Goal: Information Seeking & Learning: Learn about a topic

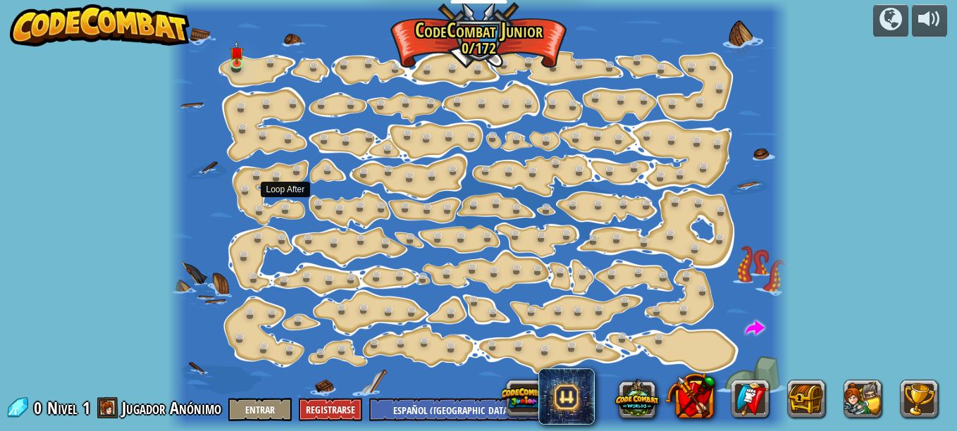
select select "es-419"
click at [235, 63] on link at bounding box center [239, 64] width 28 height 28
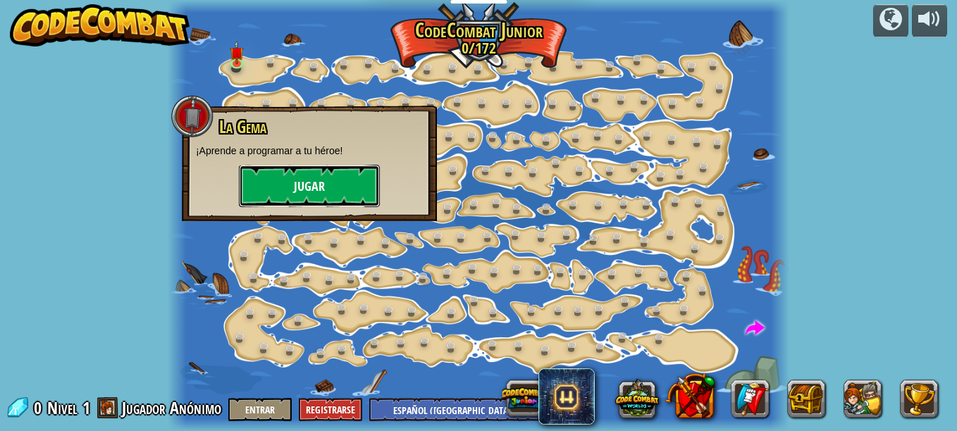
click at [274, 175] on button "Jugar" at bounding box center [309, 186] width 141 height 42
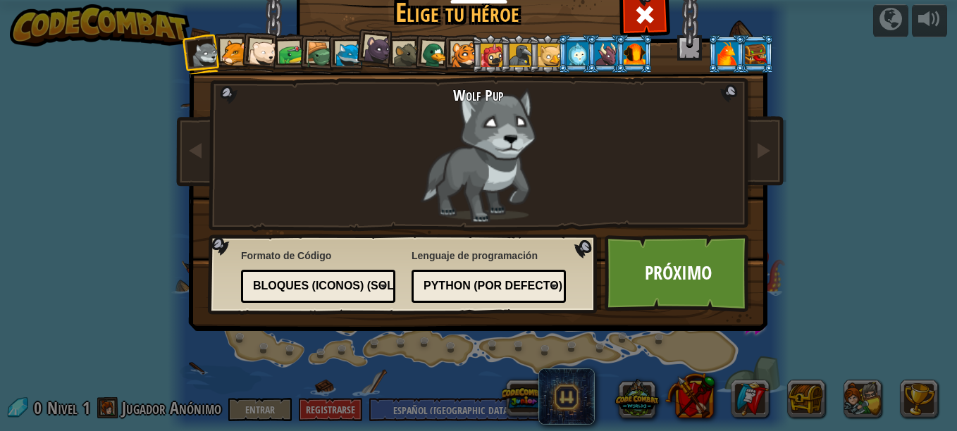
click at [254, 52] on div at bounding box center [263, 53] width 28 height 28
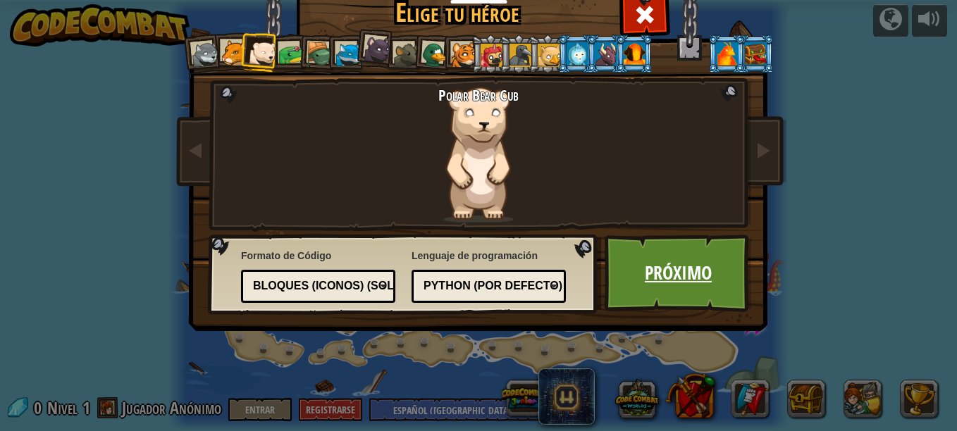
click at [636, 285] on link "Próximo" at bounding box center [678, 274] width 147 height 78
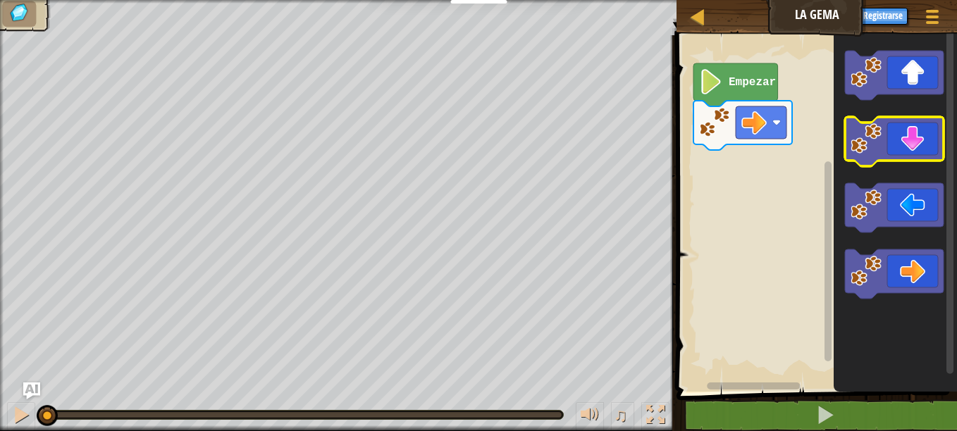
click at [902, 147] on icon "Espacio de trabajo de Blockly" at bounding box center [894, 141] width 99 height 49
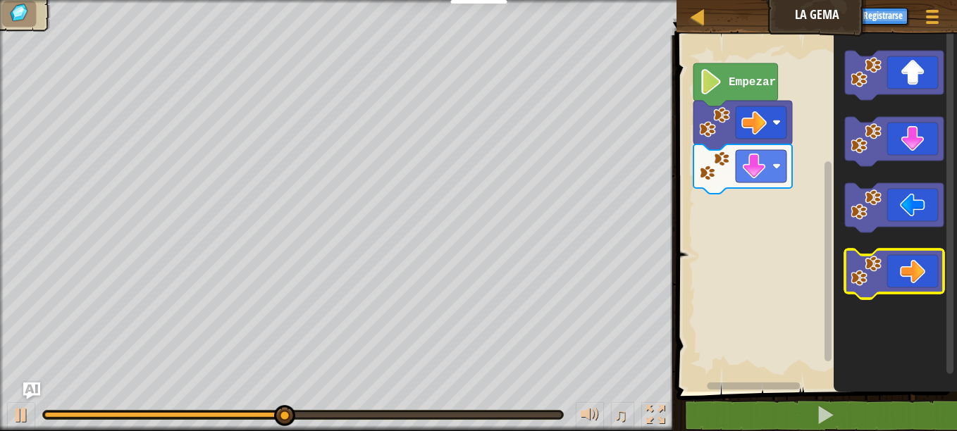
click at [935, 271] on icon "Espacio de trabajo de Blockly" at bounding box center [894, 273] width 99 height 49
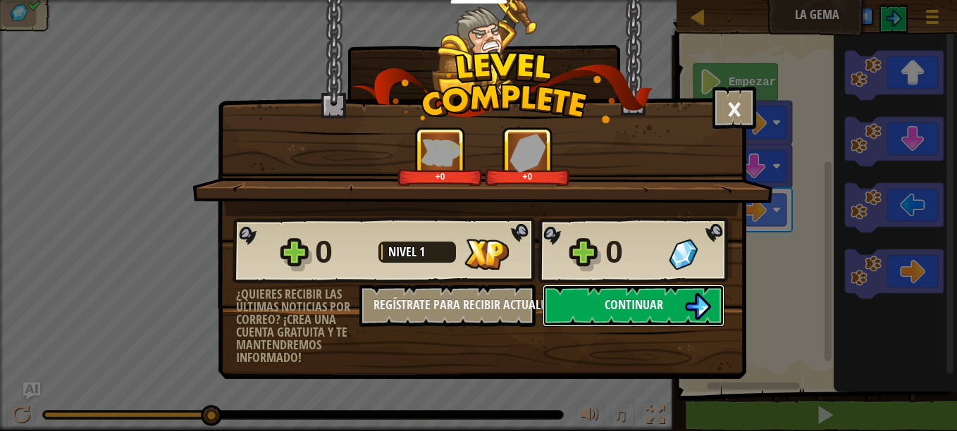
click at [678, 300] on button "Continuar" at bounding box center [634, 306] width 182 height 42
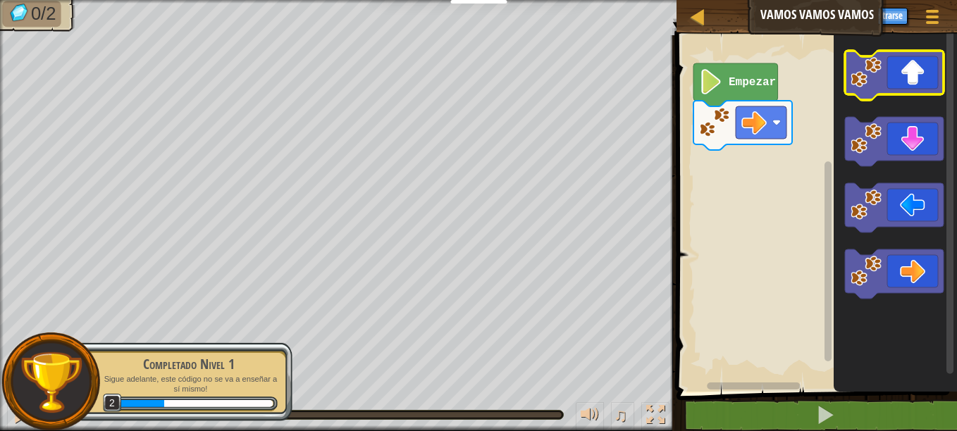
click at [893, 72] on icon "Espacio de trabajo de Blockly" at bounding box center [894, 75] width 99 height 49
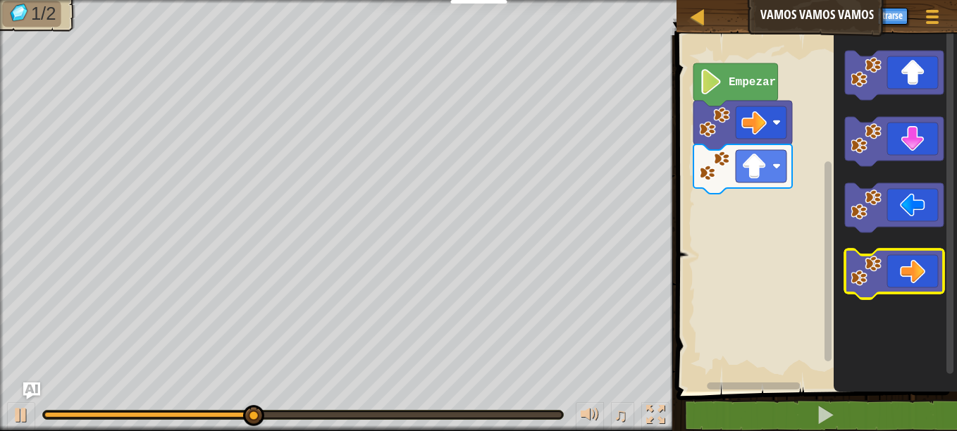
click at [927, 264] on icon "Espacio de trabajo de Blockly" at bounding box center [894, 273] width 99 height 49
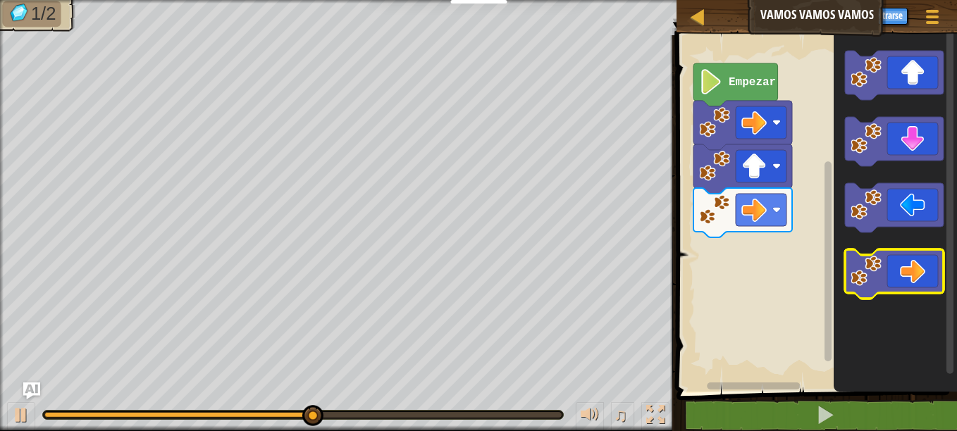
click at [899, 275] on icon "Espacio de trabajo de Blockly" at bounding box center [894, 273] width 99 height 49
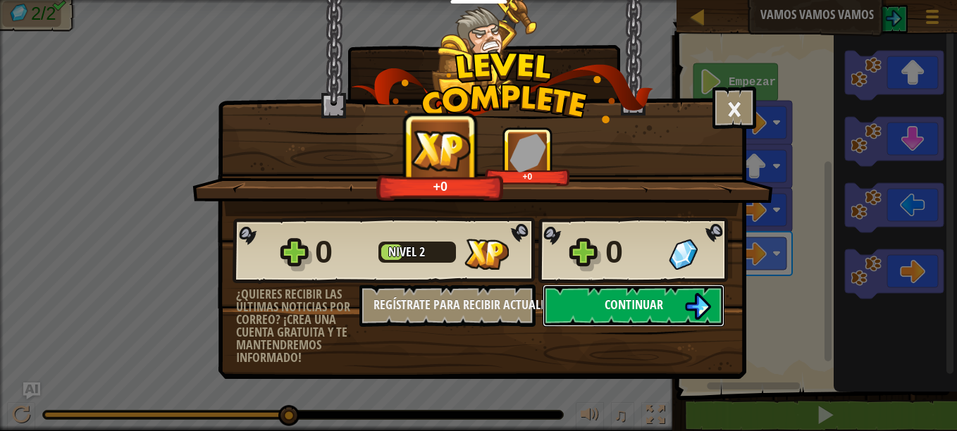
click at [681, 301] on button "Continuar" at bounding box center [634, 306] width 182 height 42
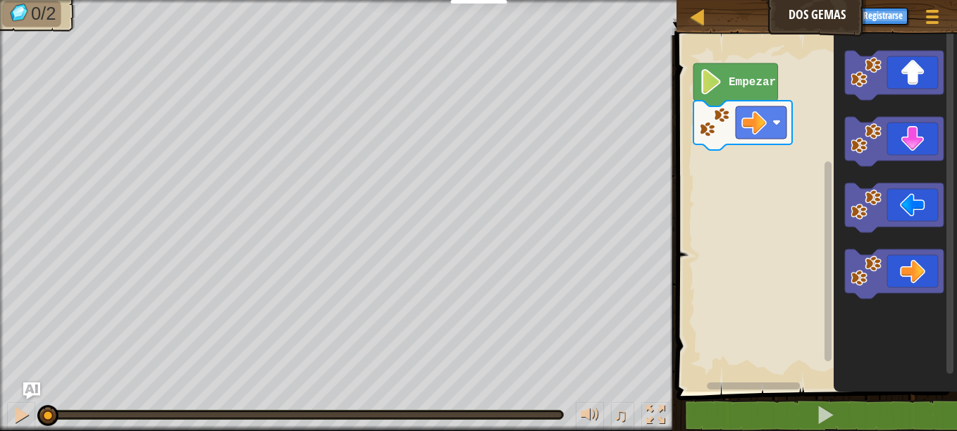
click at [776, 180] on rect "Espacio de trabajo de Blockly" at bounding box center [814, 210] width 285 height 364
click at [907, 273] on icon "Espacio de trabajo de Blockly" at bounding box center [894, 273] width 99 height 49
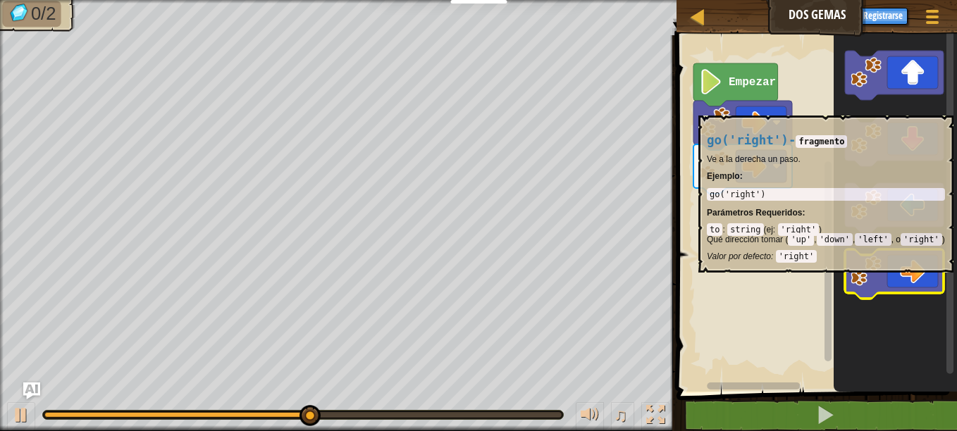
click at [905, 285] on icon "Espacio de trabajo de Blockly" at bounding box center [894, 273] width 99 height 49
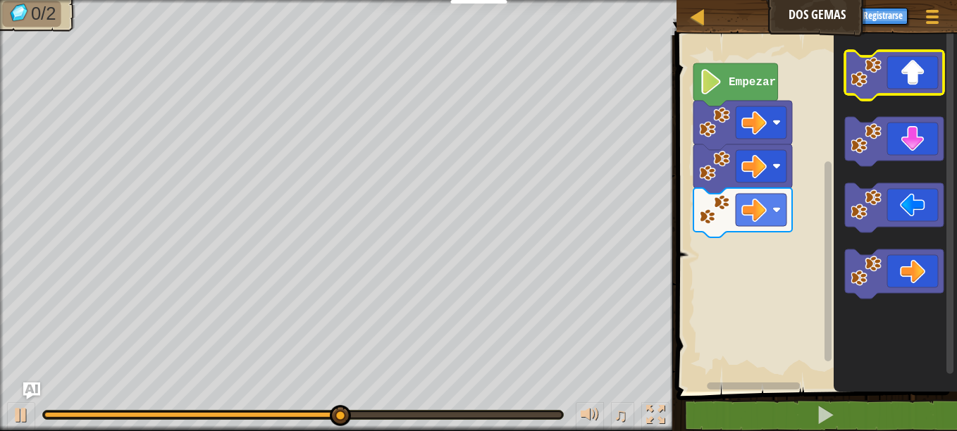
click at [886, 69] on icon "Espacio de trabajo de Blockly" at bounding box center [894, 75] width 99 height 49
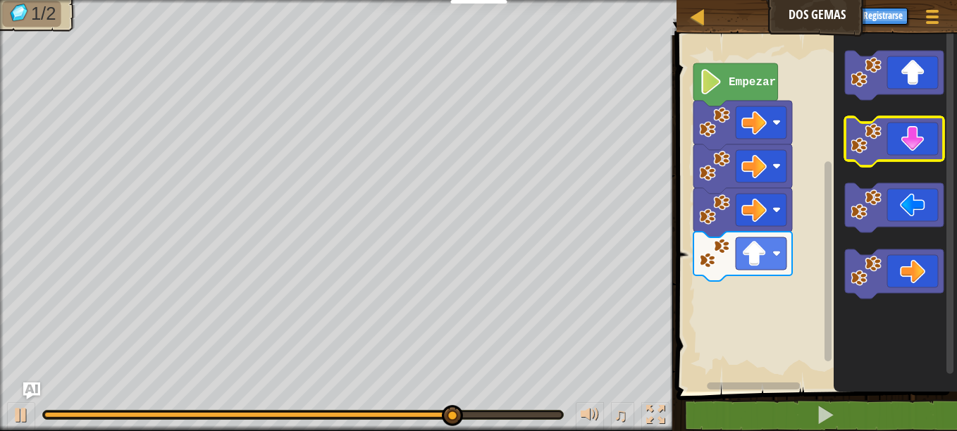
click at [894, 137] on icon "Espacio de trabajo de Blockly" at bounding box center [894, 141] width 99 height 49
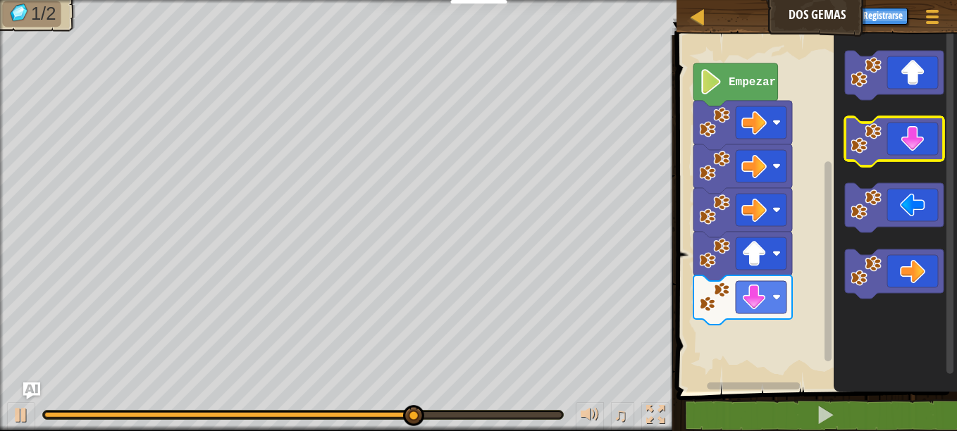
click at [894, 137] on icon "Espacio de trabajo de Blockly" at bounding box center [894, 141] width 99 height 49
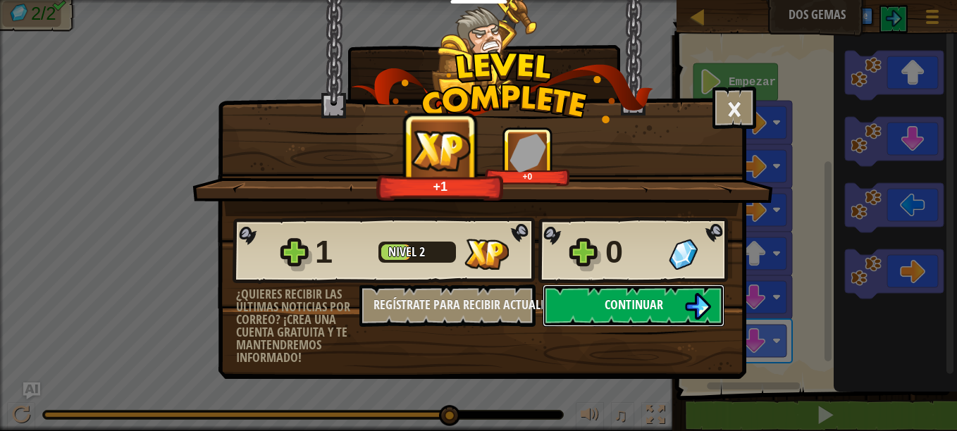
click at [698, 292] on button "Continuar" at bounding box center [634, 306] width 182 height 42
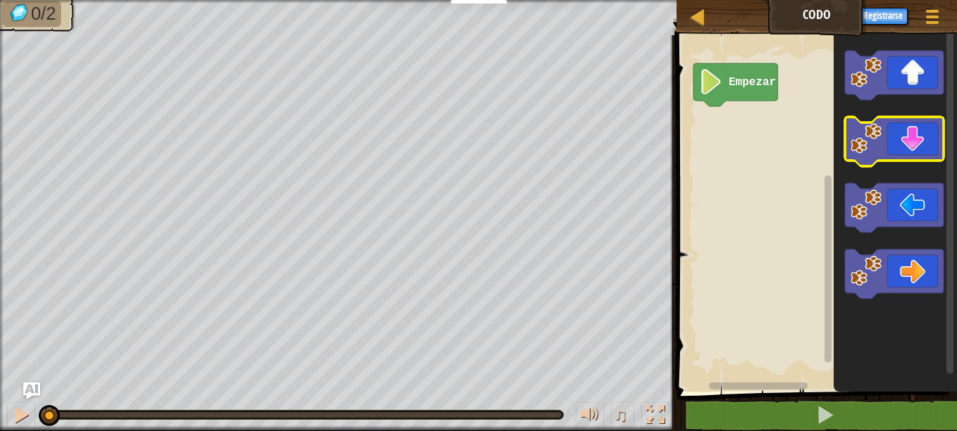
click at [913, 150] on icon "Espacio de trabajo de Blockly" at bounding box center [894, 141] width 99 height 49
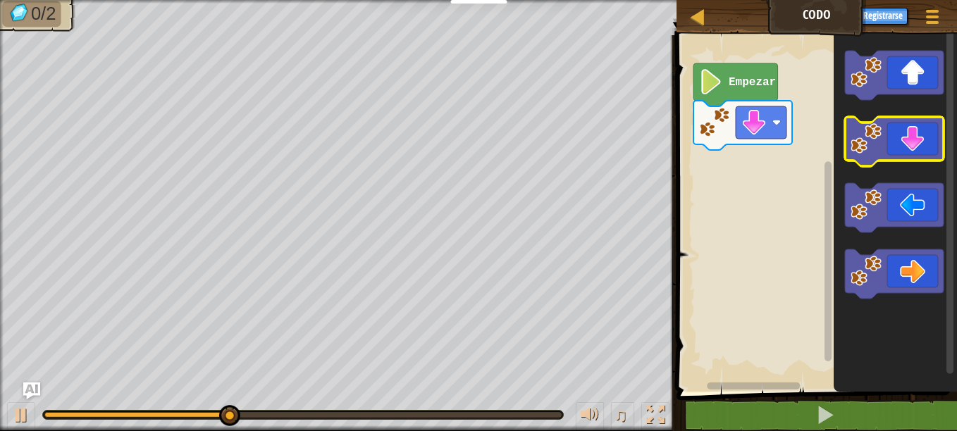
click at [913, 147] on icon "Espacio de trabajo de Blockly" at bounding box center [894, 141] width 99 height 49
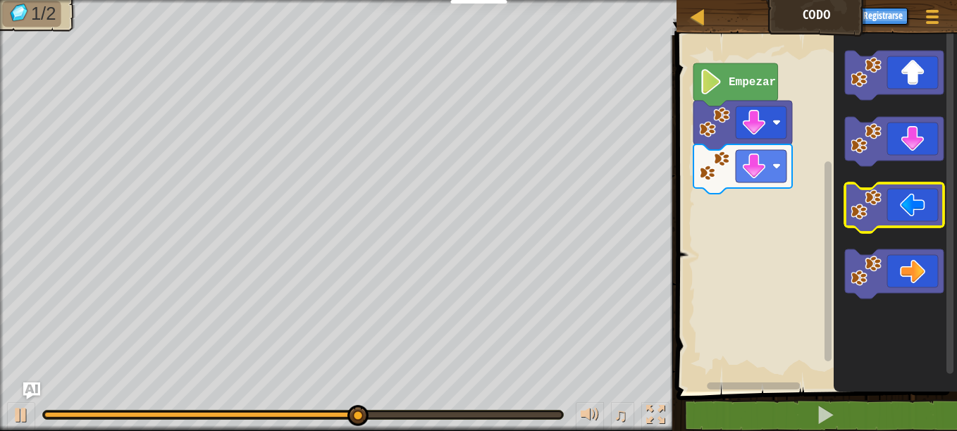
click at [879, 211] on image "Espacio de trabajo de Blockly" at bounding box center [865, 205] width 31 height 31
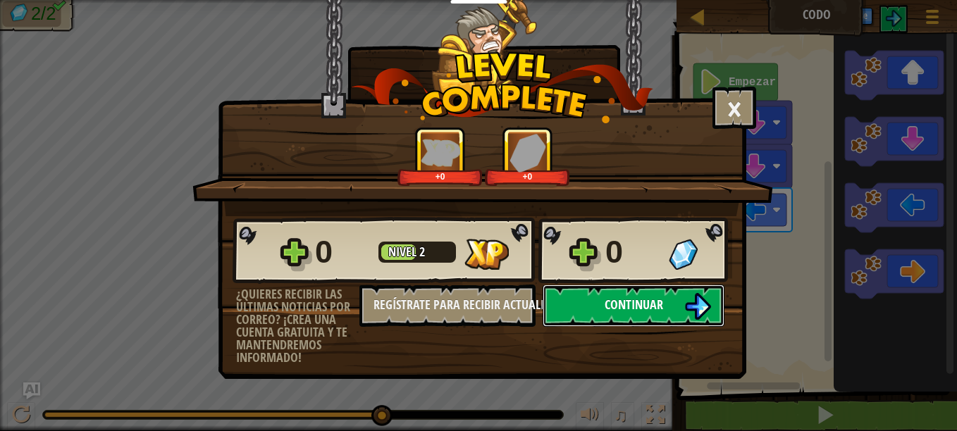
click at [686, 287] on button "Continuar" at bounding box center [634, 306] width 182 height 42
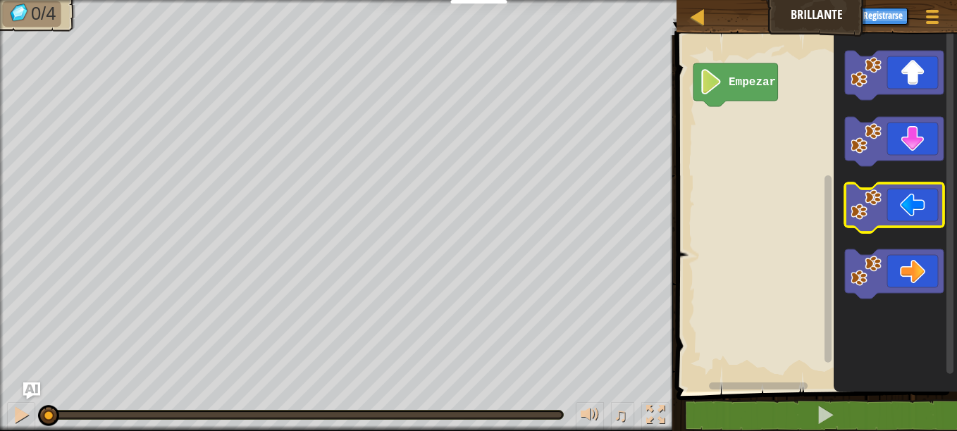
click at [886, 200] on icon "Espacio de trabajo de Blockly" at bounding box center [894, 207] width 99 height 49
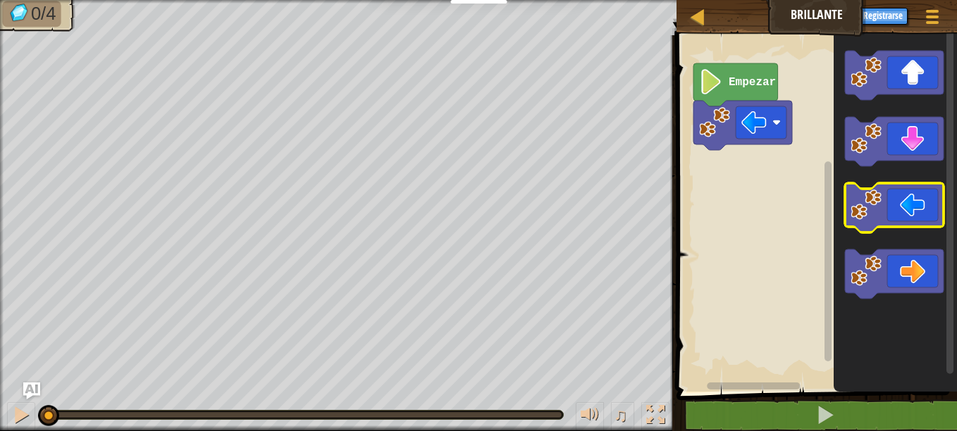
click at [886, 200] on icon "Espacio de trabajo de Blockly" at bounding box center [894, 207] width 99 height 49
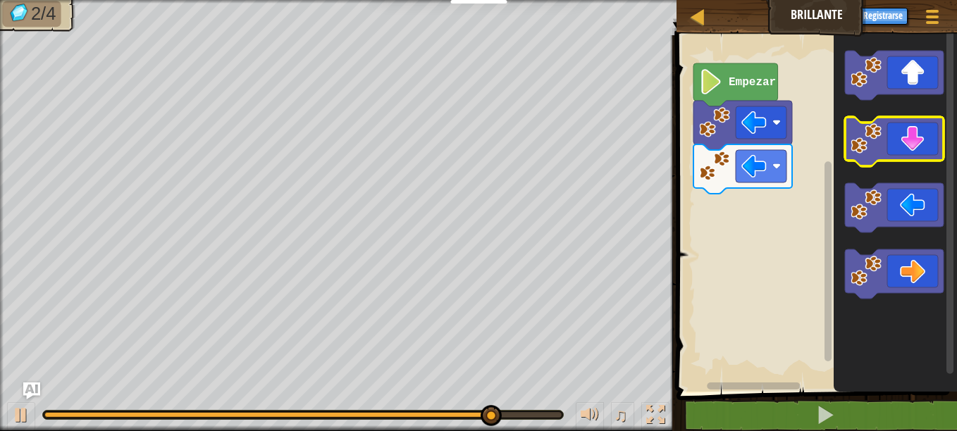
click at [933, 144] on icon "Espacio de trabajo de Blockly" at bounding box center [894, 141] width 99 height 49
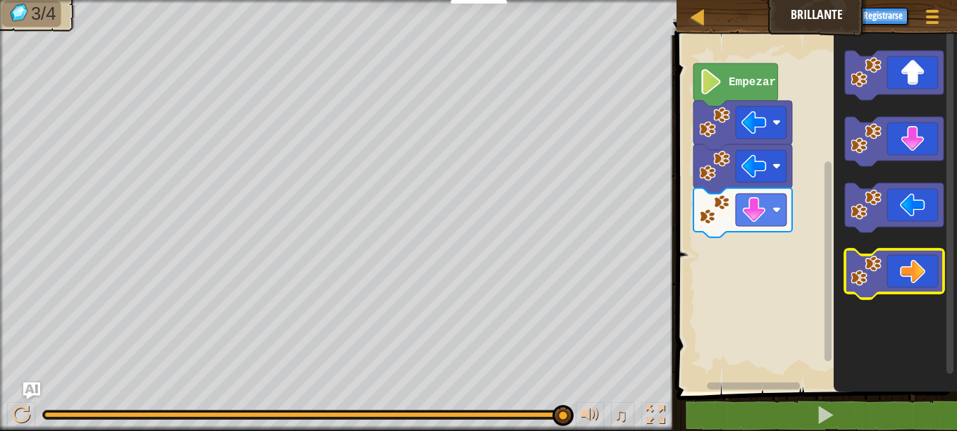
click at [923, 273] on icon "Espacio de trabajo de Blockly" at bounding box center [894, 273] width 99 height 49
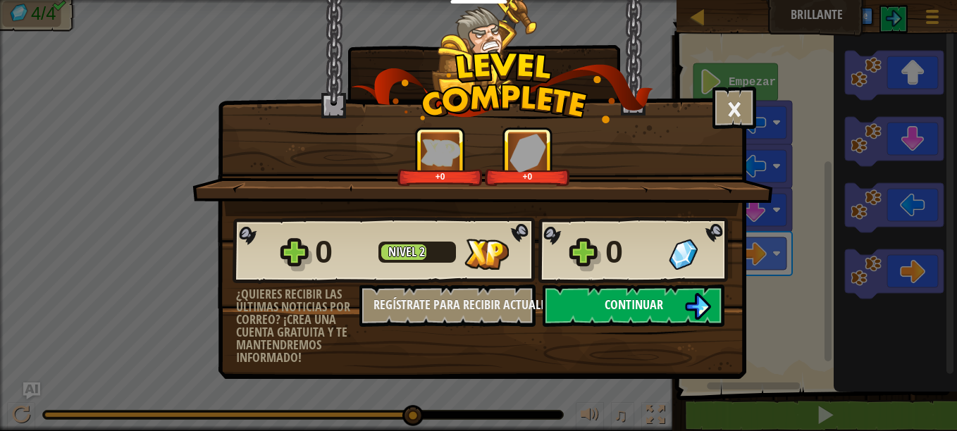
click at [671, 310] on button "Continuar" at bounding box center [634, 306] width 182 height 42
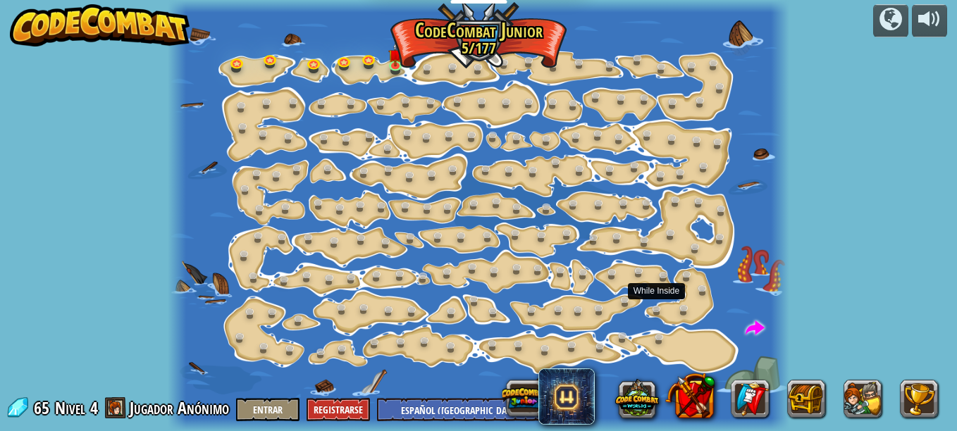
select select "es-419"
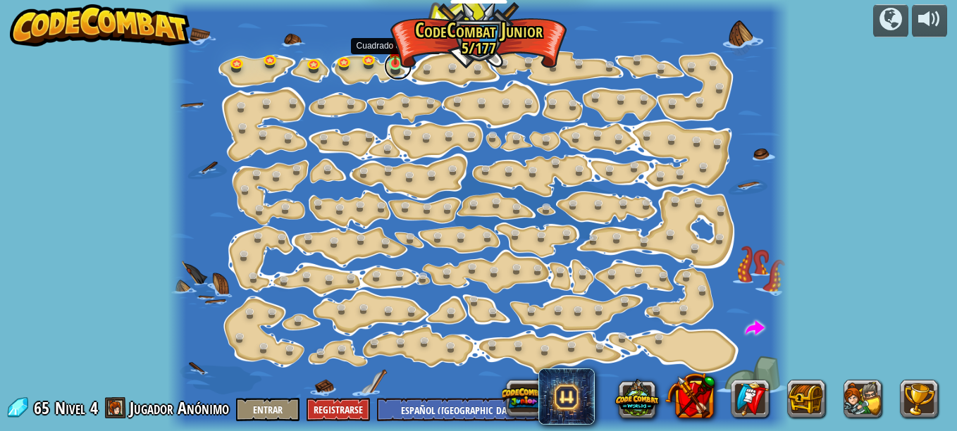
click at [393, 66] on link at bounding box center [398, 66] width 28 height 28
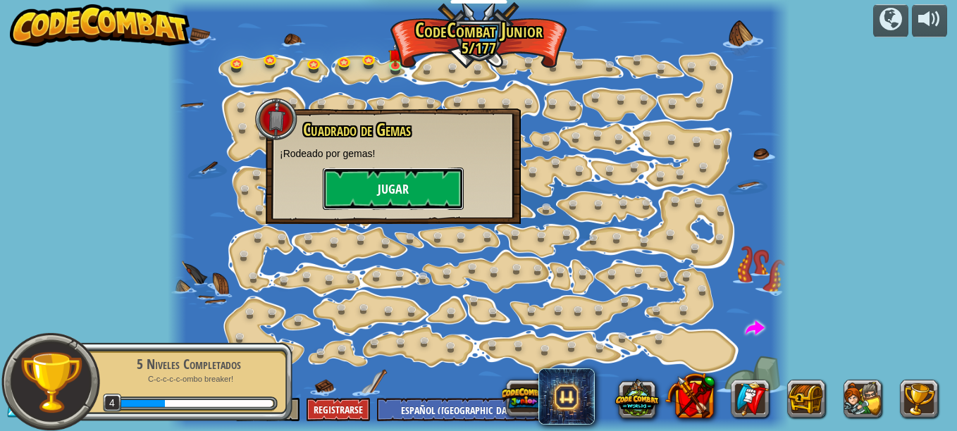
click at [402, 176] on button "Jugar" at bounding box center [393, 189] width 141 height 42
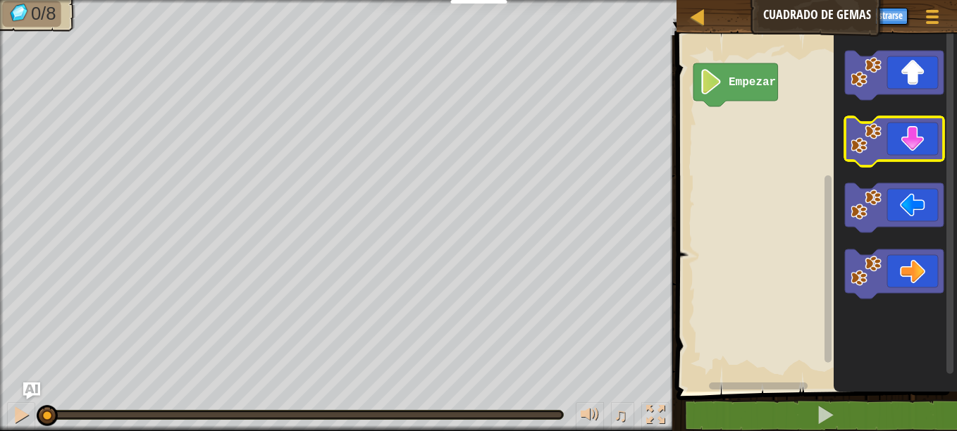
click at [881, 147] on image "Espacio de trabajo de Blockly" at bounding box center [865, 138] width 31 height 31
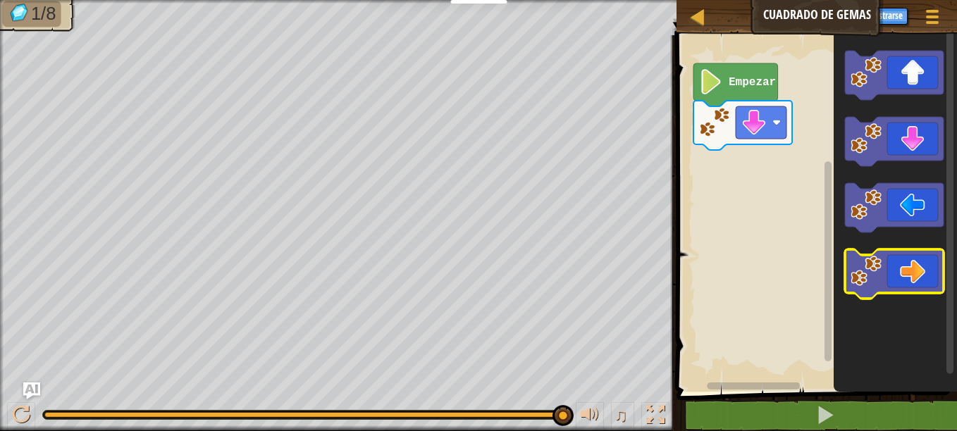
click at [926, 273] on icon "Espacio de trabajo de Blockly" at bounding box center [894, 273] width 99 height 49
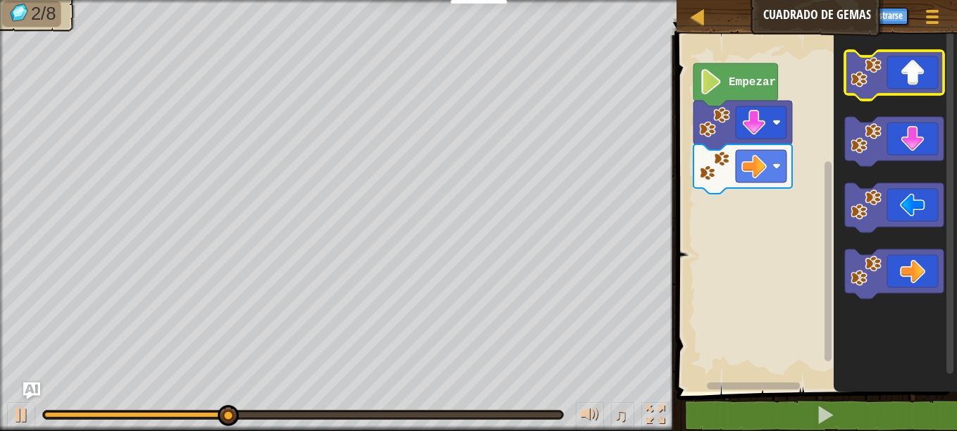
click at [892, 91] on icon "Espacio de trabajo de Blockly" at bounding box center [894, 75] width 99 height 49
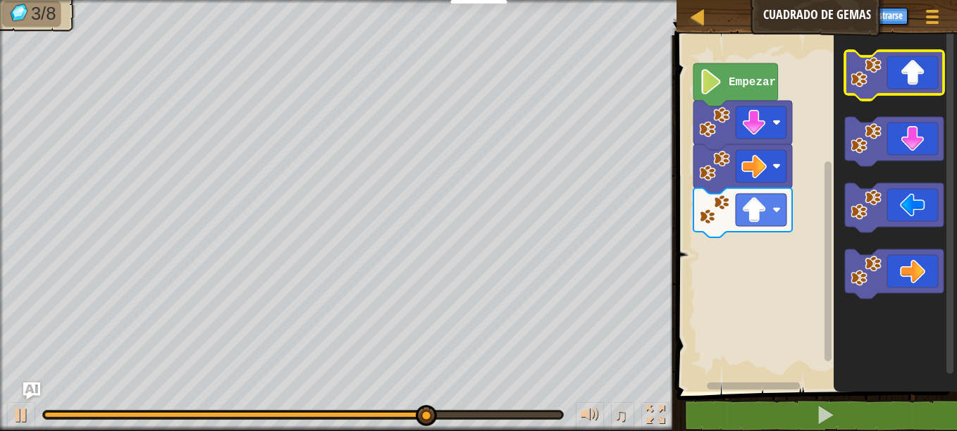
click at [892, 91] on icon "Espacio de trabajo de Blockly" at bounding box center [894, 75] width 99 height 49
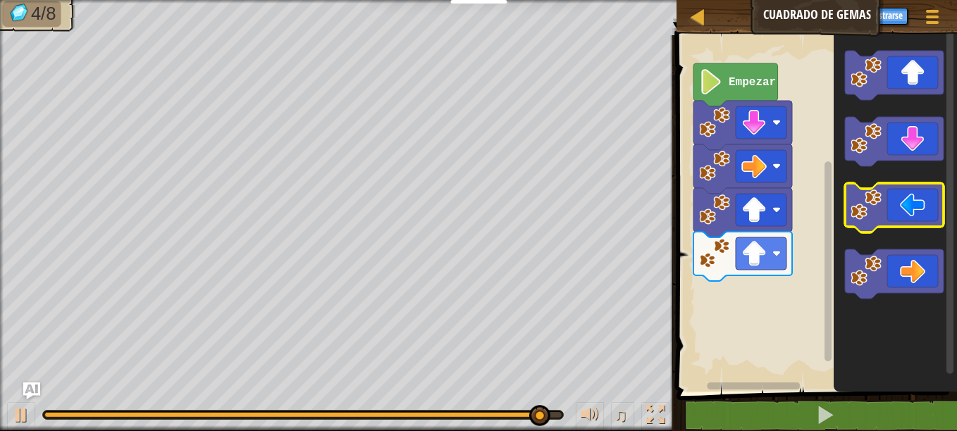
click at [895, 213] on icon "Espacio de trabajo de Blockly" at bounding box center [894, 207] width 99 height 49
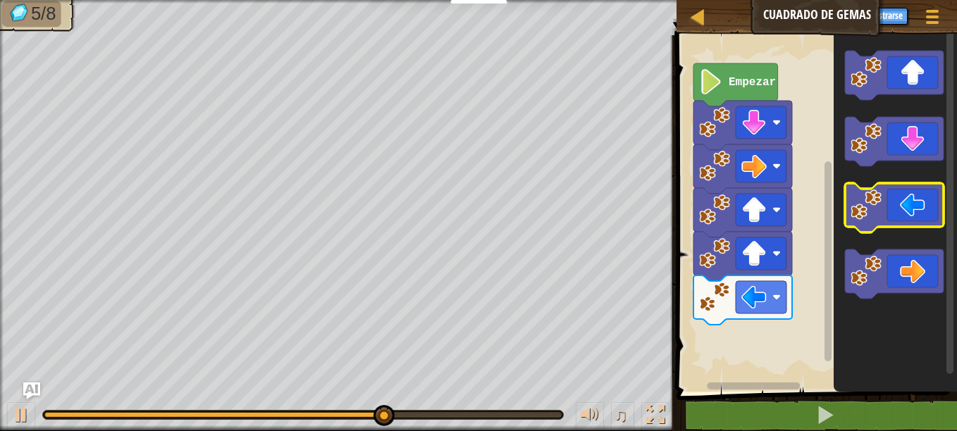
click at [908, 210] on icon "Espacio de trabajo de Blockly" at bounding box center [894, 207] width 99 height 49
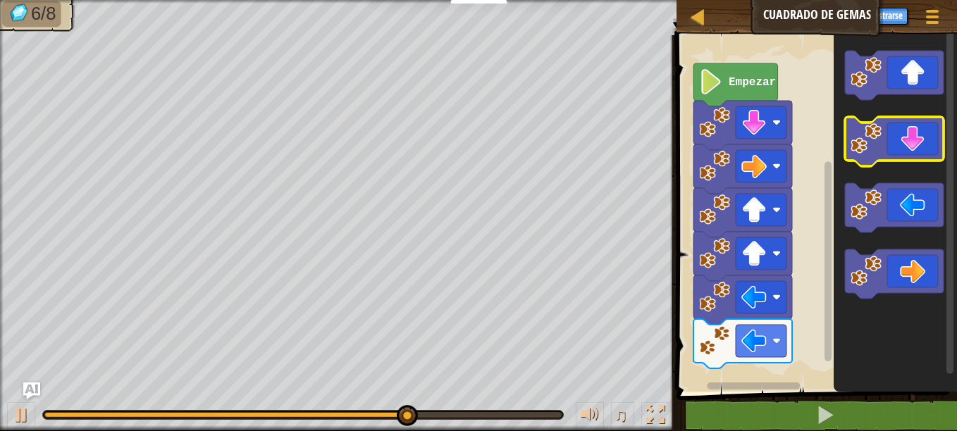
click at [885, 150] on icon "Espacio de trabajo de Blockly" at bounding box center [894, 141] width 99 height 49
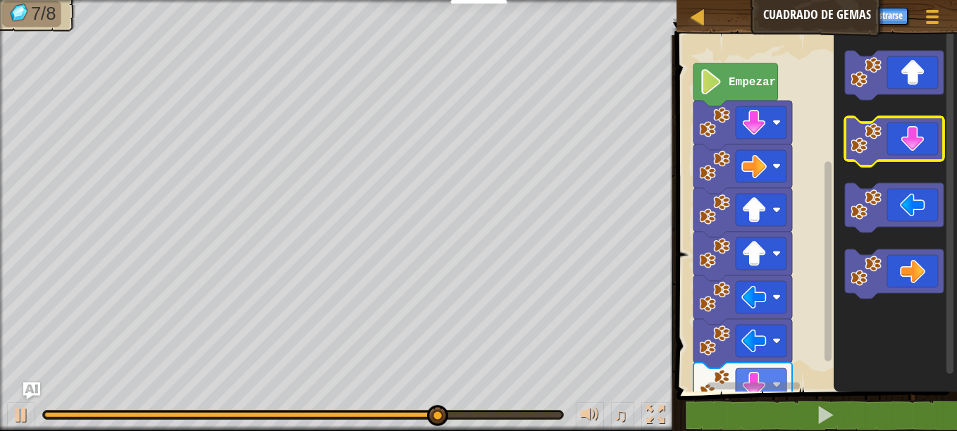
click at [887, 159] on icon "Espacio de trabajo de Blockly" at bounding box center [894, 141] width 99 height 49
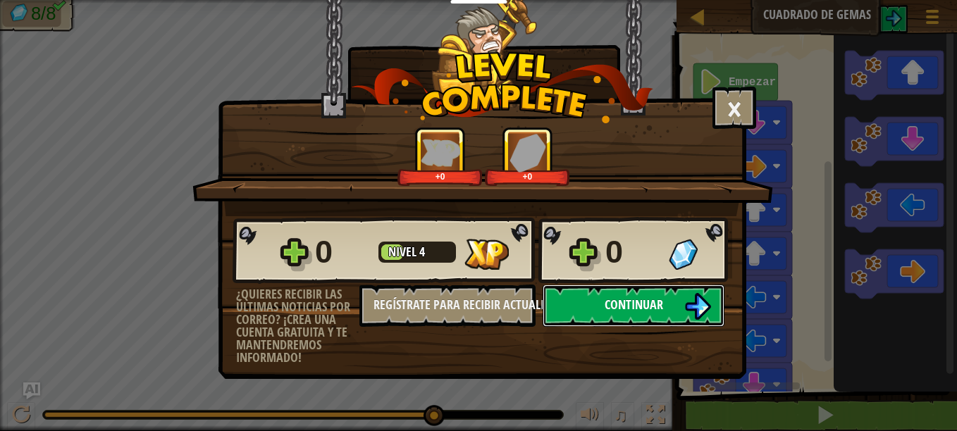
click at [687, 306] on img at bounding box center [697, 306] width 27 height 27
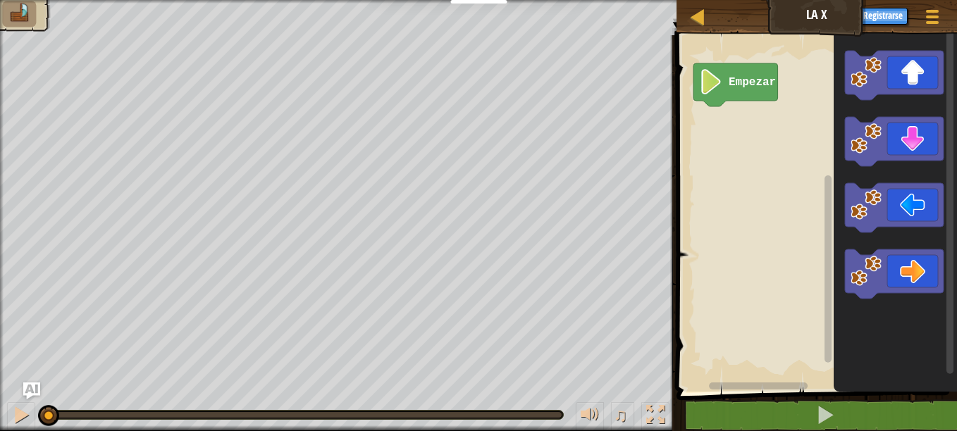
click at [693, 310] on rect "Espacio de trabajo de Blockly" at bounding box center [814, 210] width 285 height 364
click at [896, 87] on icon "Espacio de trabajo de Blockly" at bounding box center [894, 75] width 99 height 49
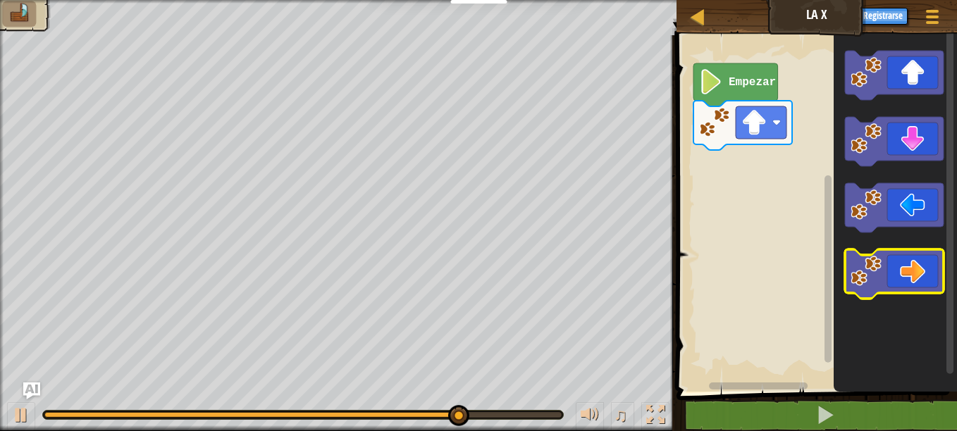
click at [933, 274] on icon "Espacio de trabajo de Blockly" at bounding box center [894, 273] width 99 height 49
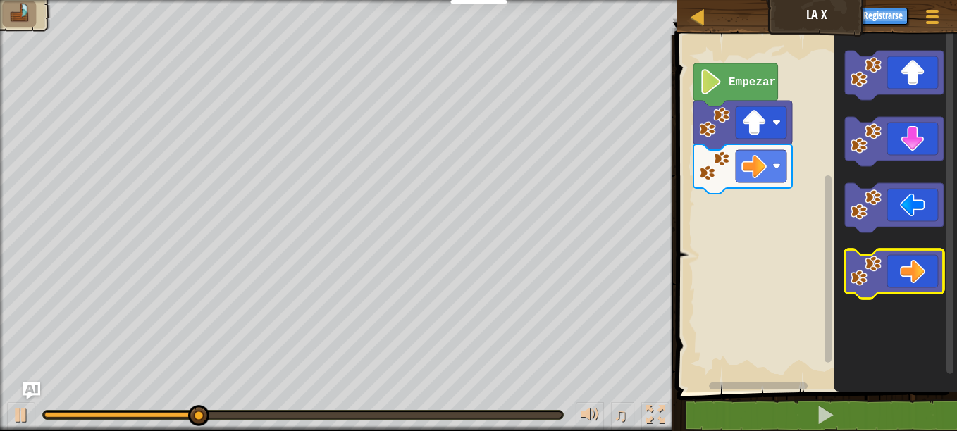
click at [933, 274] on icon "Espacio de trabajo de Blockly" at bounding box center [894, 273] width 99 height 49
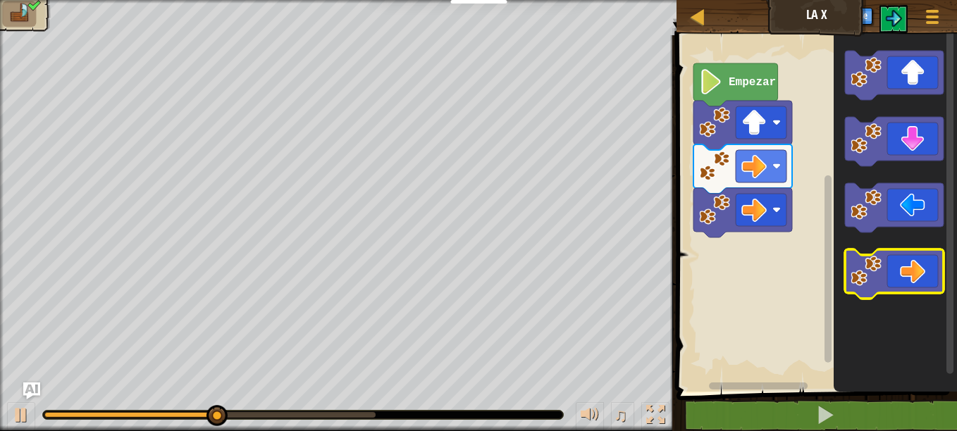
click at [933, 274] on icon "Espacio de trabajo de Blockly" at bounding box center [894, 273] width 99 height 49
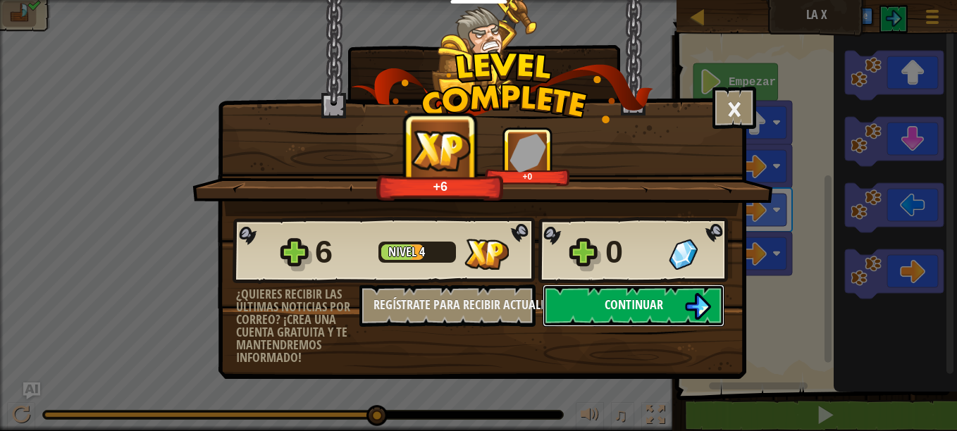
click at [714, 301] on button "Continuar" at bounding box center [634, 306] width 182 height 42
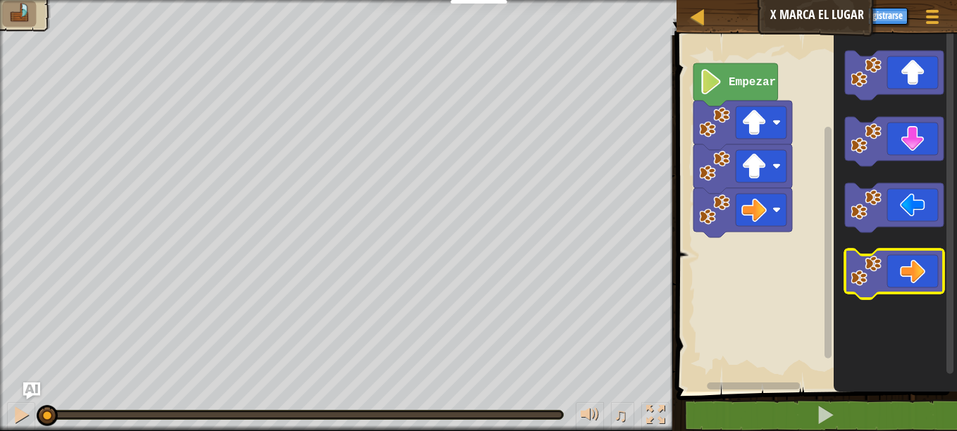
click at [909, 274] on icon "Espacio de trabajo de Blockly" at bounding box center [894, 273] width 99 height 49
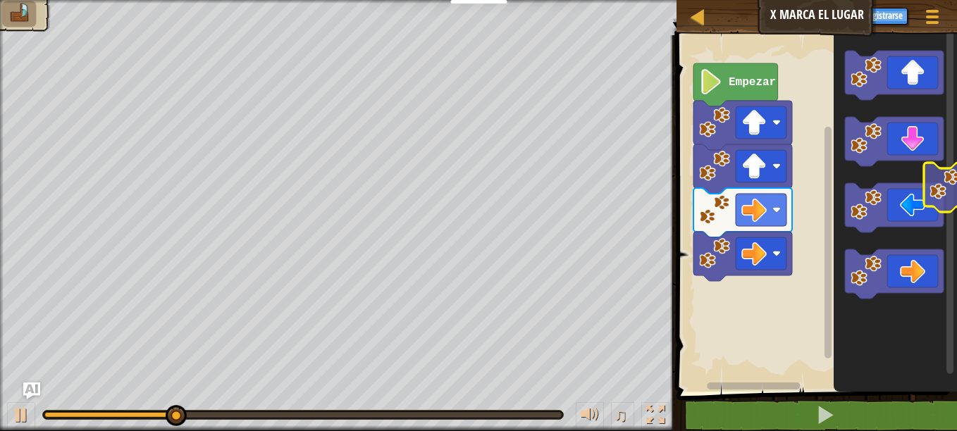
click at [928, 214] on g "Espacio de trabajo de Blockly" at bounding box center [894, 207] width 99 height 49
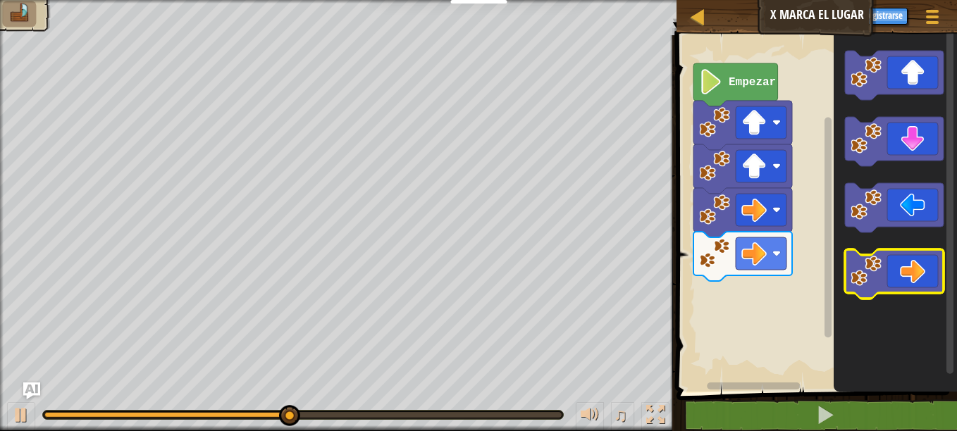
click at [915, 274] on icon "Espacio de trabajo de Blockly" at bounding box center [894, 273] width 99 height 49
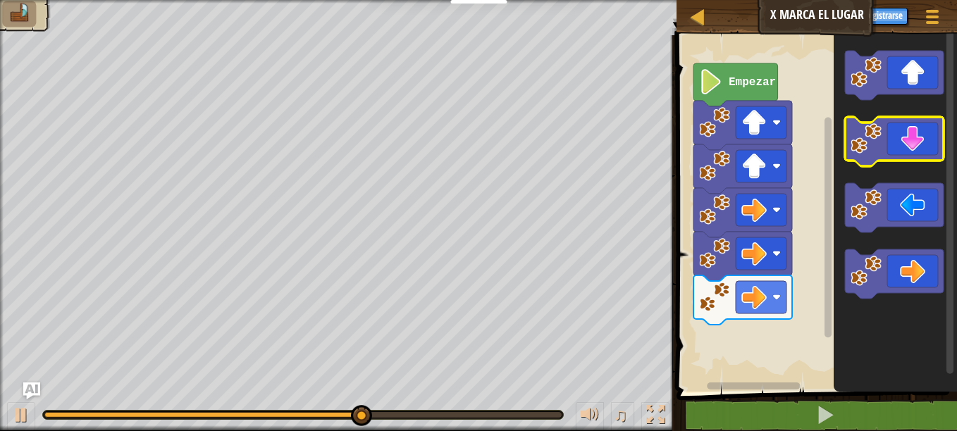
click at [895, 159] on icon "Espacio de trabajo de Blockly" at bounding box center [894, 141] width 99 height 49
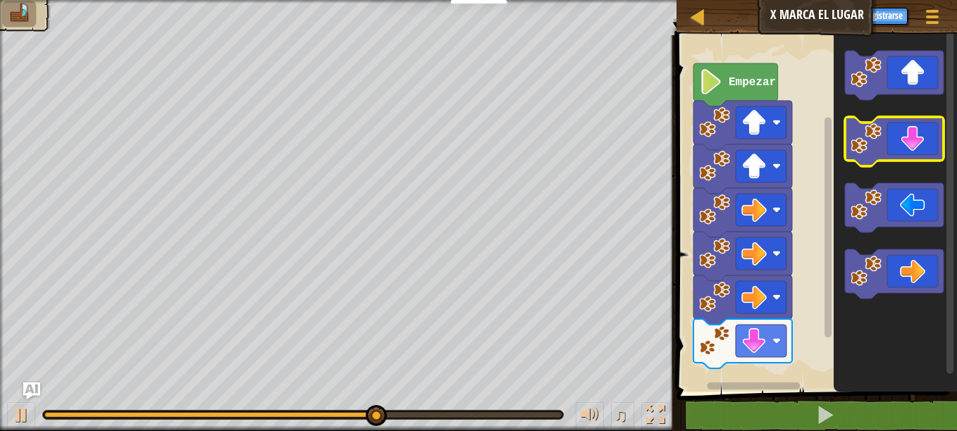
click at [895, 144] on icon "Espacio de trabajo de Blockly" at bounding box center [894, 141] width 99 height 49
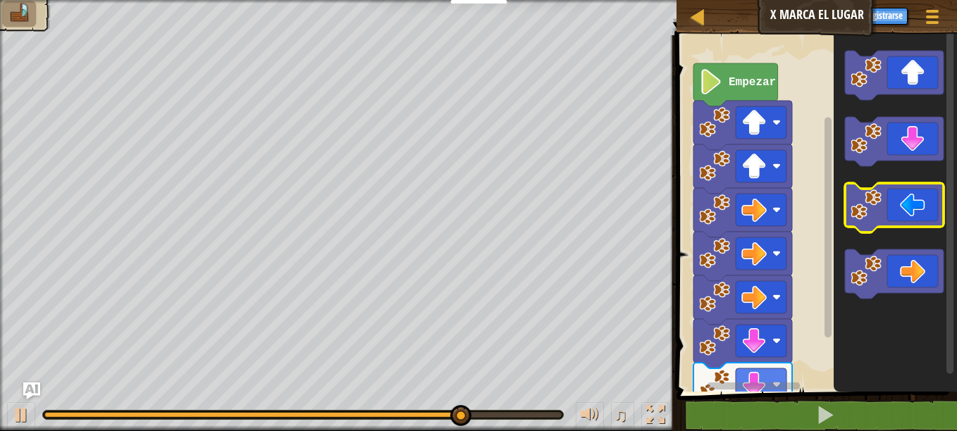
click at [886, 216] on icon "Espacio de trabajo de Blockly" at bounding box center [894, 207] width 99 height 49
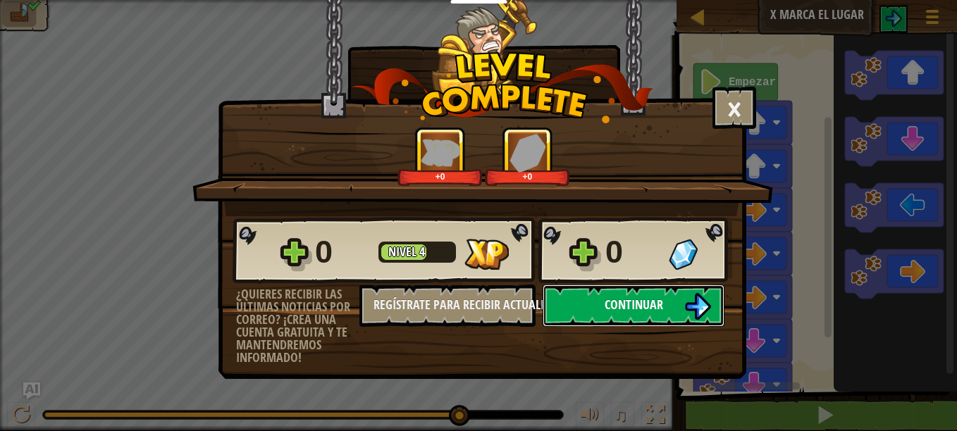
click at [715, 286] on button "Continuar" at bounding box center [634, 306] width 182 height 42
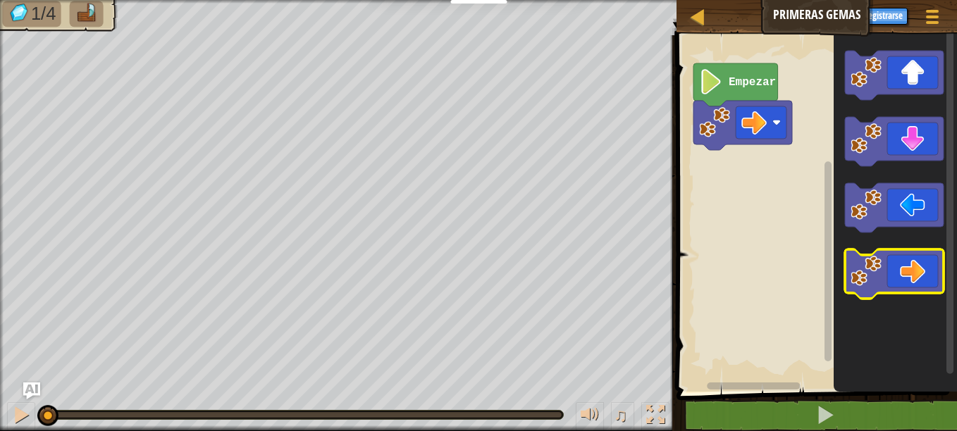
click at [910, 276] on icon "Espacio de trabajo de Blockly" at bounding box center [894, 273] width 99 height 49
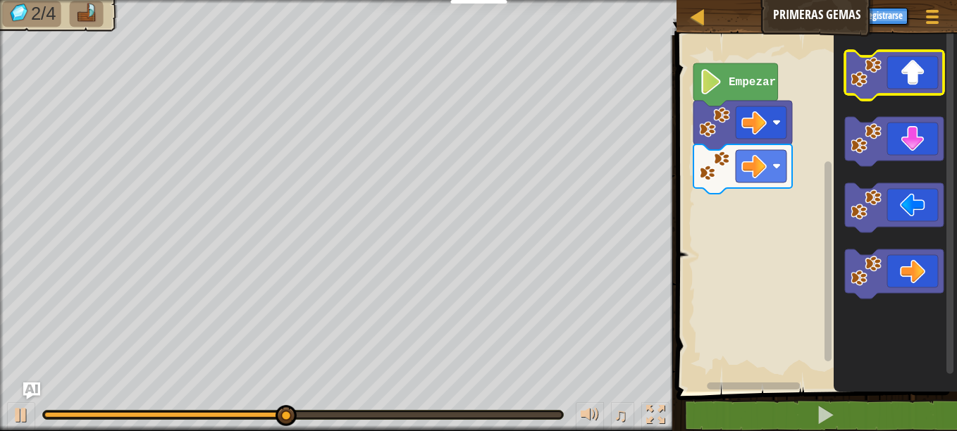
click at [891, 82] on icon "Espacio de trabajo de Blockly" at bounding box center [894, 75] width 99 height 49
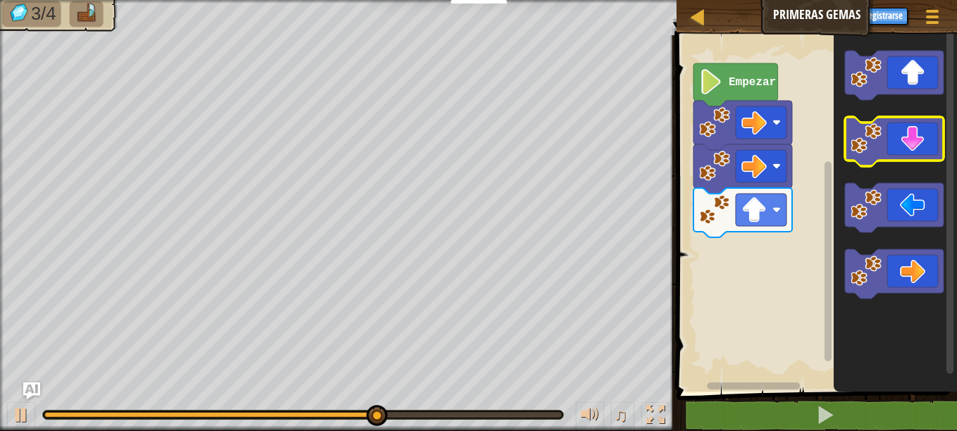
click at [890, 148] on icon "Espacio de trabajo de Blockly" at bounding box center [894, 141] width 99 height 49
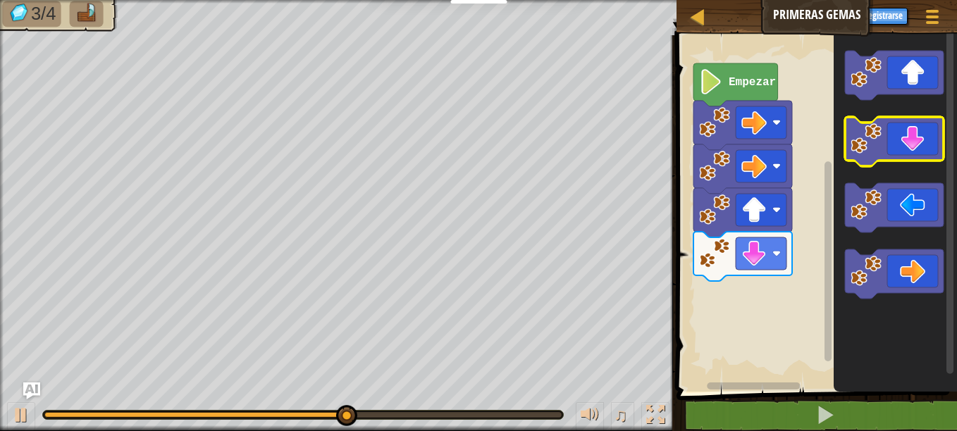
click at [893, 152] on icon "Espacio de trabajo de Blockly" at bounding box center [894, 141] width 99 height 49
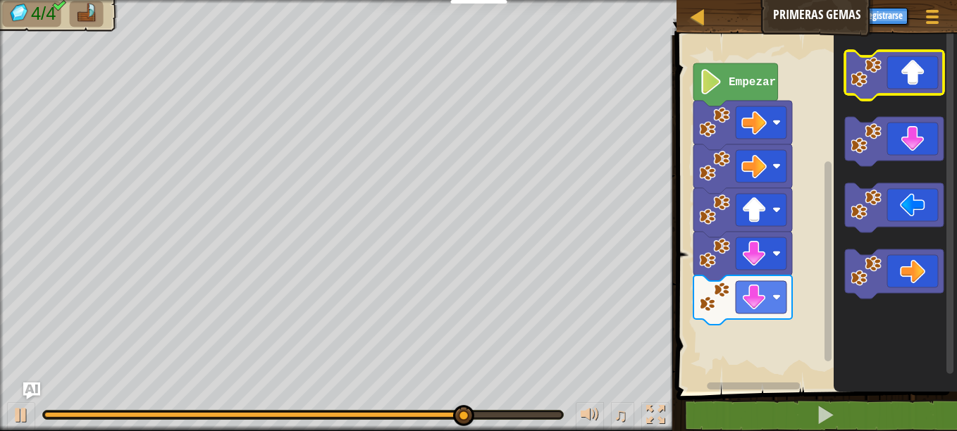
click at [910, 82] on icon "Espacio de trabajo de Blockly" at bounding box center [894, 75] width 99 height 49
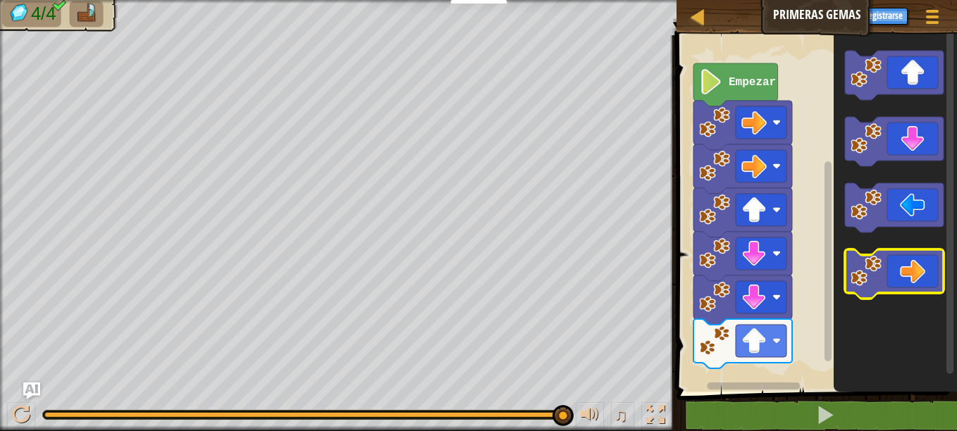
click at [919, 285] on icon "Espacio de trabajo de Blockly" at bounding box center [894, 273] width 99 height 49
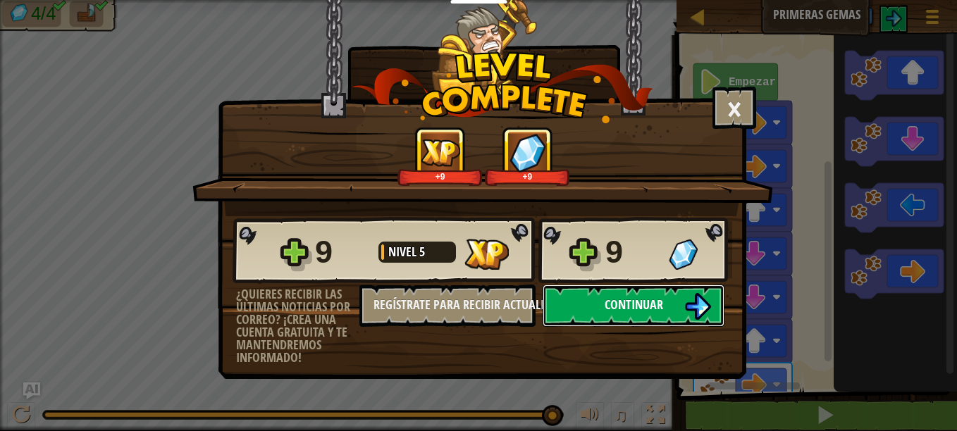
click at [693, 311] on img at bounding box center [697, 306] width 27 height 27
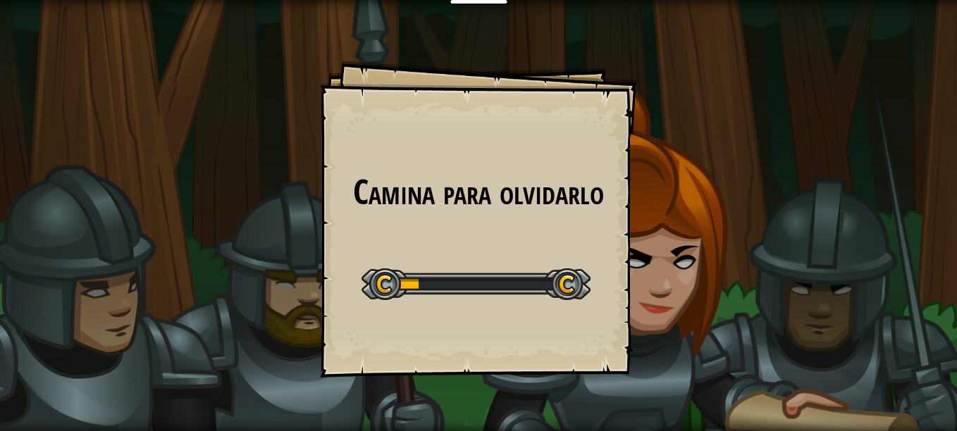
click at [695, 311] on div "Camina para olvidarlo Goals Start Level Error cargando del servidor Necesitas u…" at bounding box center [478, 215] width 957 height 431
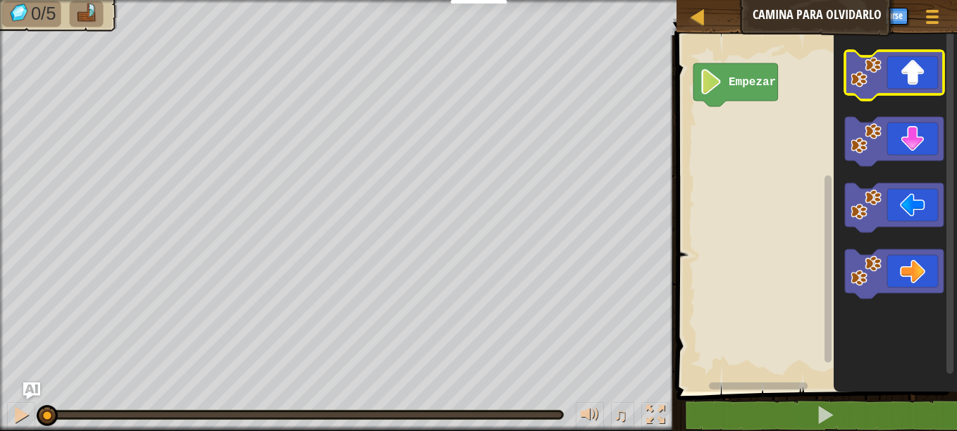
click at [905, 90] on icon "Espacio de trabajo de Blockly" at bounding box center [894, 75] width 99 height 49
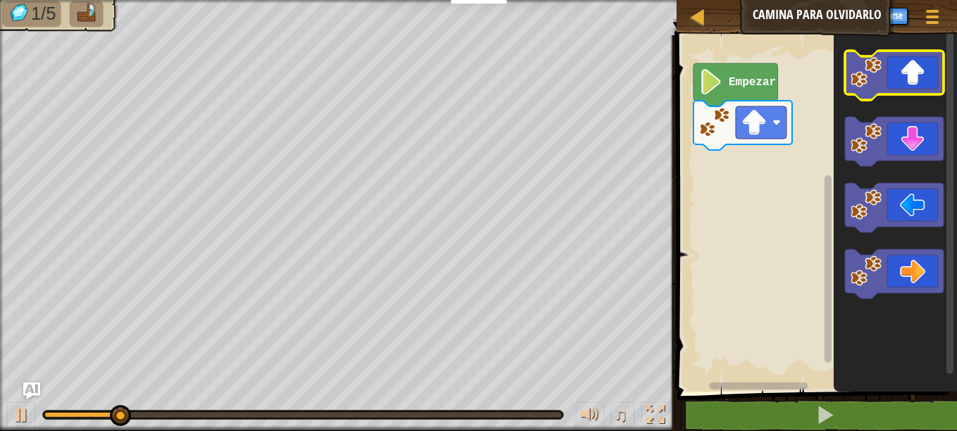
click at [902, 85] on icon "Espacio de trabajo de Blockly" at bounding box center [894, 75] width 99 height 49
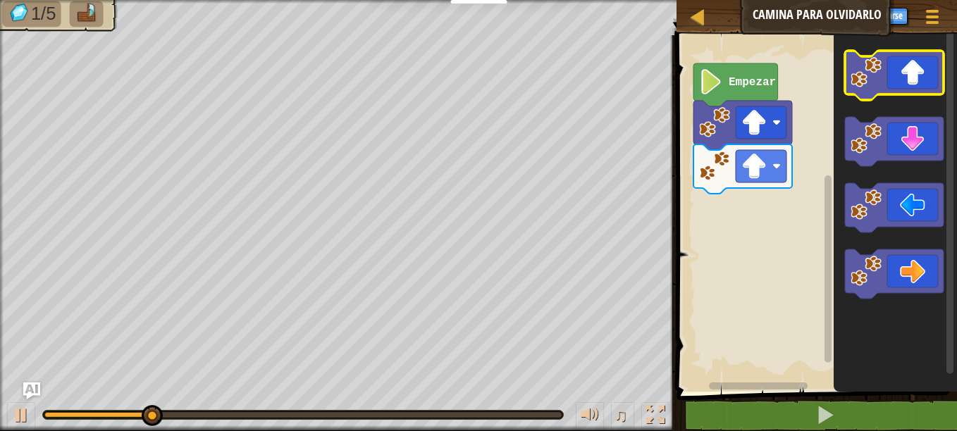
click at [897, 84] on icon "Espacio de trabajo de Blockly" at bounding box center [894, 75] width 99 height 49
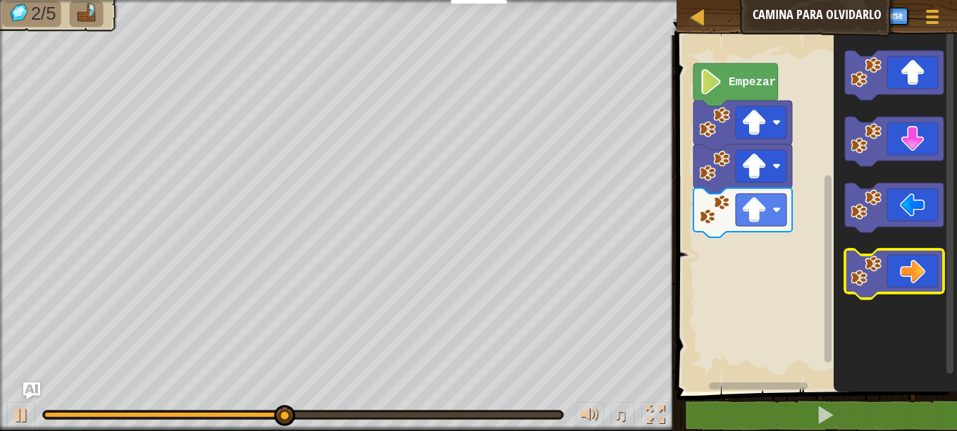
click at [916, 261] on icon "Espacio de trabajo de Blockly" at bounding box center [894, 273] width 99 height 49
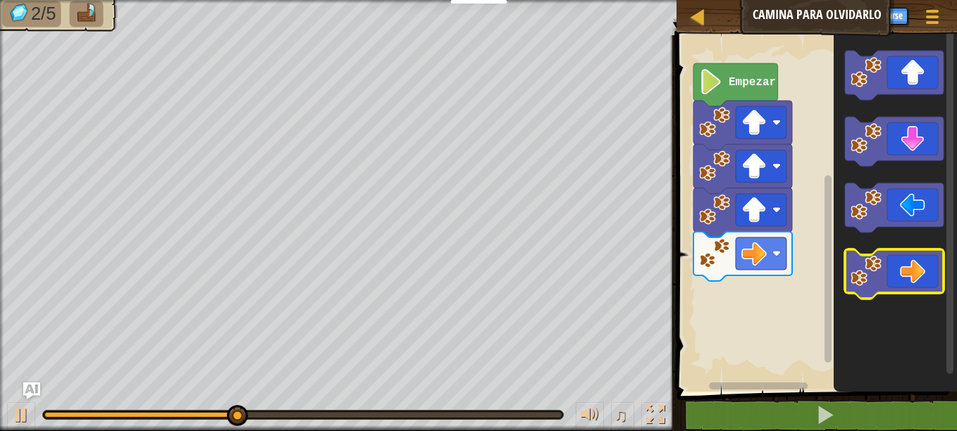
click at [916, 261] on icon "Espacio de trabajo de Blockly" at bounding box center [894, 273] width 99 height 49
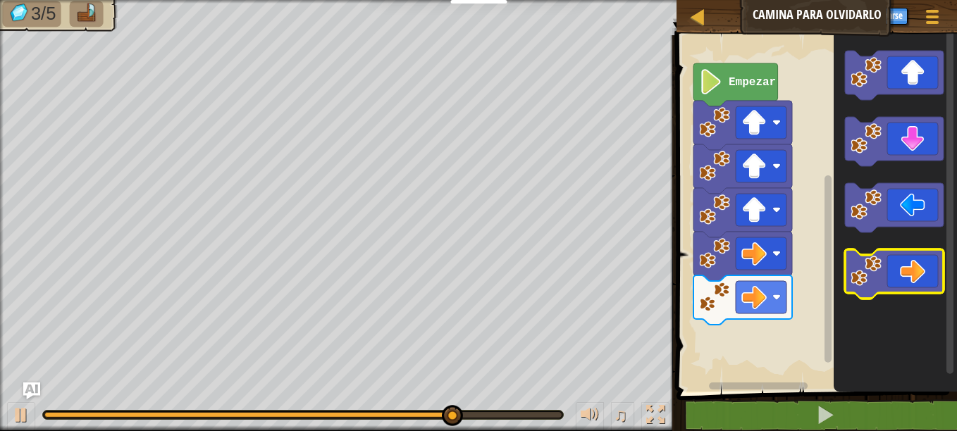
click at [924, 275] on icon "Espacio de trabajo de Blockly" at bounding box center [894, 273] width 99 height 49
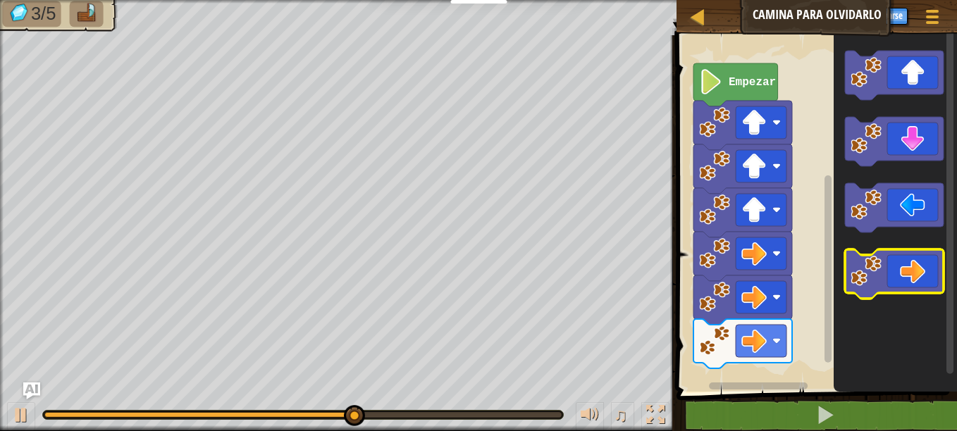
click at [923, 271] on icon "Espacio de trabajo de Blockly" at bounding box center [894, 273] width 99 height 49
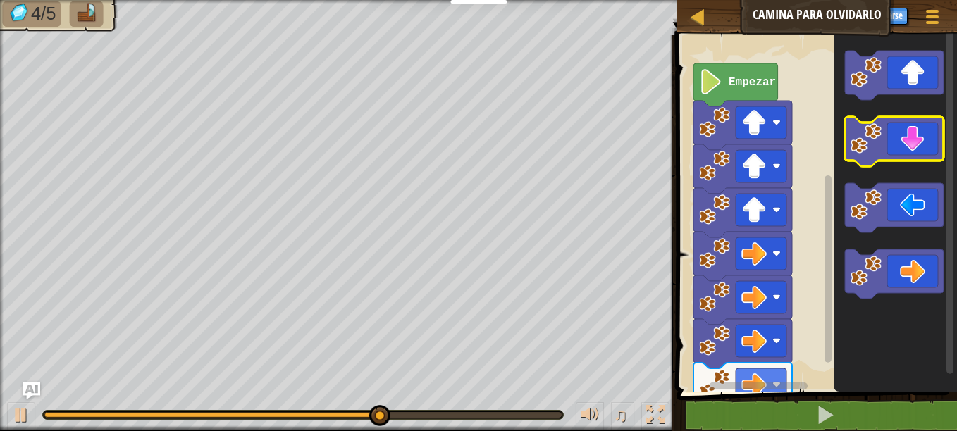
click at [900, 140] on icon "Espacio de trabajo de Blockly" at bounding box center [894, 141] width 99 height 49
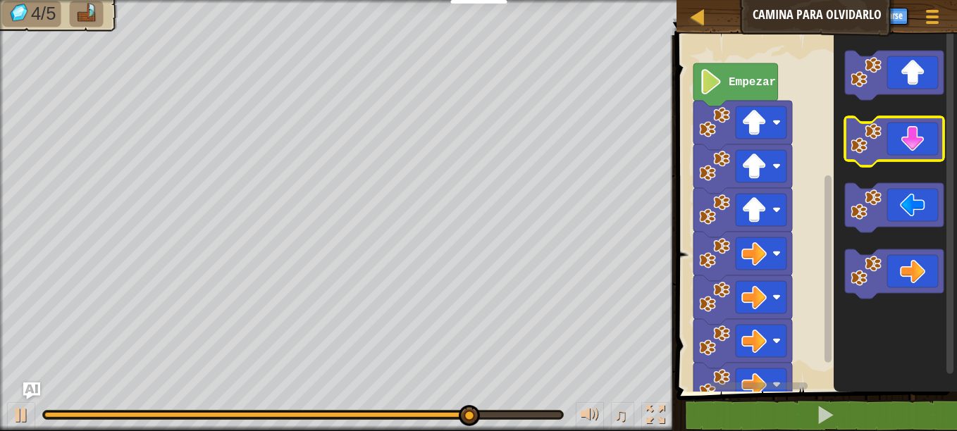
click at [895, 150] on icon "Espacio de trabajo de Blockly" at bounding box center [894, 141] width 99 height 49
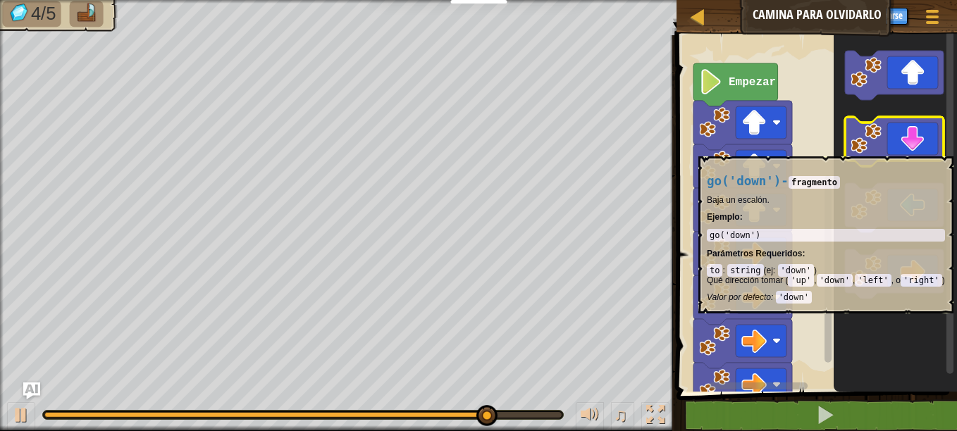
click at [893, 149] on icon "Espacio de trabajo de Blockly" at bounding box center [894, 141] width 99 height 49
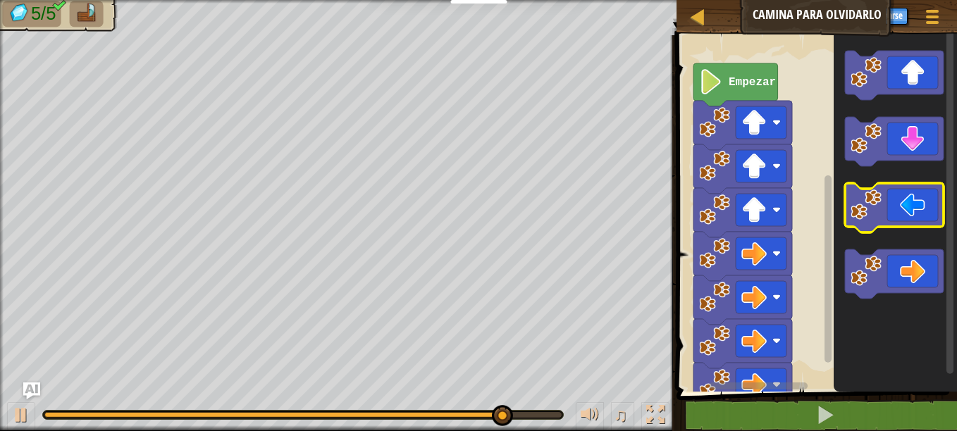
click at [890, 227] on icon "Espacio de trabajo de Blockly" at bounding box center [894, 207] width 99 height 49
click at [916, 194] on icon "Espacio de trabajo de Blockly" at bounding box center [894, 207] width 99 height 49
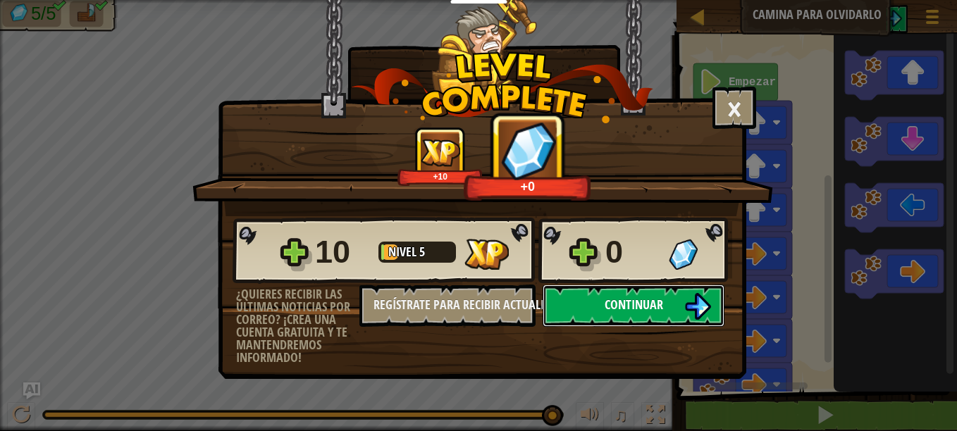
click at [651, 313] on span "Continuar" at bounding box center [634, 305] width 58 height 18
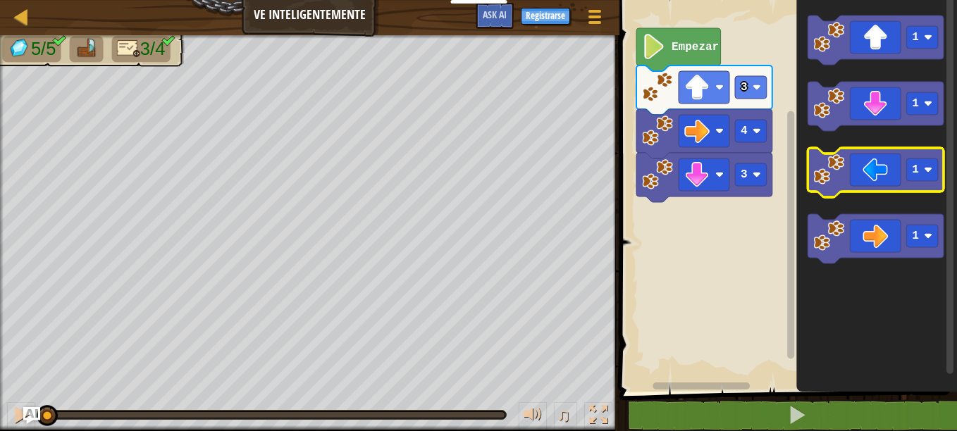
click at [875, 175] on icon "Espacio de trabajo de Blockly" at bounding box center [875, 172] width 136 height 49
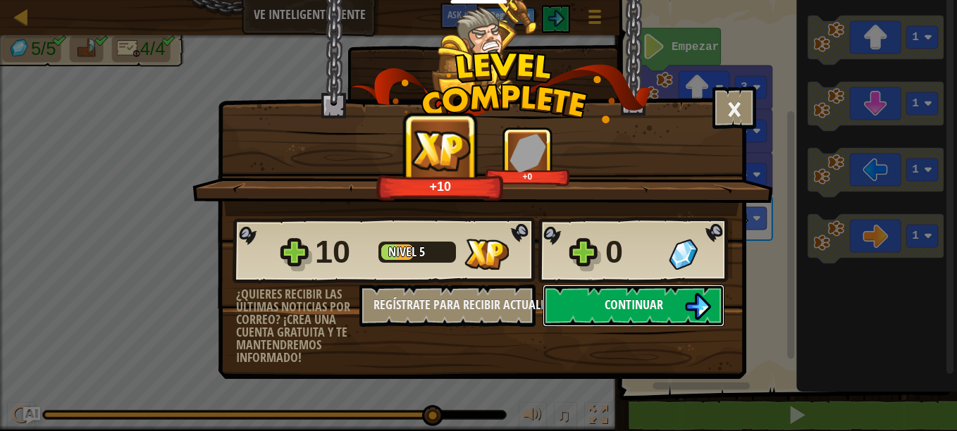
click at [695, 304] on img at bounding box center [697, 306] width 27 height 27
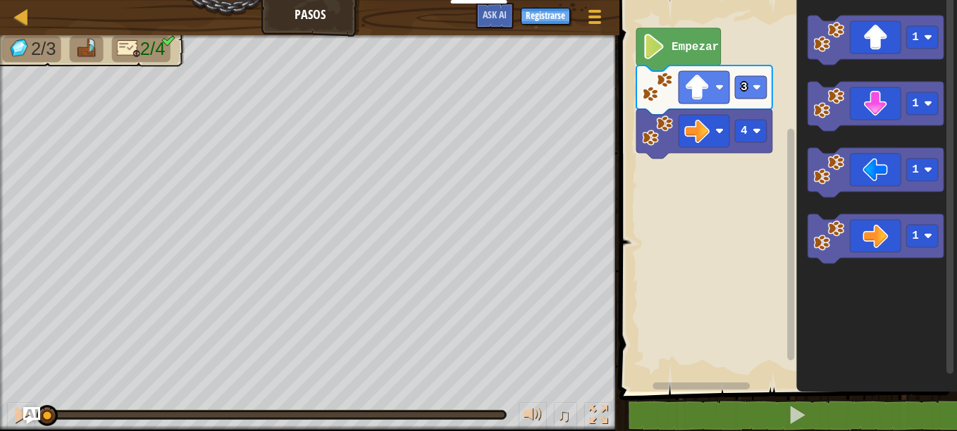
click at [681, 257] on rect "Espacio de trabajo de Blockly" at bounding box center [786, 192] width 342 height 399
click at [916, 118] on icon "Espacio de trabajo de Blockly" at bounding box center [875, 106] width 136 height 49
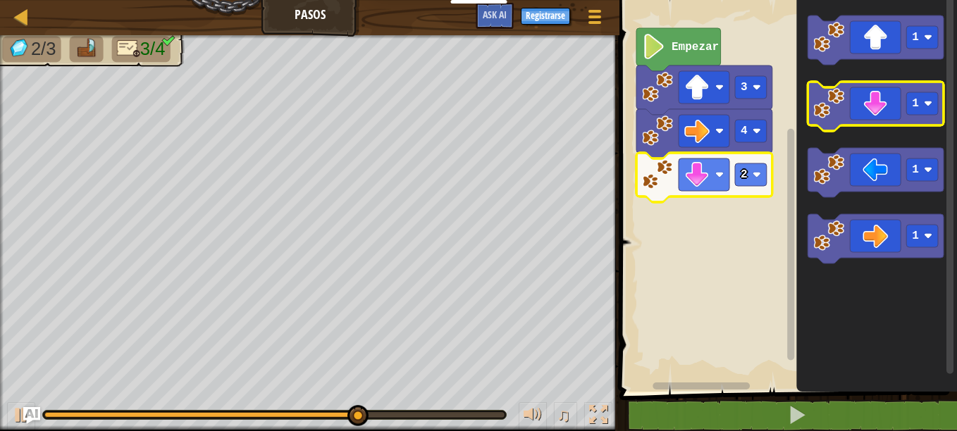
click at [879, 107] on icon "Espacio de trabajo de Blockly" at bounding box center [875, 106] width 136 height 49
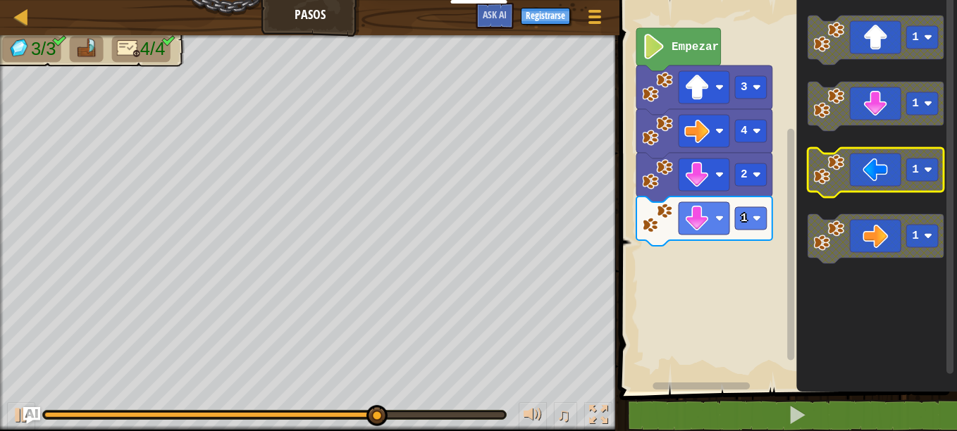
click at [866, 171] on icon "Espacio de trabajo de Blockly" at bounding box center [875, 172] width 136 height 49
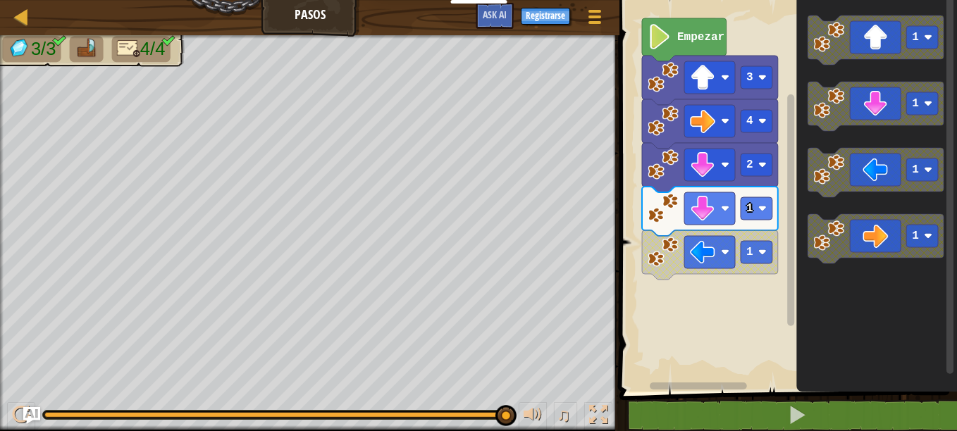
click at [734, 320] on rect "Espacio de trabajo de Blockly" at bounding box center [786, 192] width 342 height 399
click at [595, 8] on div "Mapa Pasos Menú del Juego Registrarse Ask AI 1 הההההההההההההההההההההההההההההההה…" at bounding box center [478, 215] width 957 height 431
click at [595, 8] on div at bounding box center [594, 16] width 19 height 20
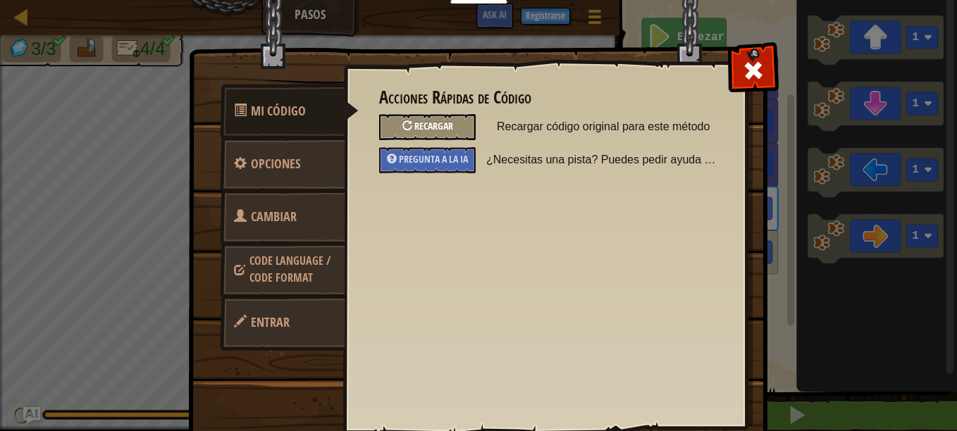
click at [407, 116] on div "Recargar" at bounding box center [427, 127] width 97 height 26
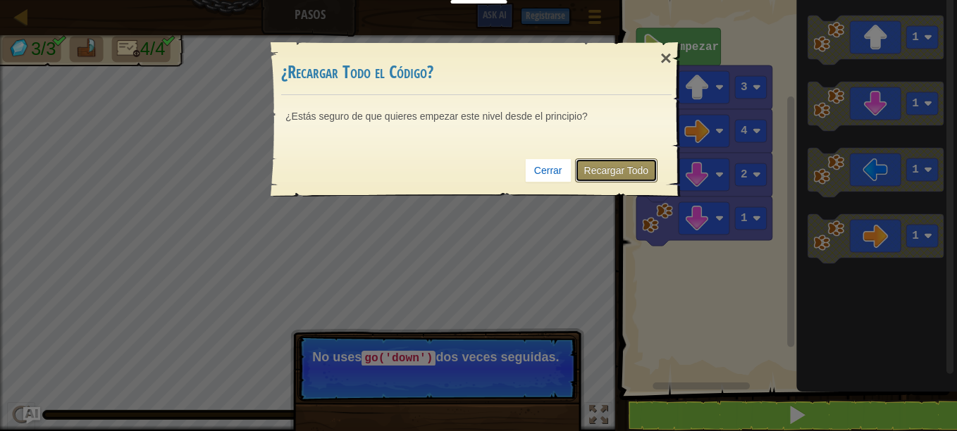
click at [593, 166] on link "Recargar Todo" at bounding box center [616, 171] width 83 height 24
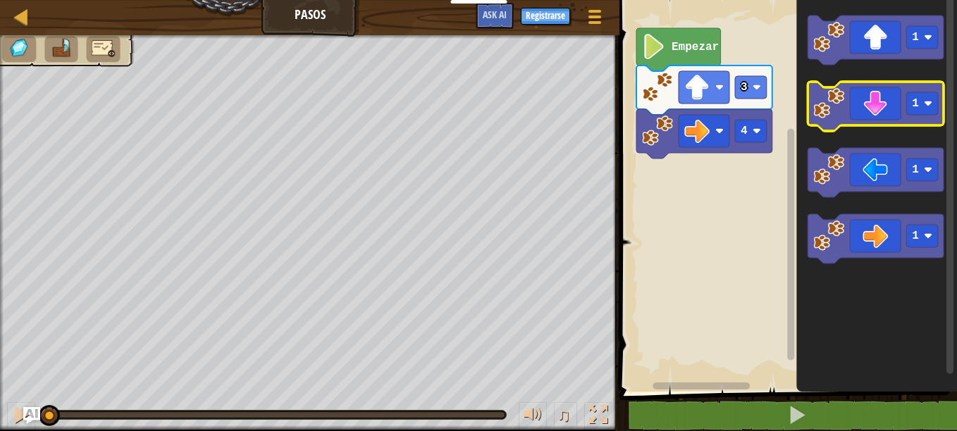
click at [888, 102] on icon "Espacio de trabajo de Blockly" at bounding box center [875, 106] width 136 height 49
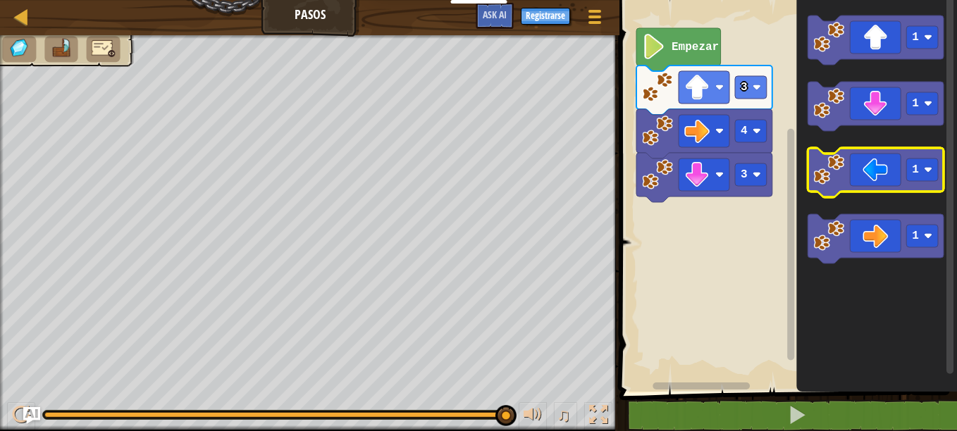
click at [862, 182] on icon "Espacio de trabajo de Blockly" at bounding box center [875, 172] width 136 height 49
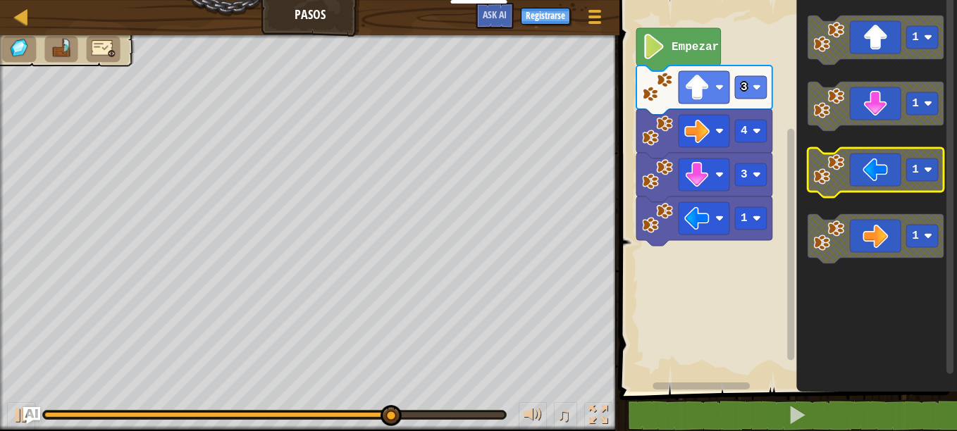
click at [862, 182] on icon "Espacio de trabajo de Blockly" at bounding box center [875, 172] width 136 height 49
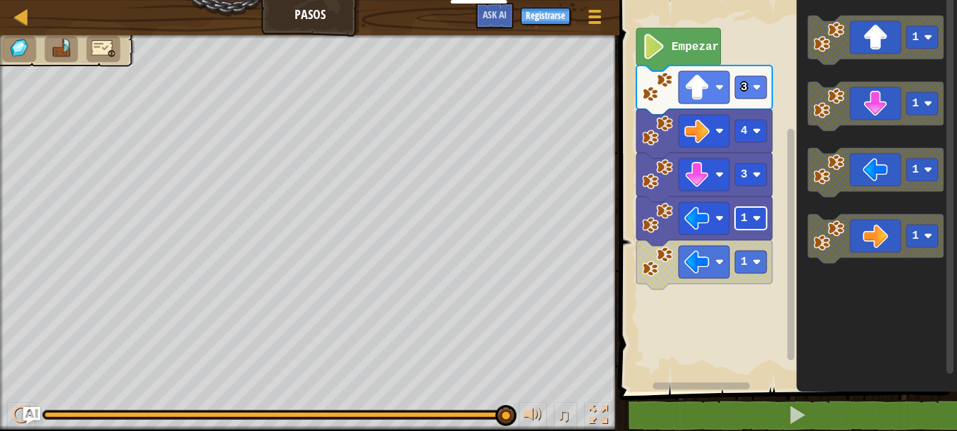
click at [754, 221] on image "Espacio de trabajo de Blockly" at bounding box center [756, 218] width 8 height 8
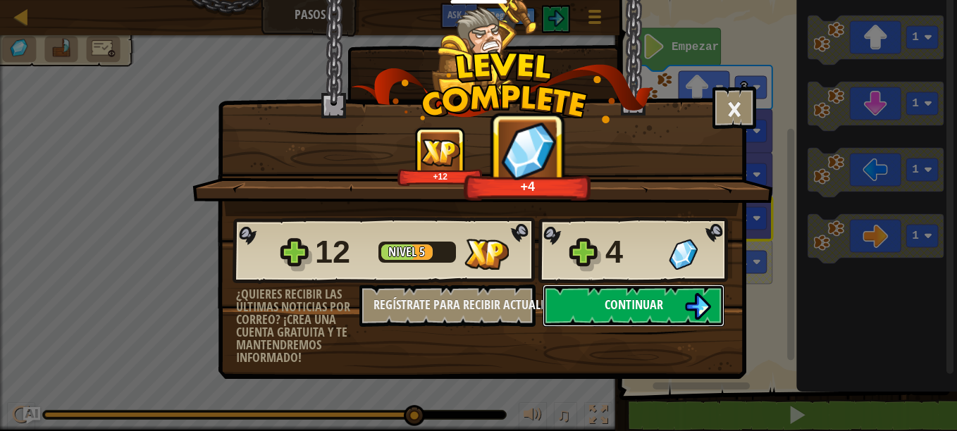
click at [705, 305] on img at bounding box center [697, 306] width 27 height 27
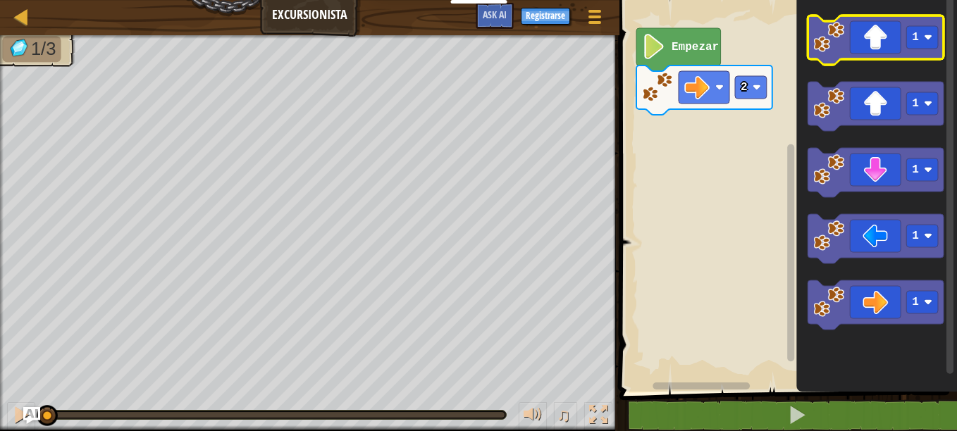
click at [891, 38] on icon "Espacio de trabajo de Blockly" at bounding box center [875, 40] width 136 height 49
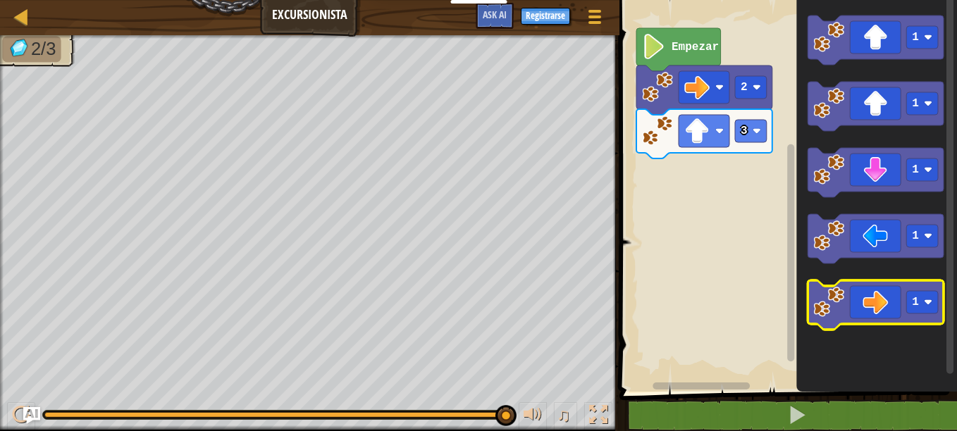
click at [888, 306] on icon "Espacio de trabajo de Blockly" at bounding box center [875, 304] width 136 height 49
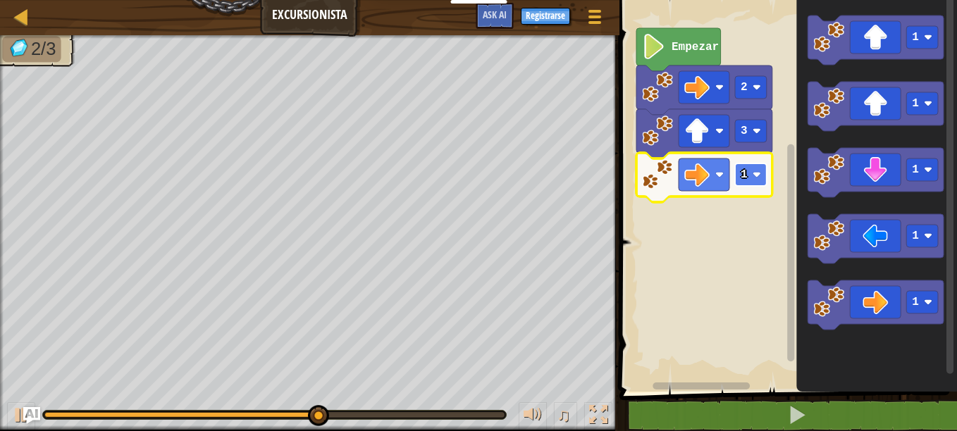
click at [740, 166] on rect "Espacio de trabajo de Blockly" at bounding box center [751, 174] width 32 height 23
click at [659, 343] on rect "Espacio de trabajo de Blockly" at bounding box center [786, 192] width 342 height 399
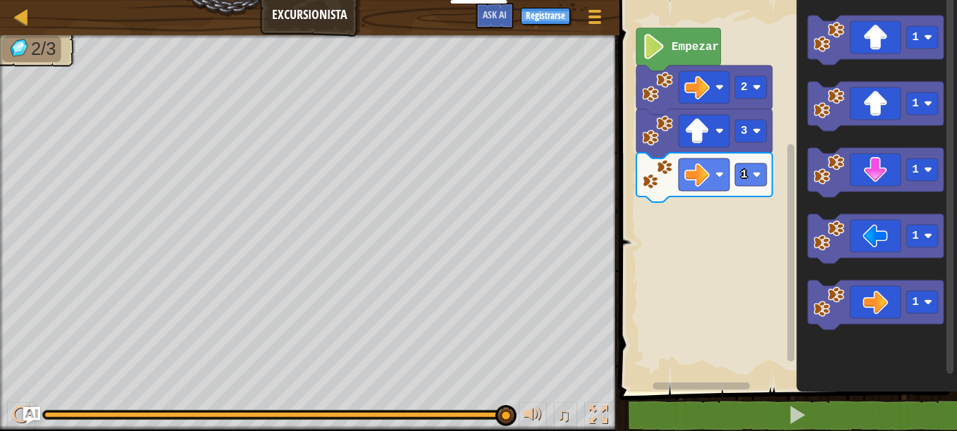
click at [659, 343] on rect "Espacio de trabajo de Blockly" at bounding box center [786, 192] width 342 height 399
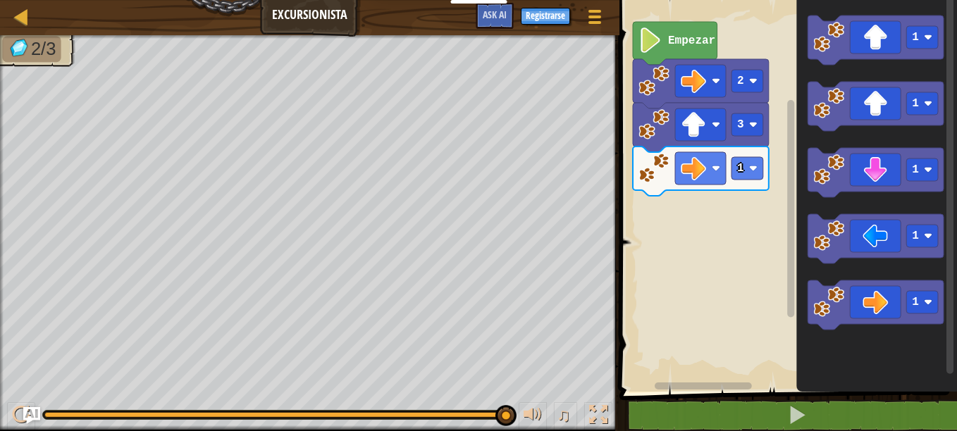
click at [657, 0] on html "Docentes Crear Cuenta Gratis Soluciones para Escuelas y [GEOGRAPHIC_DATA] previ…" at bounding box center [478, 0] width 957 height 0
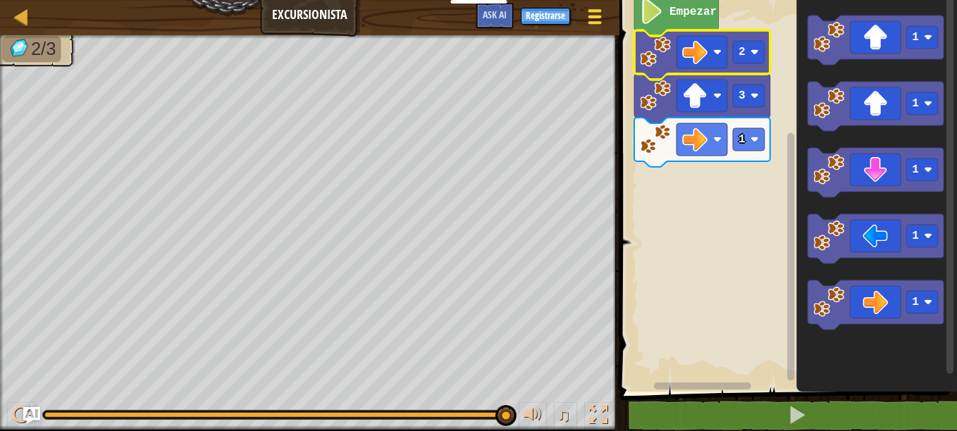
click at [594, 17] on span at bounding box center [594, 17] width 13 height 3
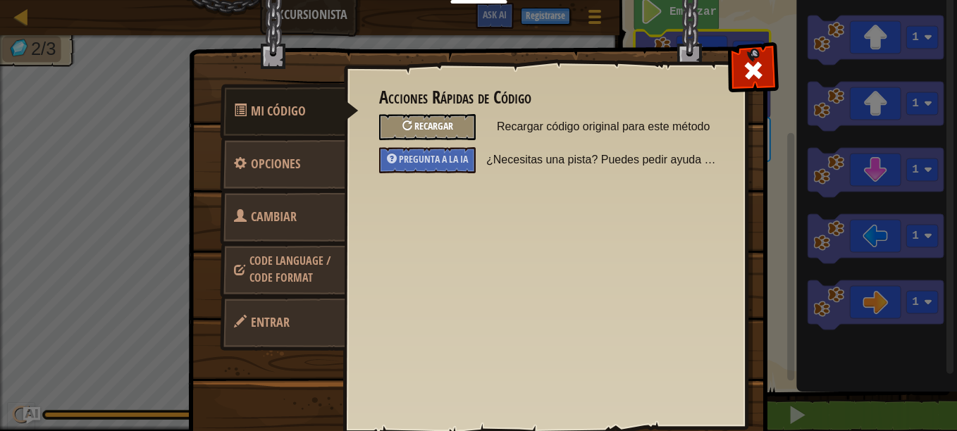
click at [449, 120] on div "Recargar" at bounding box center [427, 127] width 97 height 26
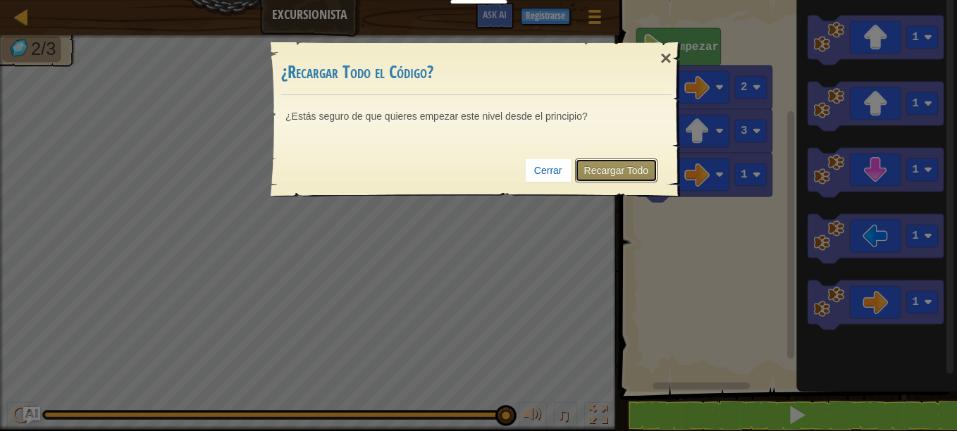
click at [601, 168] on link "Recargar Todo" at bounding box center [616, 171] width 83 height 24
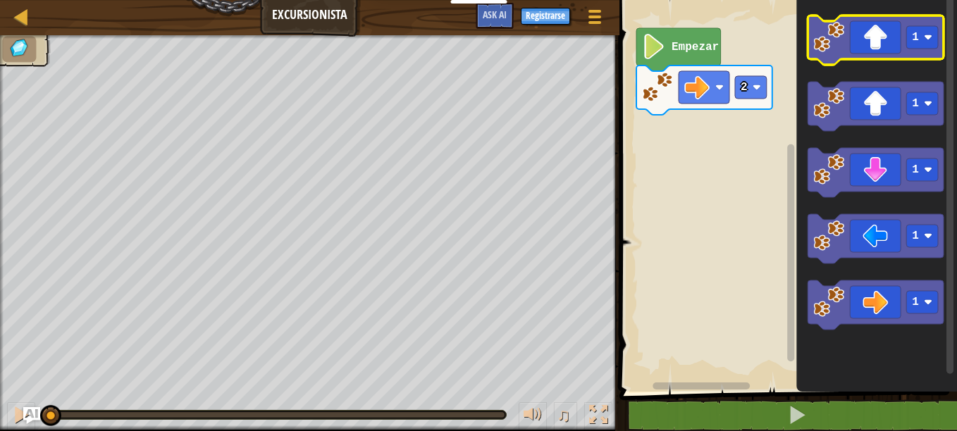
click at [869, 49] on icon "Espacio de trabajo de Blockly" at bounding box center [875, 40] width 136 height 49
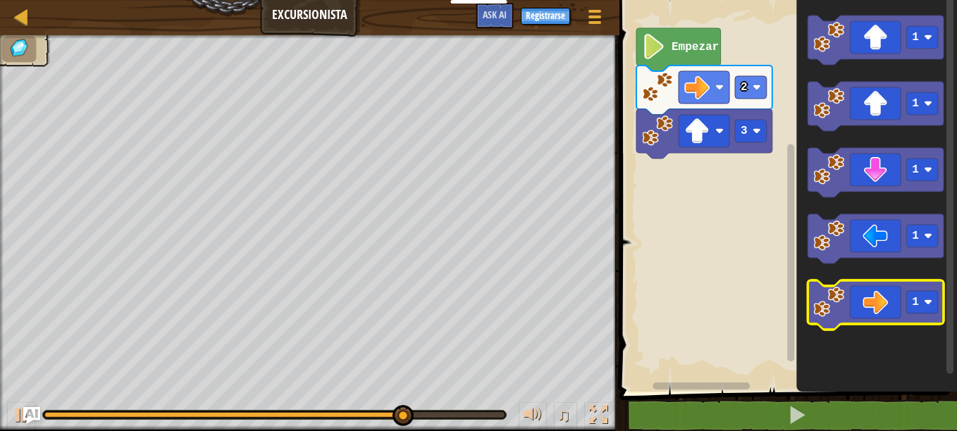
click at [880, 312] on icon "Espacio de trabajo de Blockly" at bounding box center [875, 304] width 136 height 49
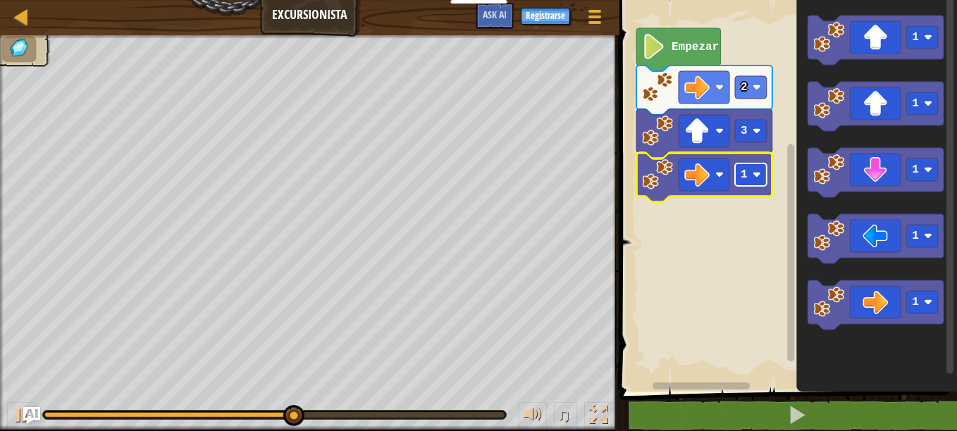
click at [756, 180] on rect "Espacio de trabajo de Blockly" at bounding box center [751, 174] width 32 height 23
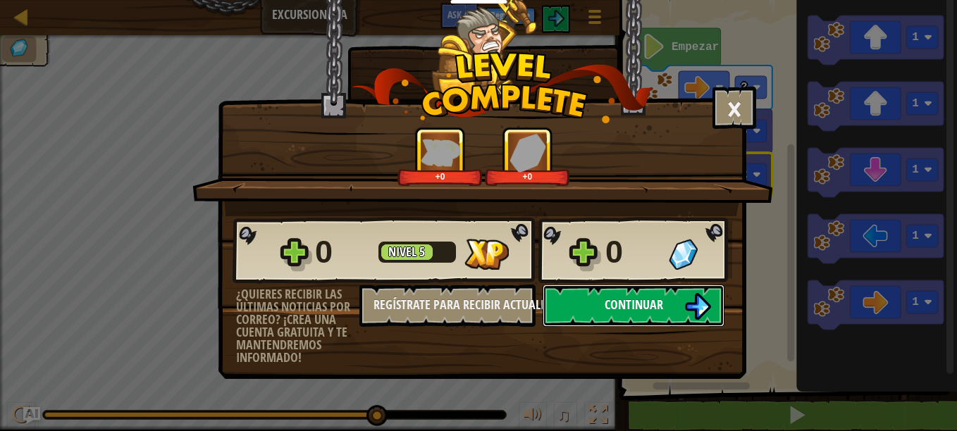
click at [660, 310] on span "Continuar" at bounding box center [634, 305] width 58 height 18
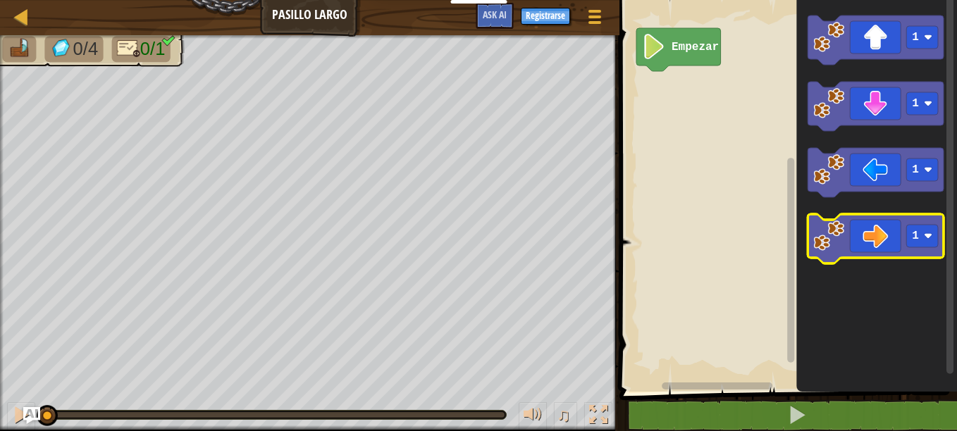
click at [887, 246] on icon "Espacio de trabajo de Blockly" at bounding box center [875, 238] width 136 height 49
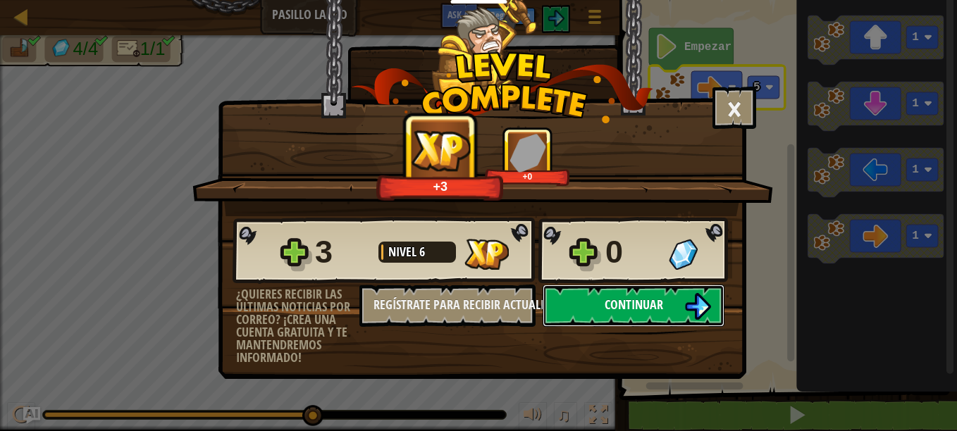
click at [665, 314] on button "Continuar" at bounding box center [634, 306] width 182 height 42
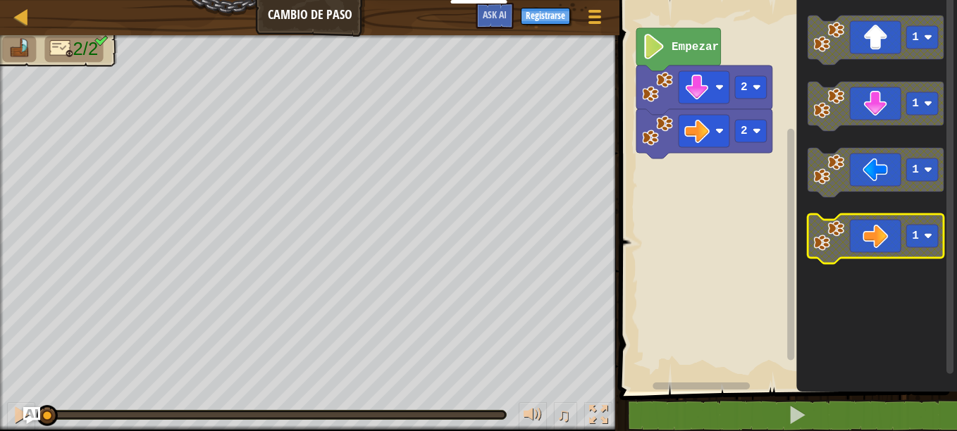
click at [885, 245] on icon "Espacio de trabajo de Blockly" at bounding box center [875, 238] width 136 height 49
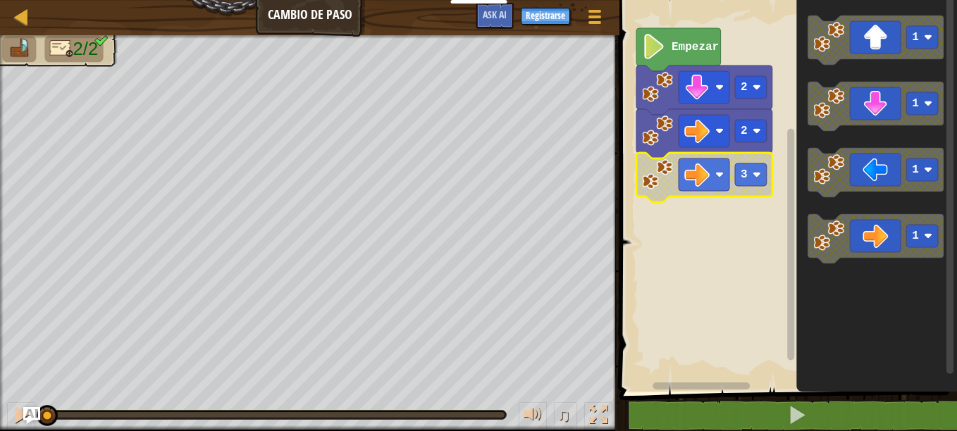
click at [656, 56] on image "Espacio de trabajo de Blockly" at bounding box center [654, 46] width 24 height 25
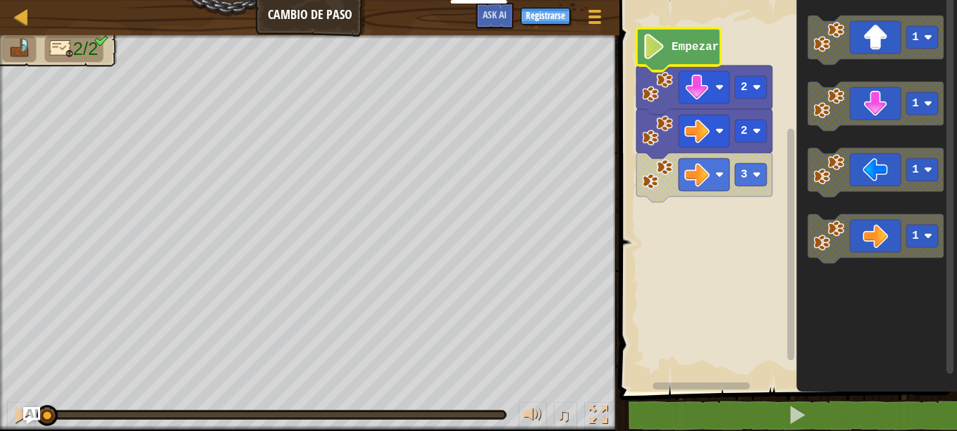
click at [635, 335] on rect "Espacio de trabajo de Blockly" at bounding box center [786, 192] width 342 height 399
click at [600, 10] on span at bounding box center [594, 10] width 13 height 3
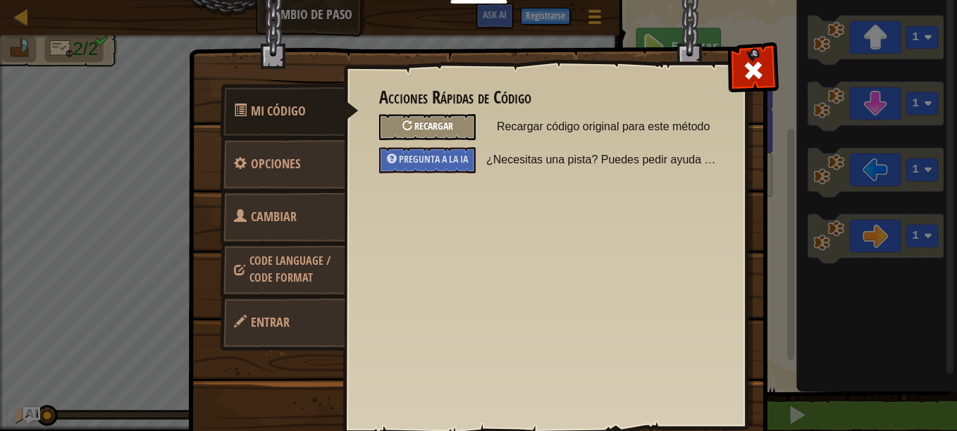
click at [421, 118] on div "Recargar" at bounding box center [427, 127] width 97 height 26
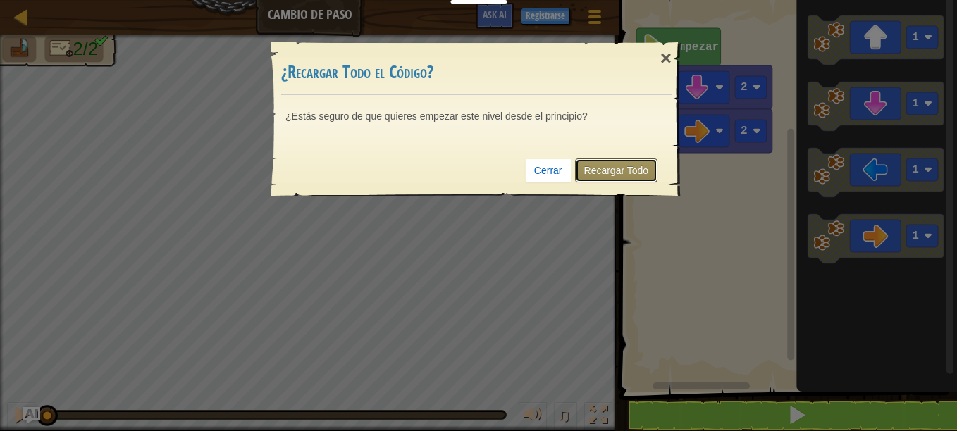
click at [622, 171] on link "Recargar Todo" at bounding box center [616, 171] width 83 height 24
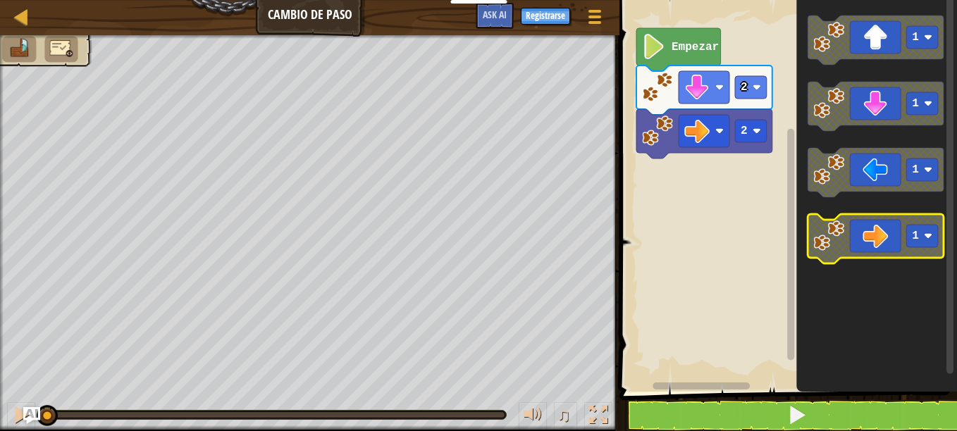
click at [887, 238] on icon "Espacio de trabajo de Blockly" at bounding box center [875, 238] width 136 height 49
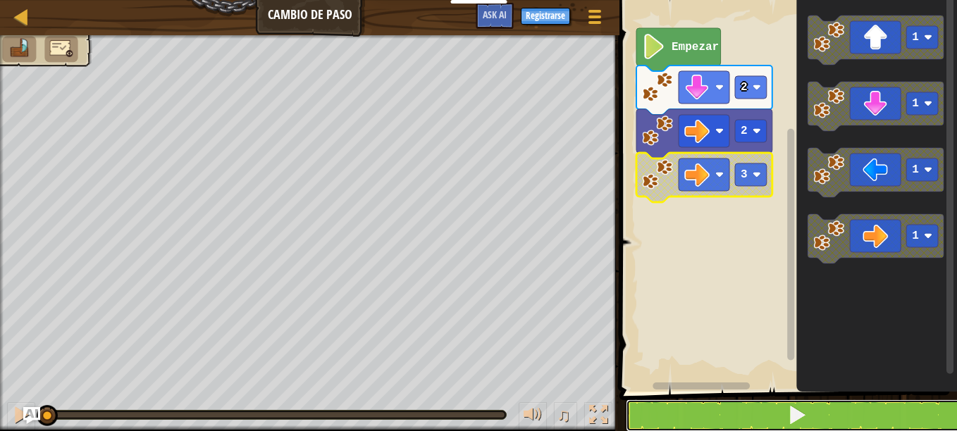
click at [691, 416] on button at bounding box center [797, 415] width 342 height 32
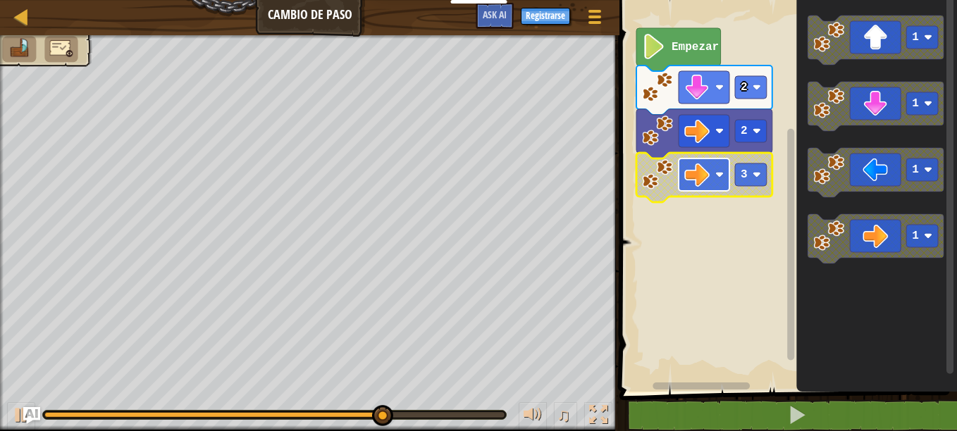
click at [712, 182] on rect "Espacio de trabajo de Blockly" at bounding box center [703, 175] width 51 height 32
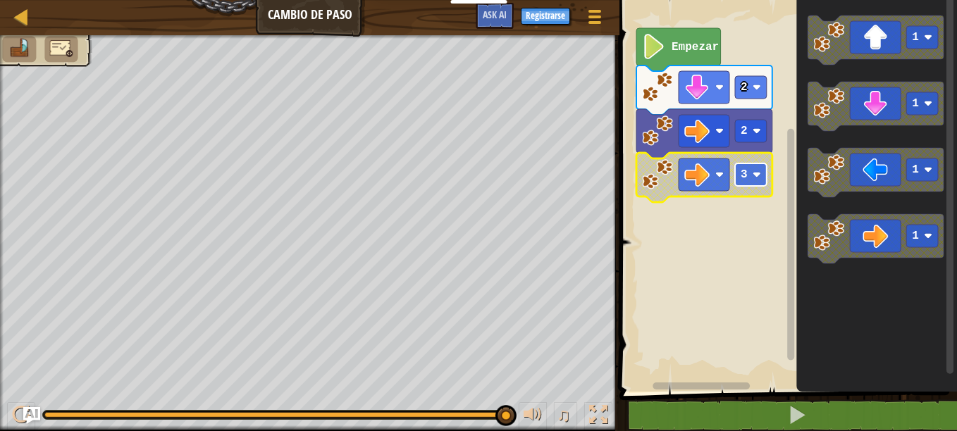
click at [750, 174] on rect "Espacio de trabajo de Blockly" at bounding box center [751, 174] width 32 height 23
click at [602, 27] on button "Menú del Juego" at bounding box center [594, 19] width 37 height 35
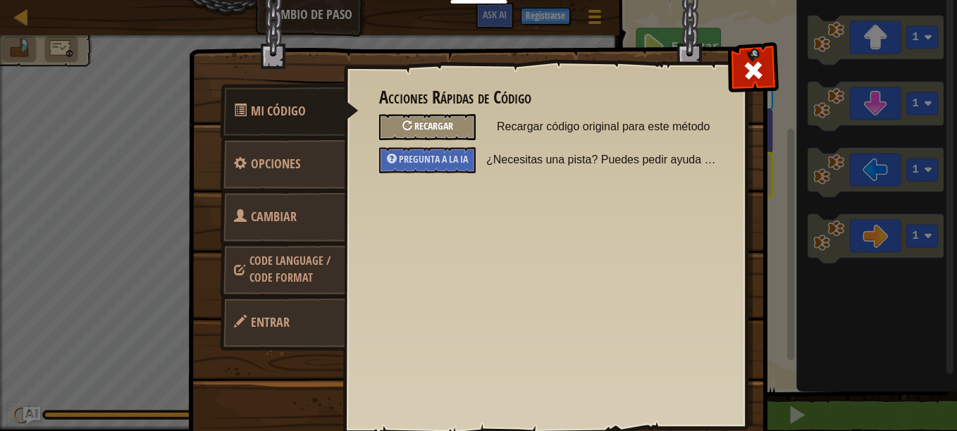
click at [407, 119] on div "Recargar" at bounding box center [427, 127] width 97 height 26
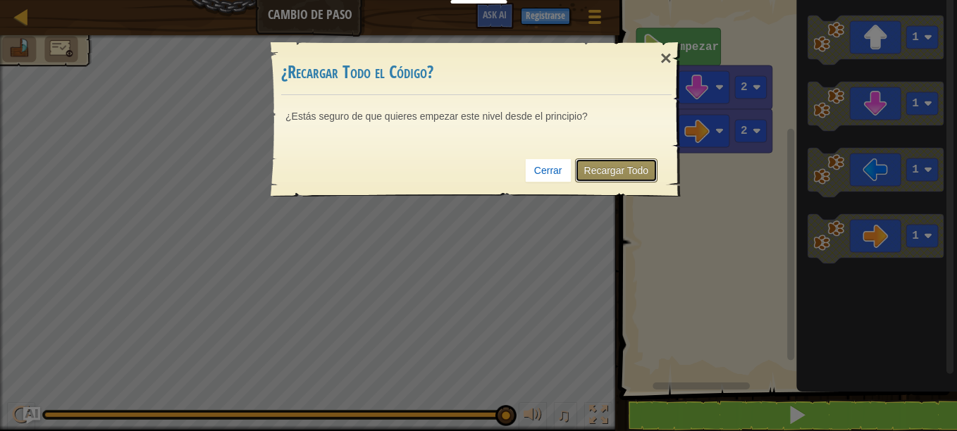
click at [588, 176] on link "Recargar Todo" at bounding box center [616, 171] width 83 height 24
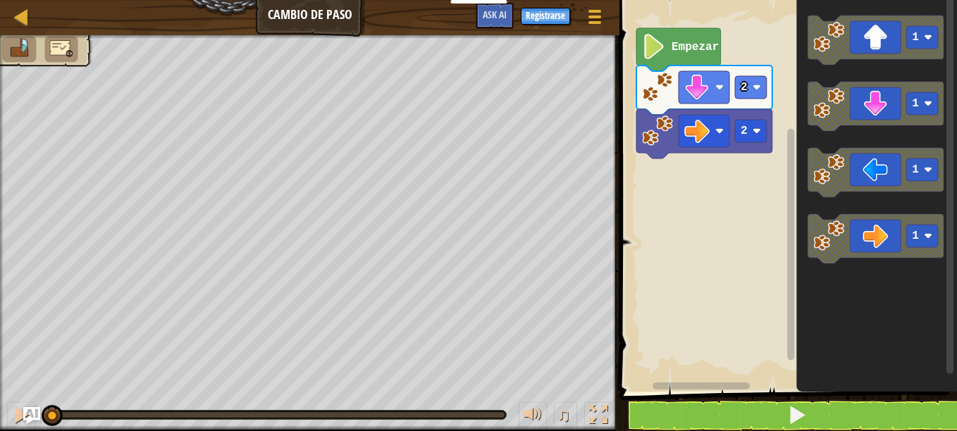
click at [674, 154] on rect "Espacio de trabajo de Blockly" at bounding box center [786, 192] width 342 height 399
click at [884, 231] on icon "Espacio de trabajo de Blockly" at bounding box center [875, 238] width 136 height 49
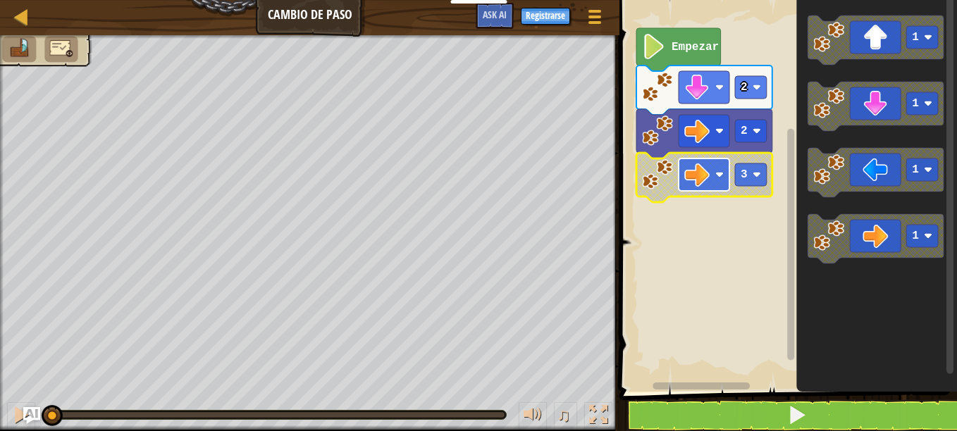
click at [713, 182] on rect "Espacio de trabajo de Blockly" at bounding box center [703, 175] width 51 height 32
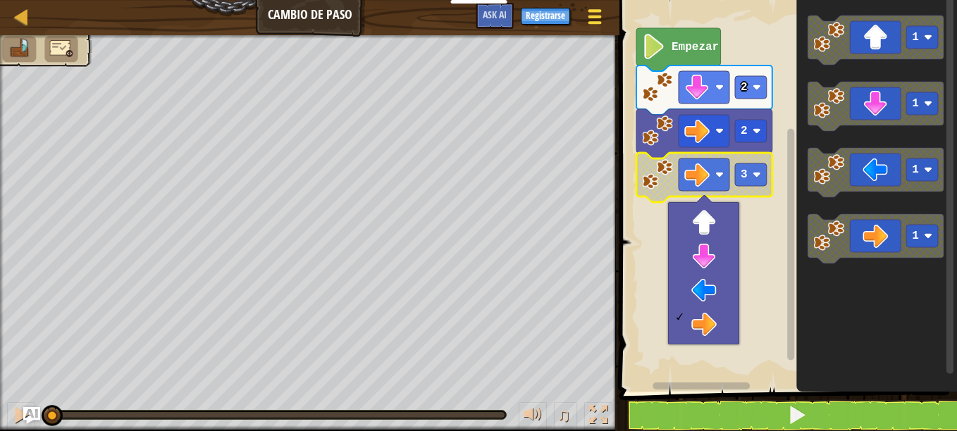
click at [595, 11] on span at bounding box center [594, 10] width 13 height 3
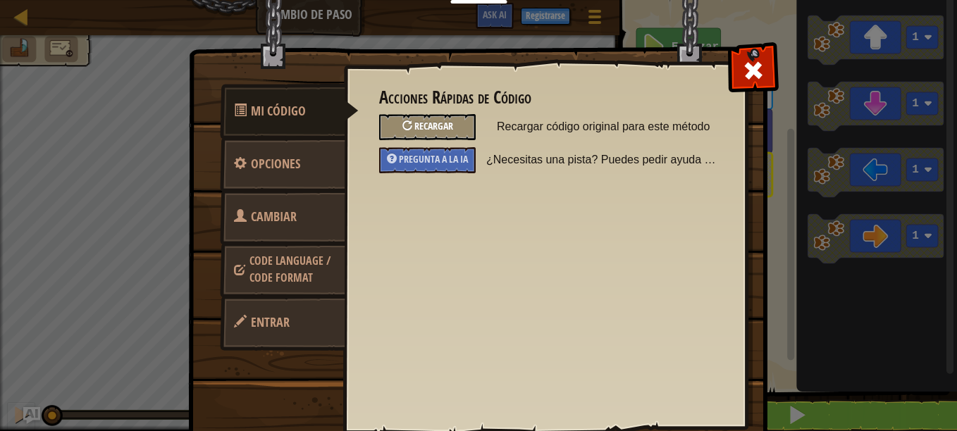
click at [436, 120] on span "Recargar" at bounding box center [433, 125] width 39 height 13
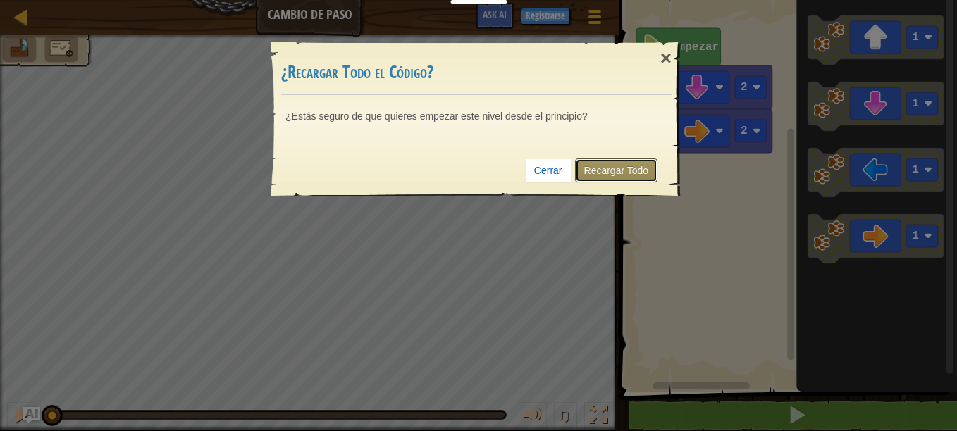
click at [622, 168] on link "Recargar Todo" at bounding box center [616, 171] width 83 height 24
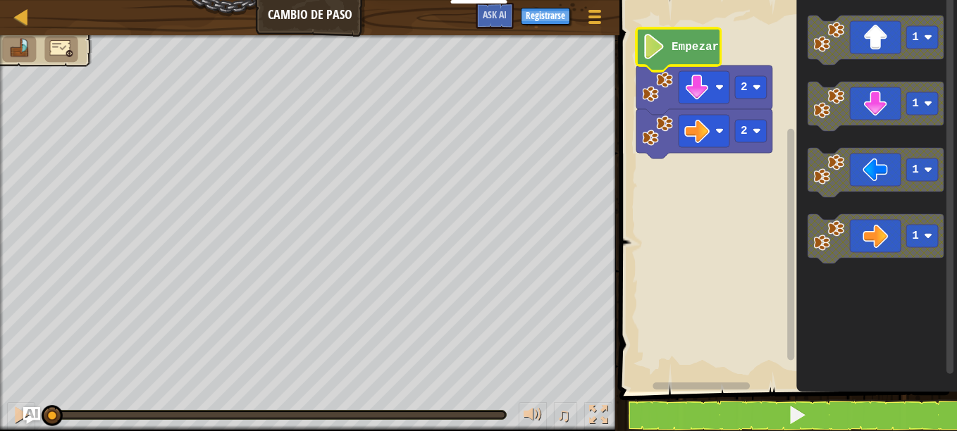
click at [671, 53] on icon "Espacio de trabajo de Blockly" at bounding box center [678, 49] width 85 height 43
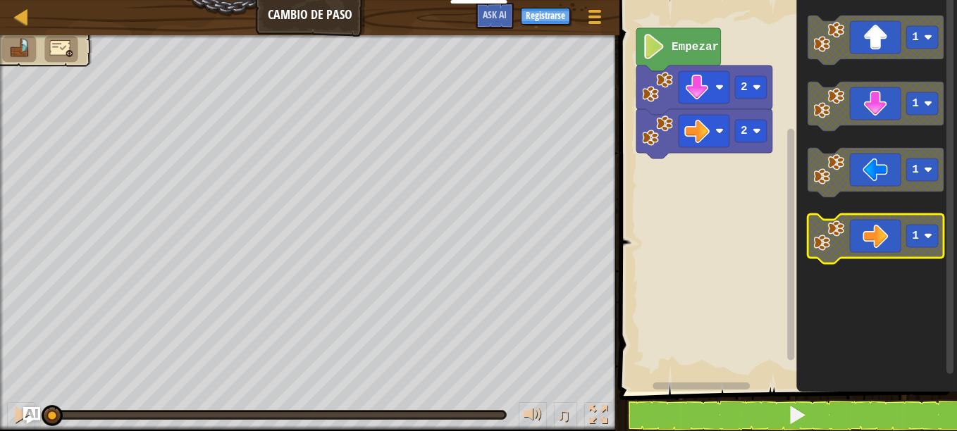
click at [884, 224] on icon "Espacio de trabajo de Blockly" at bounding box center [875, 238] width 136 height 49
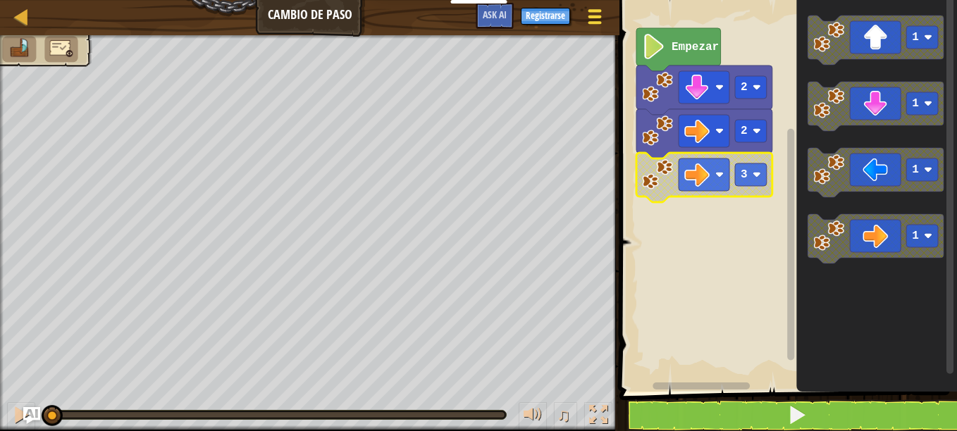
click at [593, 9] on span at bounding box center [594, 10] width 13 height 3
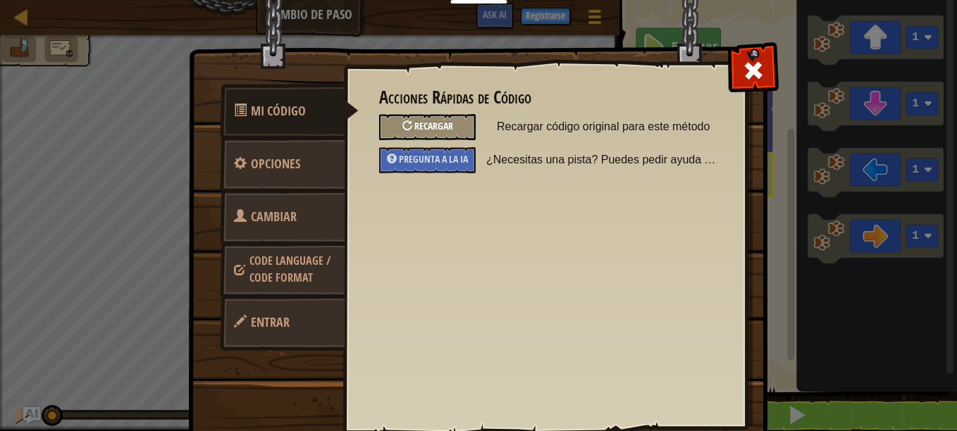
click at [451, 125] on div "Recargar" at bounding box center [427, 127] width 97 height 26
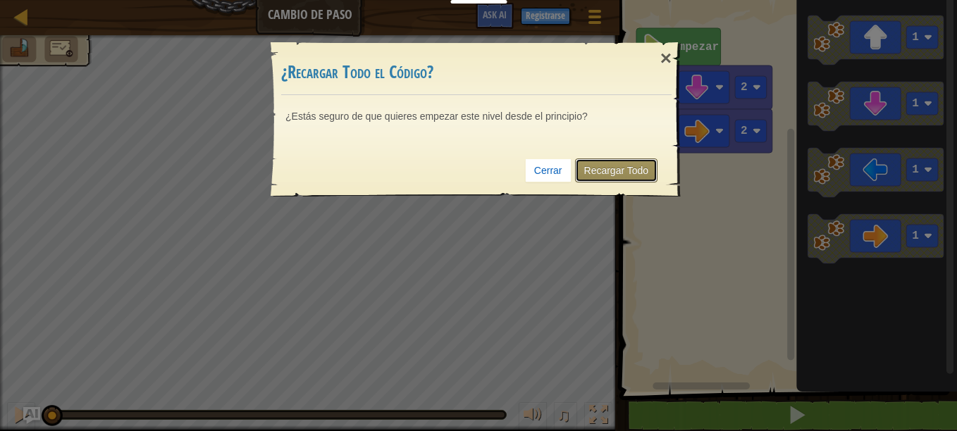
click at [614, 161] on link "Recargar Todo" at bounding box center [616, 171] width 83 height 24
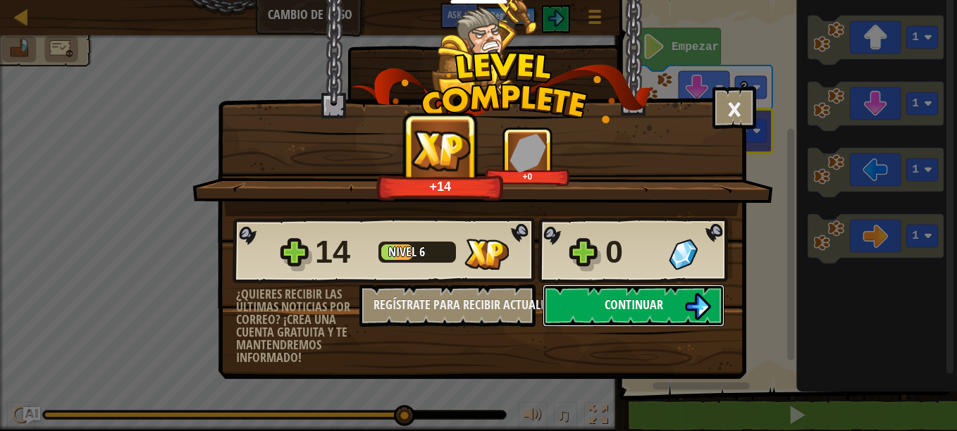
click at [581, 304] on button "Continuar" at bounding box center [634, 306] width 182 height 42
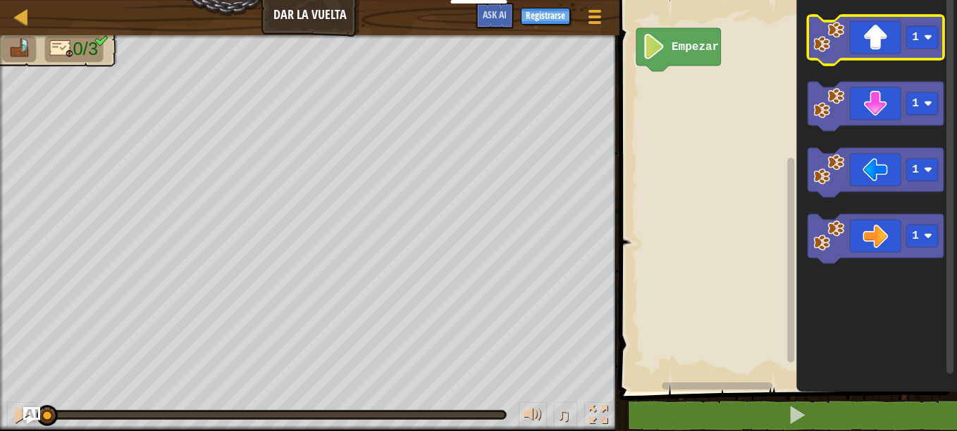
click at [884, 39] on icon "Espacio de trabajo de Blockly" at bounding box center [875, 40] width 136 height 49
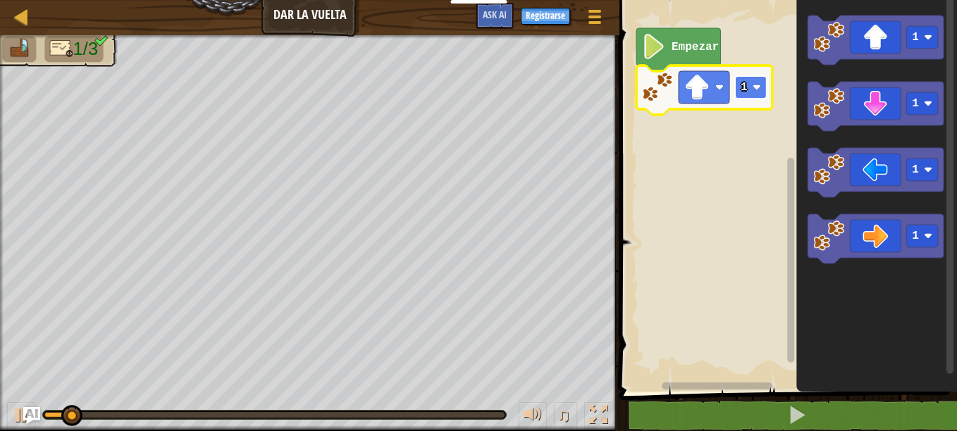
click at [744, 91] on text "1" at bounding box center [743, 87] width 7 height 13
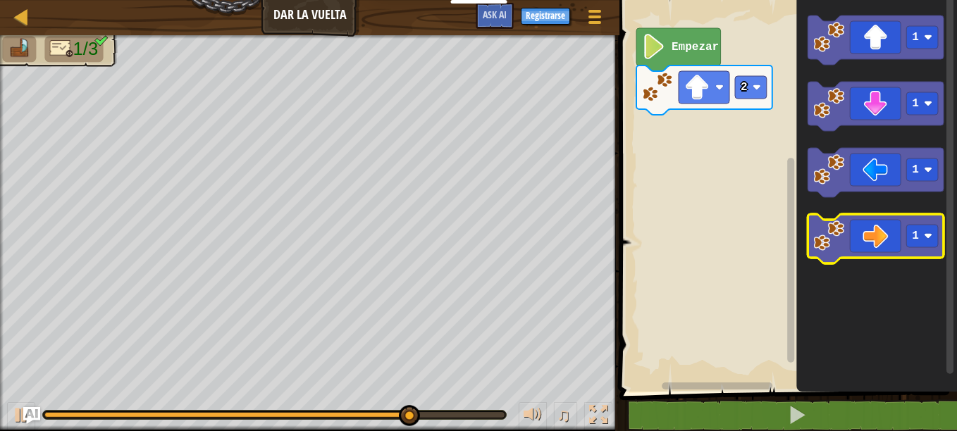
click at [886, 235] on icon "Espacio de trabajo de Blockly" at bounding box center [875, 238] width 136 height 49
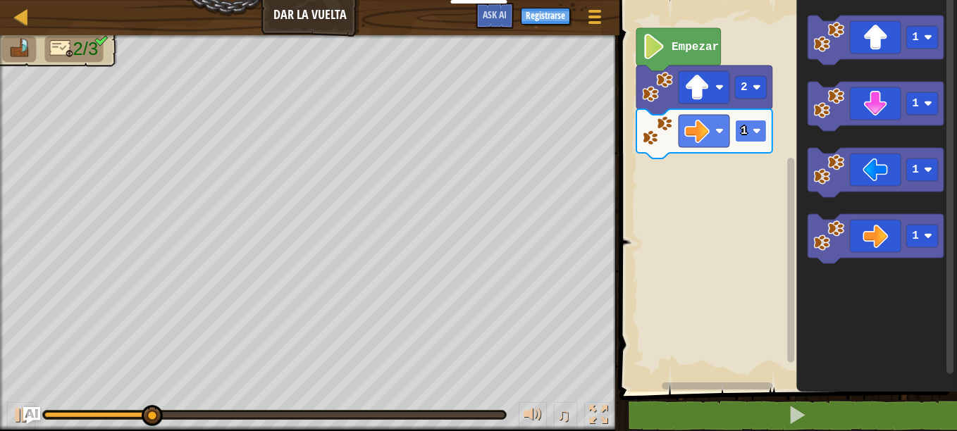
click at [754, 130] on image "Espacio de trabajo de Blockly" at bounding box center [756, 131] width 8 height 8
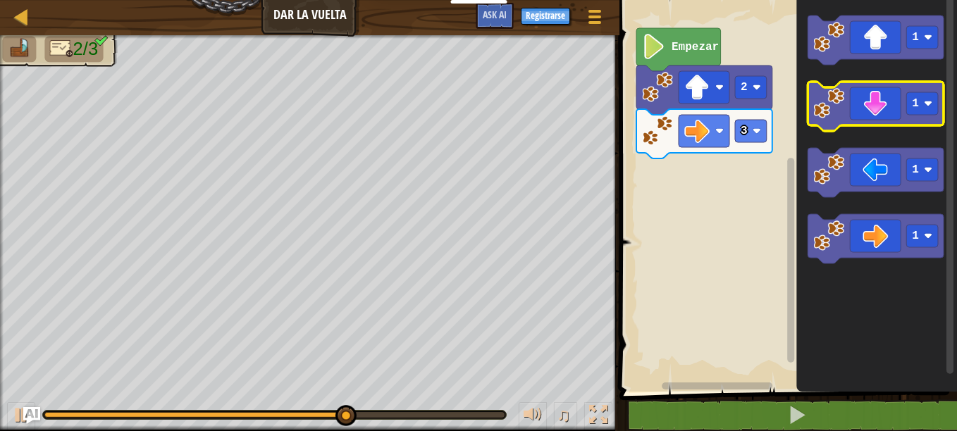
click at [886, 113] on icon "Espacio de trabajo de Blockly" at bounding box center [875, 106] width 136 height 49
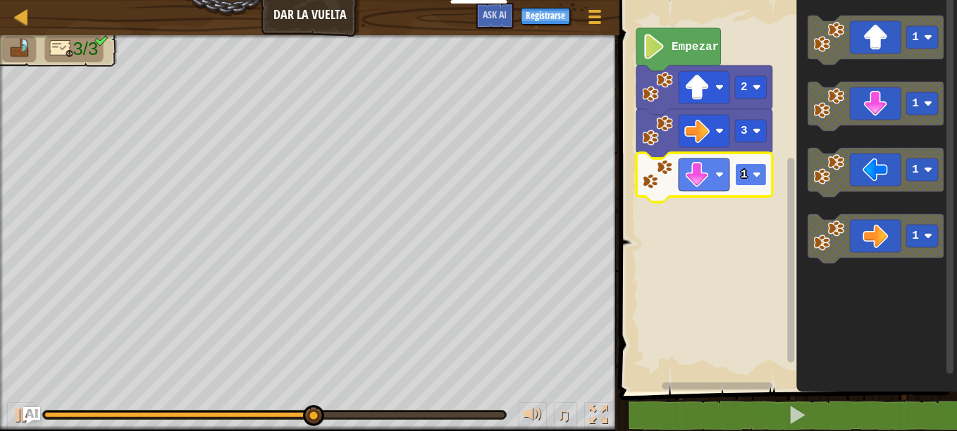
click at [752, 178] on image "Espacio de trabajo de Blockly" at bounding box center [756, 175] width 8 height 8
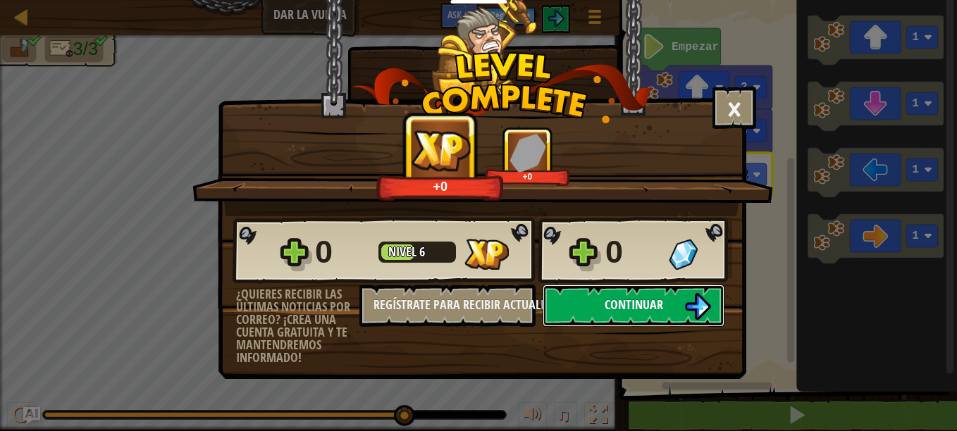
click at [628, 312] on span "Continuar" at bounding box center [634, 305] width 58 height 18
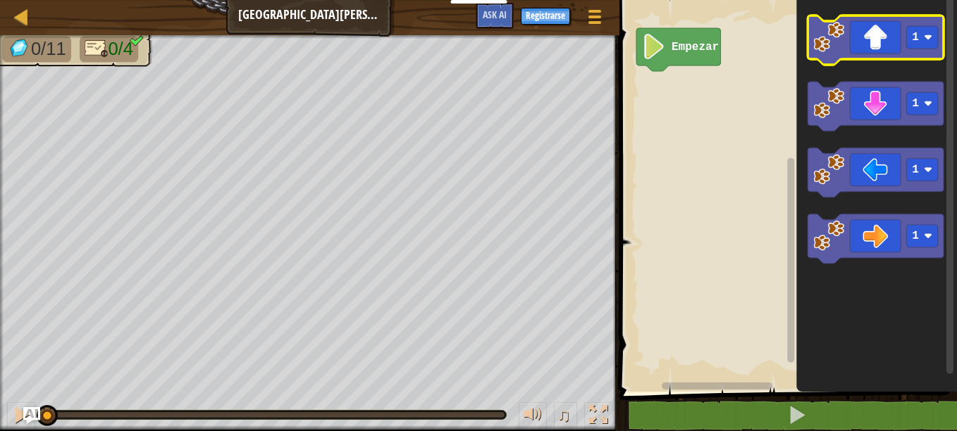
click at [886, 49] on icon "Espacio de trabajo de Blockly" at bounding box center [875, 40] width 136 height 49
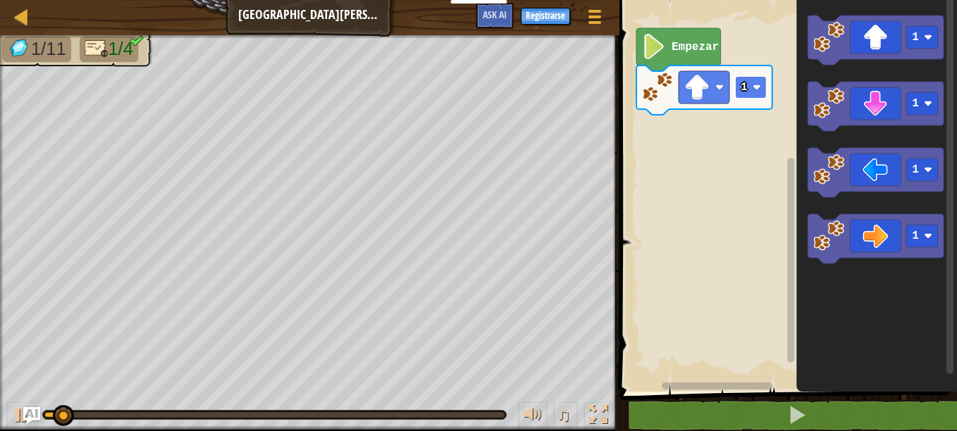
click at [749, 88] on rect "Espacio de trabajo de Blockly" at bounding box center [751, 87] width 32 height 23
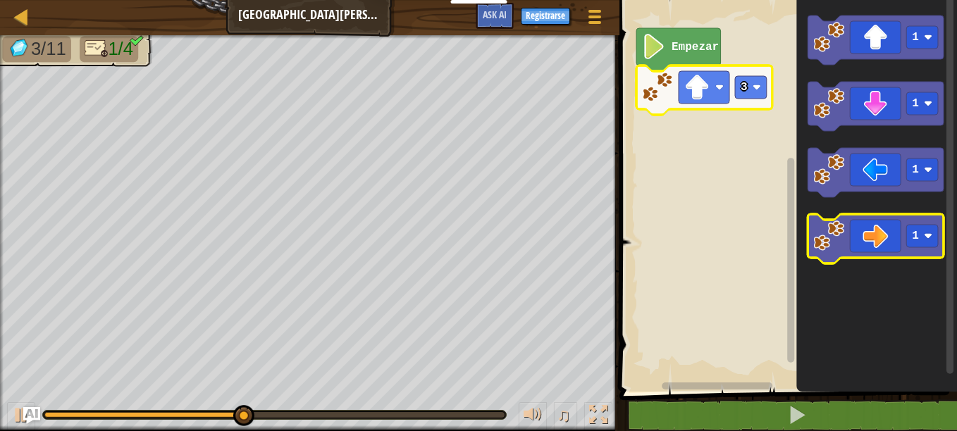
click at [872, 236] on icon "Espacio de trabajo de Blockly" at bounding box center [875, 238] width 136 height 49
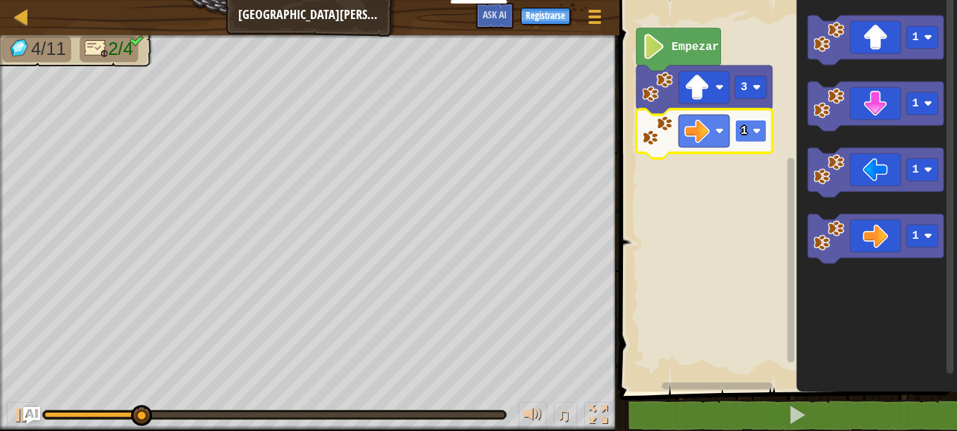
click at [755, 131] on image "Espacio de trabajo de Blockly" at bounding box center [756, 131] width 8 height 8
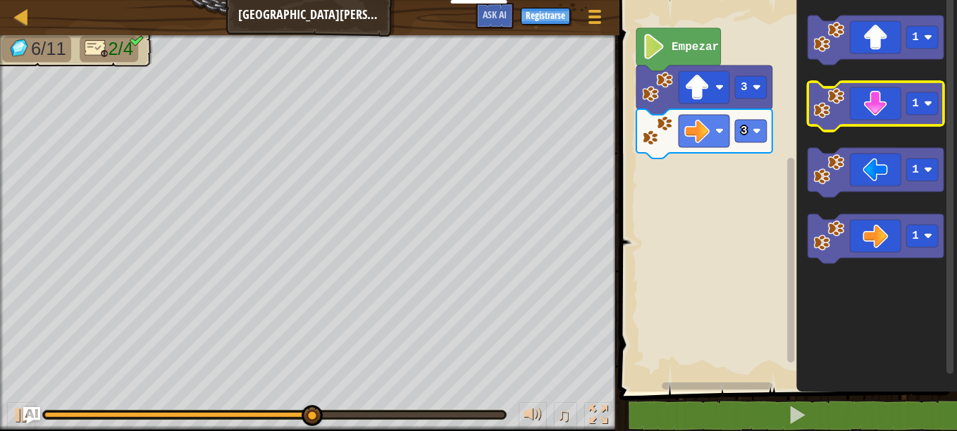
click at [878, 114] on icon "Espacio de trabajo de Blockly" at bounding box center [875, 106] width 136 height 49
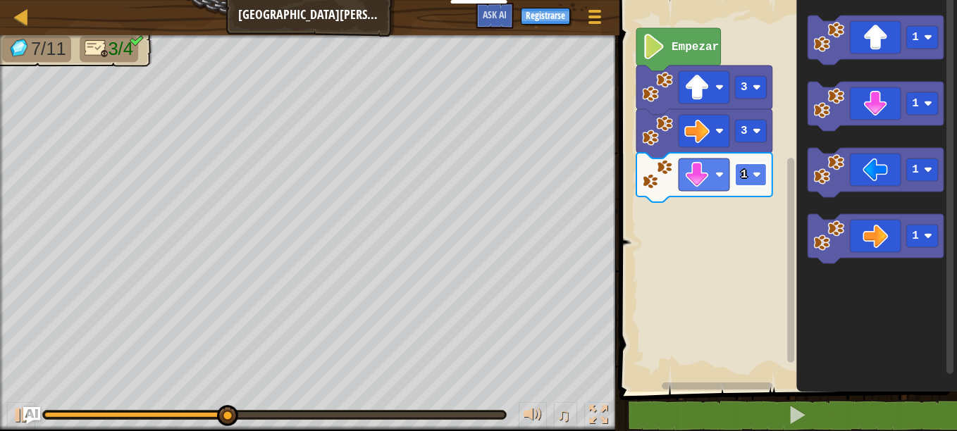
click at [748, 172] on rect "Espacio de trabajo de Blockly" at bounding box center [751, 174] width 32 height 23
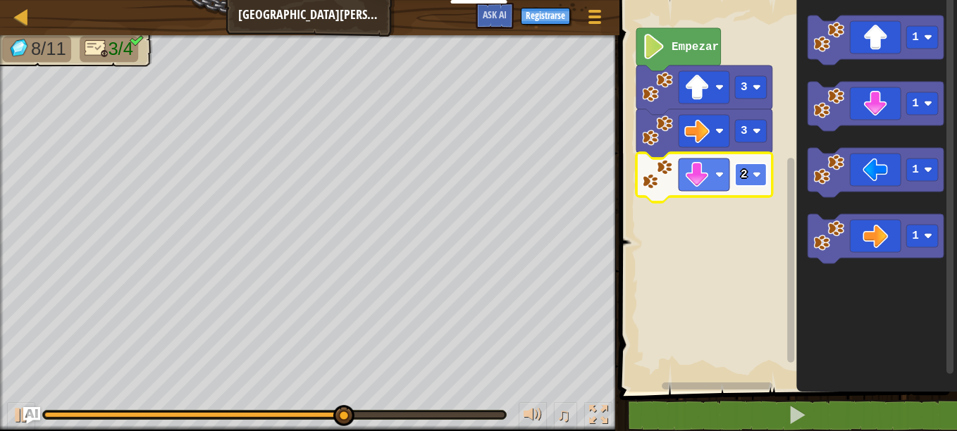
click at [751, 174] on rect "Espacio de trabajo de Blockly" at bounding box center [751, 174] width 32 height 23
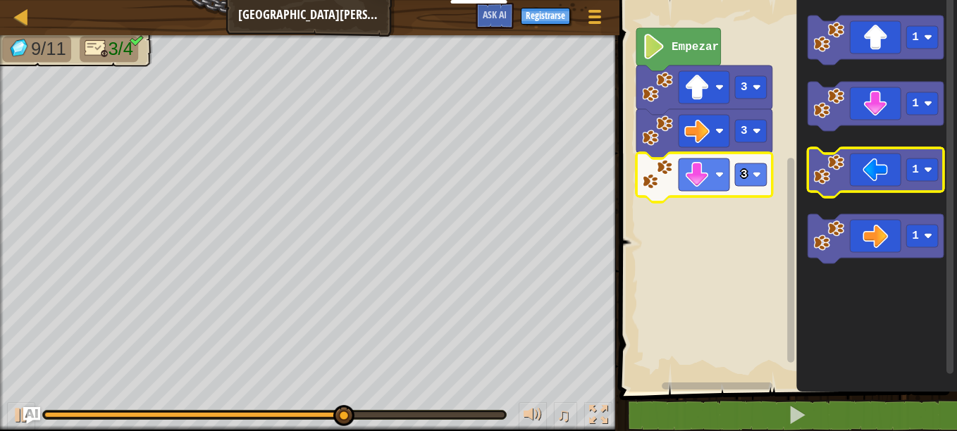
click at [886, 169] on icon "Espacio de trabajo de Blockly" at bounding box center [875, 172] width 136 height 49
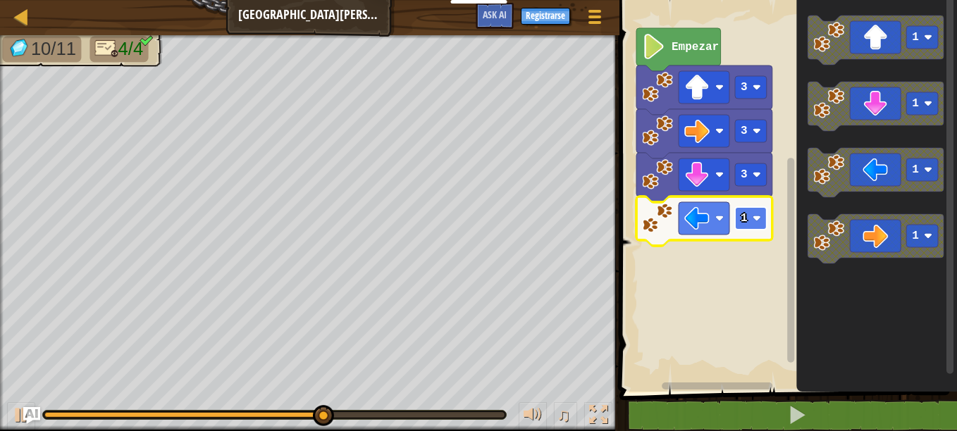
click at [752, 216] on image "Espacio de trabajo de Blockly" at bounding box center [756, 218] width 8 height 8
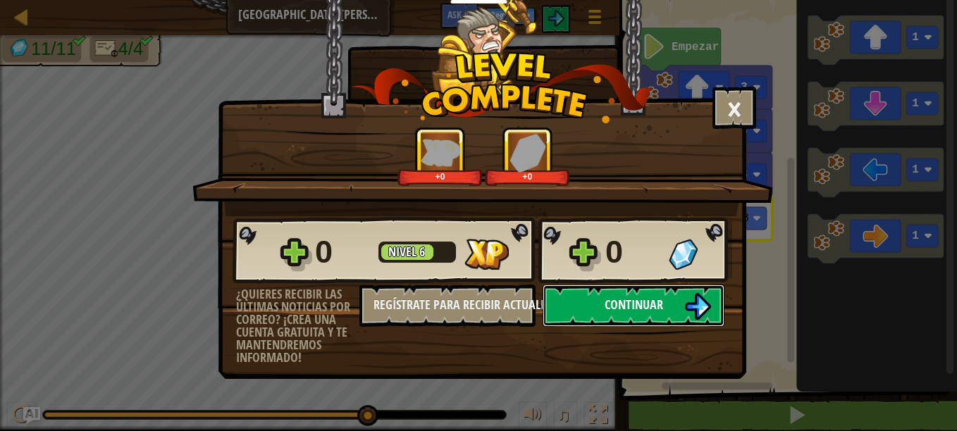
click at [657, 302] on span "Continuar" at bounding box center [634, 305] width 58 height 18
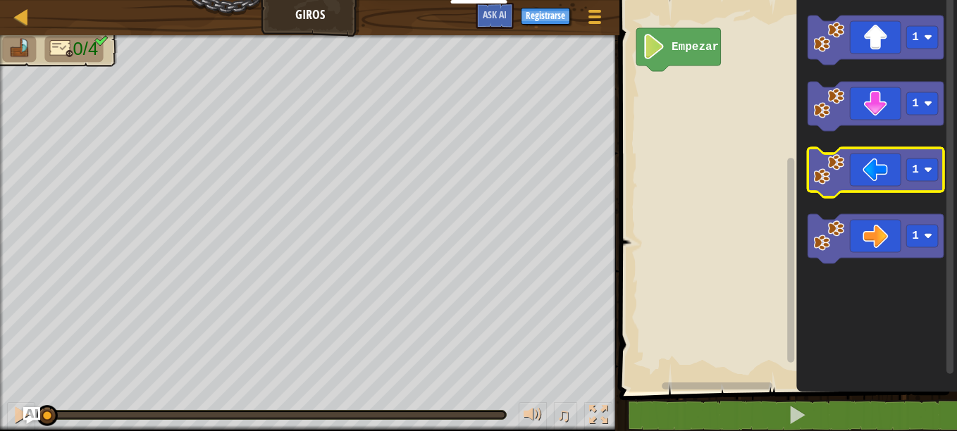
click at [868, 178] on icon "Espacio de trabajo de Blockly" at bounding box center [875, 172] width 136 height 49
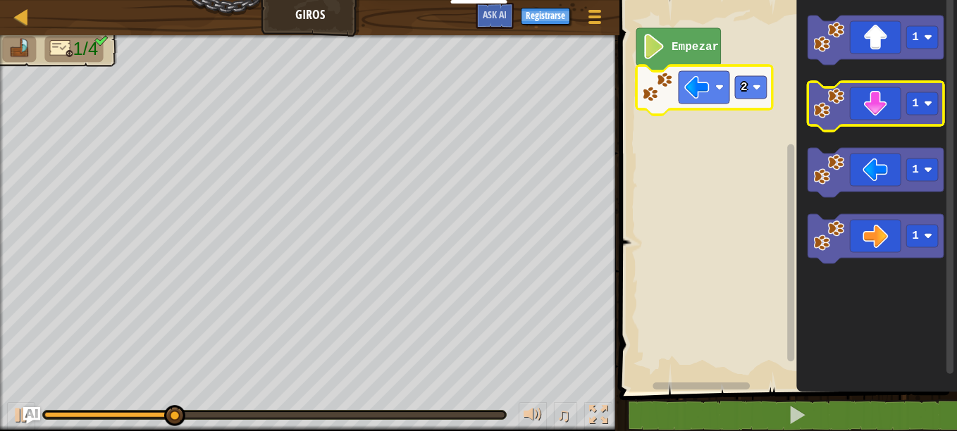
click at [881, 112] on icon "Espacio de trabajo de Blockly" at bounding box center [875, 106] width 136 height 49
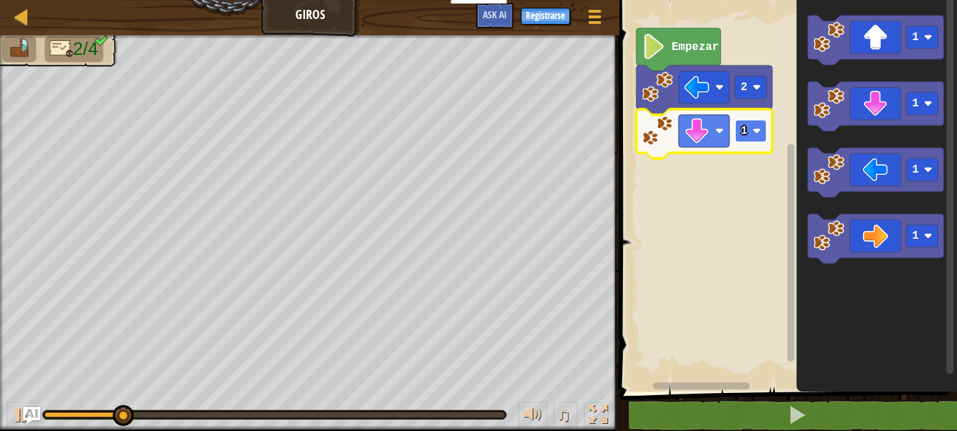
click at [760, 136] on rect "Espacio de trabajo de Blockly" at bounding box center [751, 131] width 32 height 23
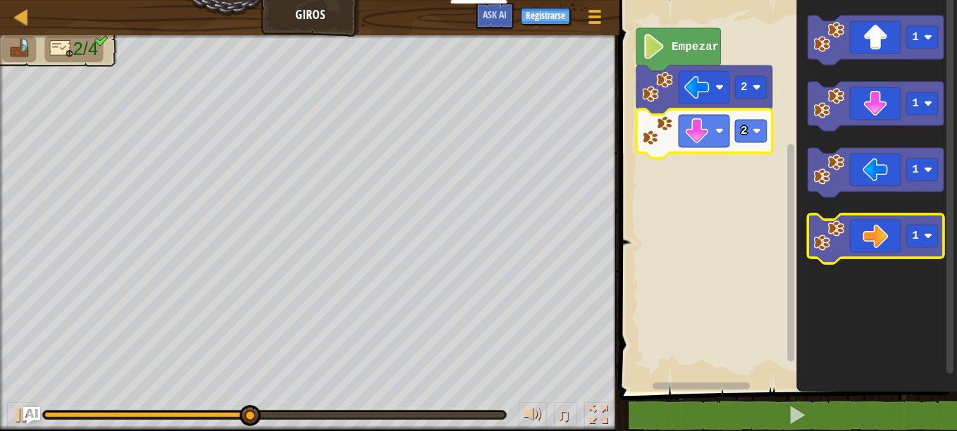
click at [882, 235] on icon "Espacio de trabajo de Blockly" at bounding box center [875, 238] width 136 height 49
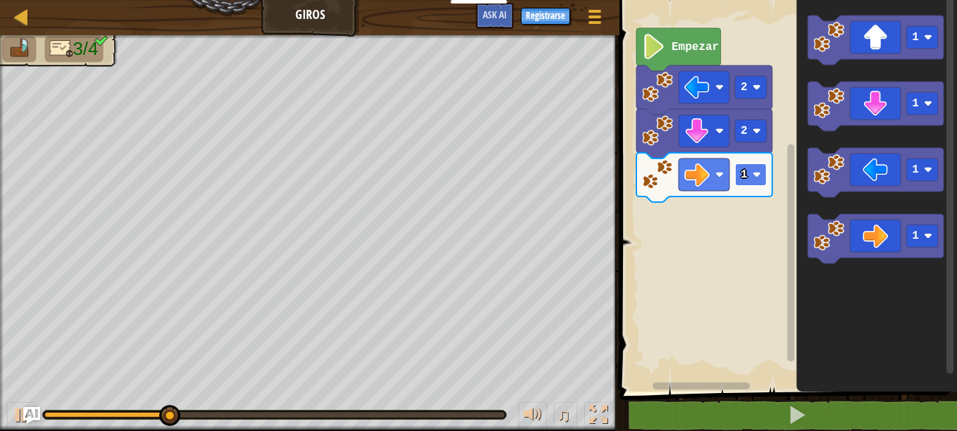
click at [738, 170] on rect "Espacio de trabajo de Blockly" at bounding box center [751, 174] width 32 height 23
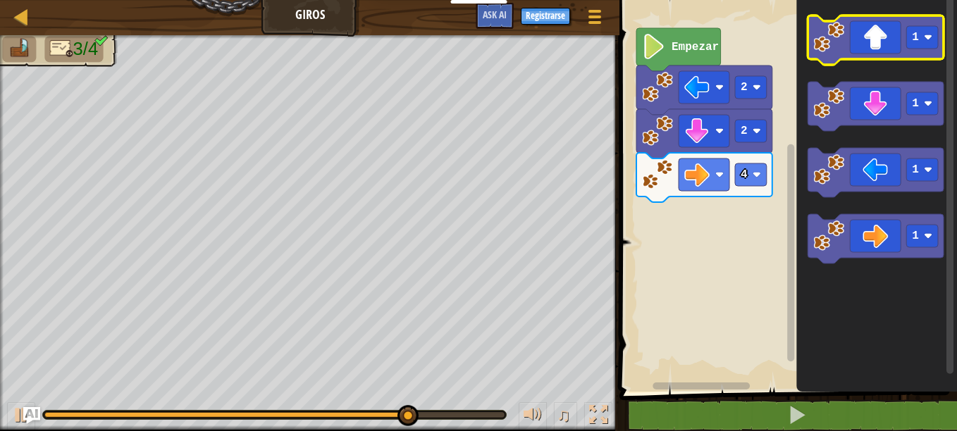
click at [889, 32] on icon "Espacio de trabajo de Blockly" at bounding box center [875, 40] width 136 height 49
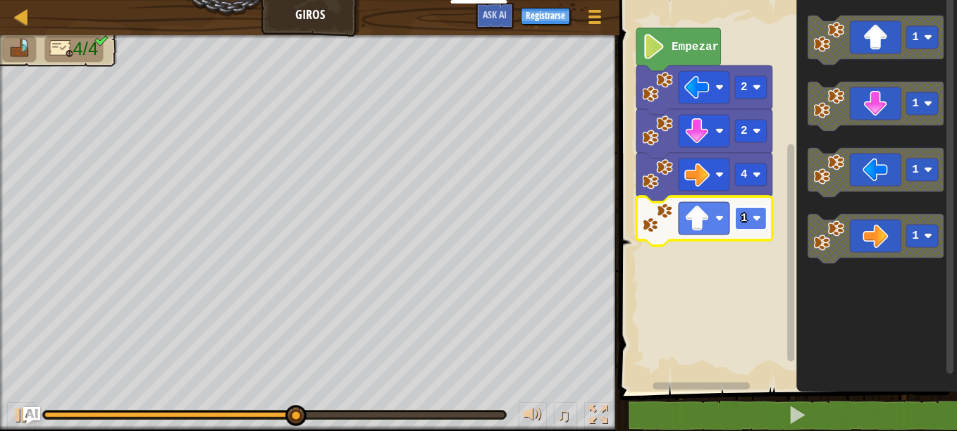
click at [751, 216] on rect "Espacio de trabajo de Blockly" at bounding box center [751, 218] width 32 height 23
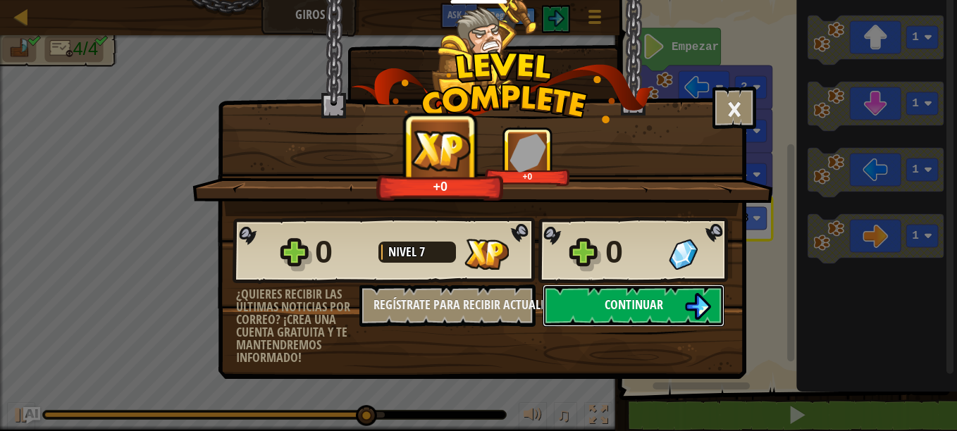
click at [625, 314] on button "Continuar" at bounding box center [634, 306] width 182 height 42
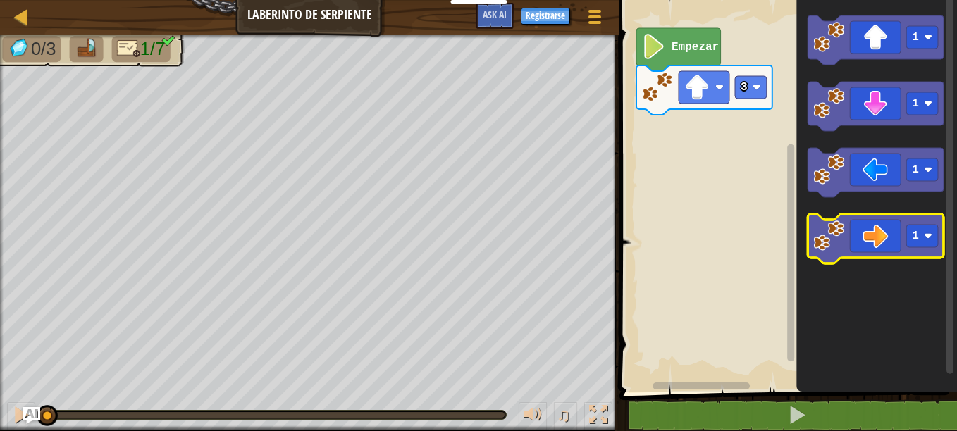
click at [890, 240] on icon "Espacio de trabajo de Blockly" at bounding box center [875, 238] width 136 height 49
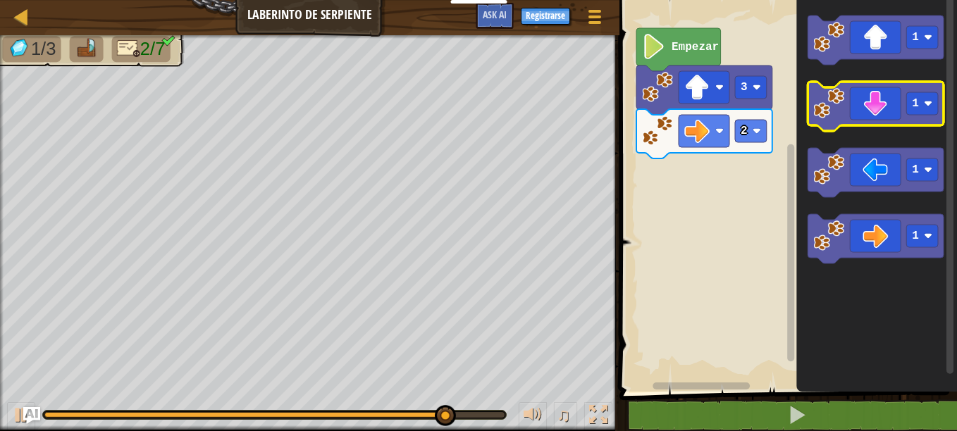
click at [892, 104] on icon "Espacio de trabajo de Blockly" at bounding box center [875, 106] width 136 height 49
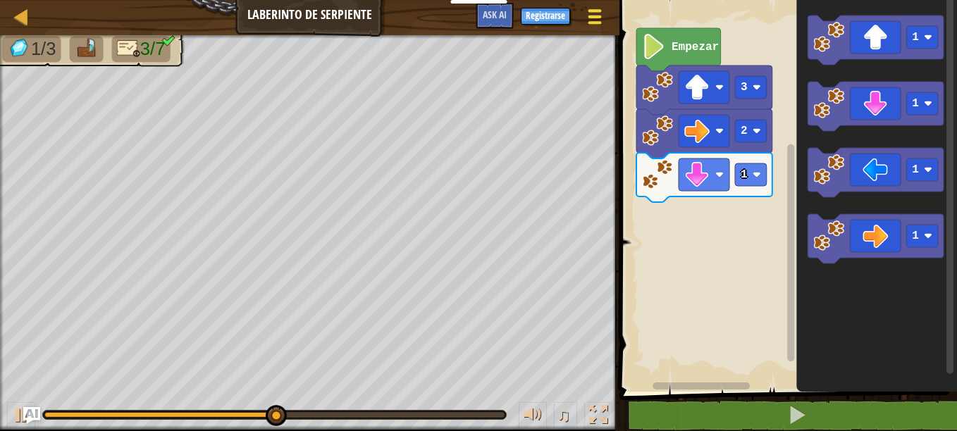
click at [597, 18] on span at bounding box center [594, 17] width 13 height 3
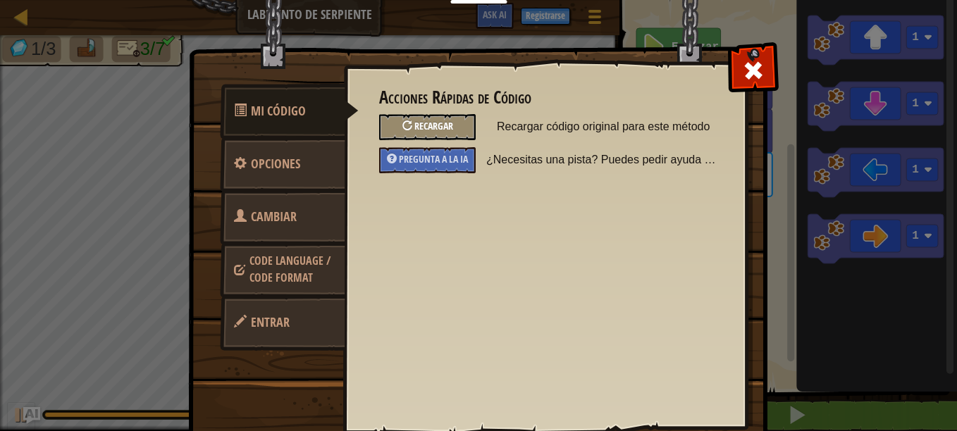
click at [454, 130] on div "Recargar" at bounding box center [427, 127] width 97 height 26
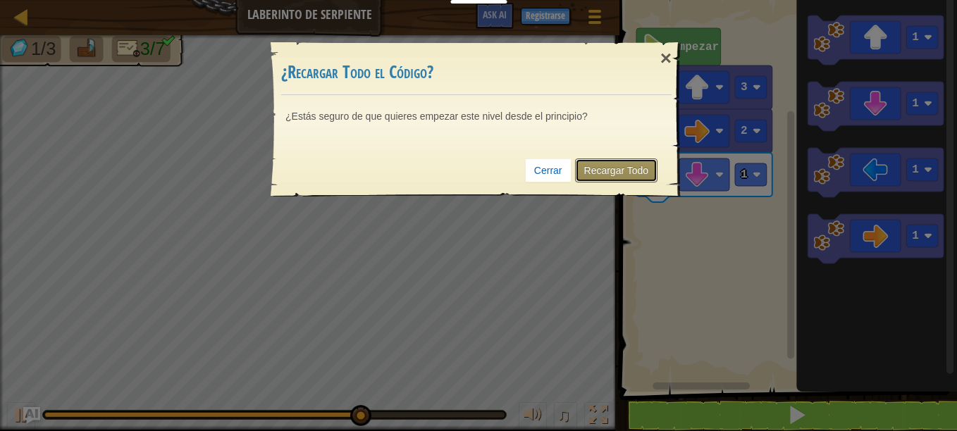
click at [605, 169] on link "Recargar Todo" at bounding box center [616, 171] width 83 height 24
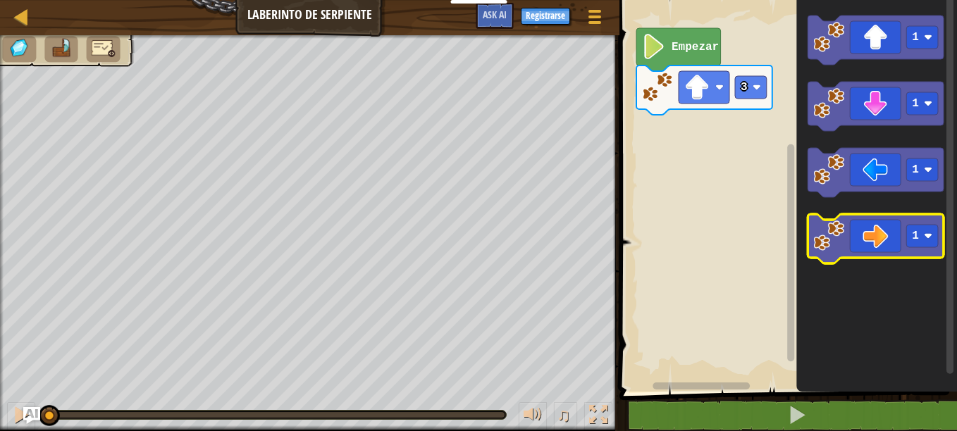
click at [858, 241] on icon "Espacio de trabajo de Blockly" at bounding box center [875, 238] width 136 height 49
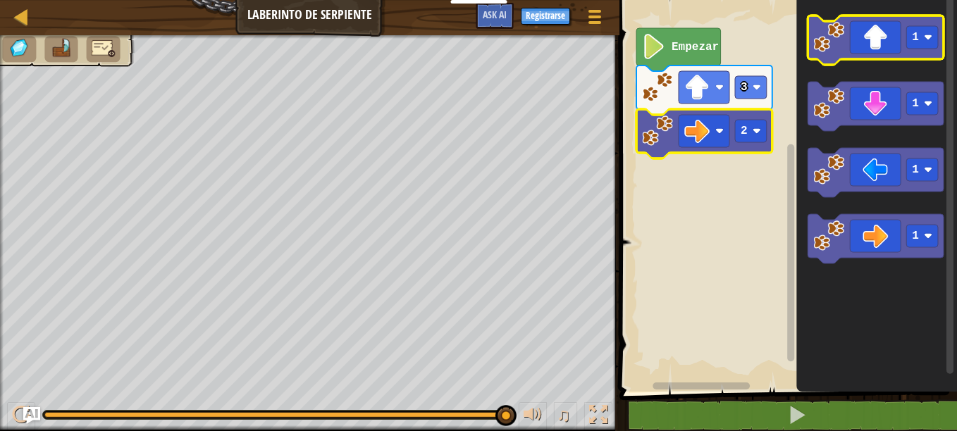
click at [889, 39] on icon "Espacio de trabajo de Blockly" at bounding box center [875, 40] width 136 height 49
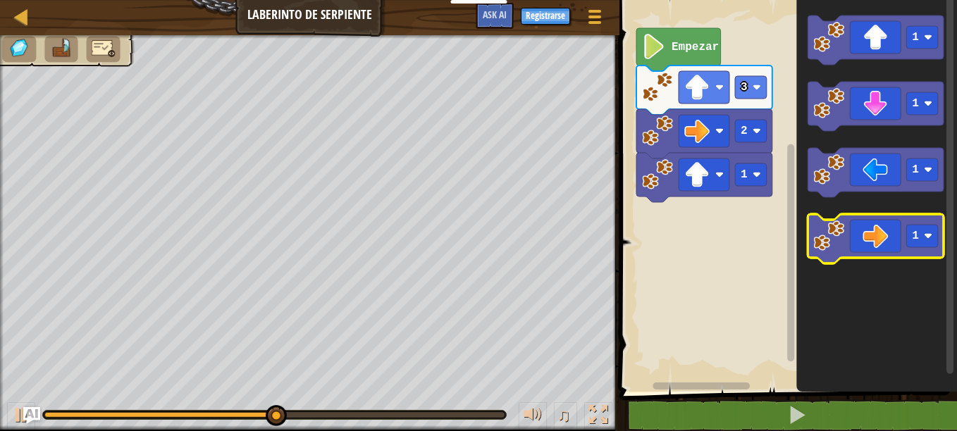
click at [870, 244] on icon "Espacio de trabajo de Blockly" at bounding box center [875, 238] width 136 height 49
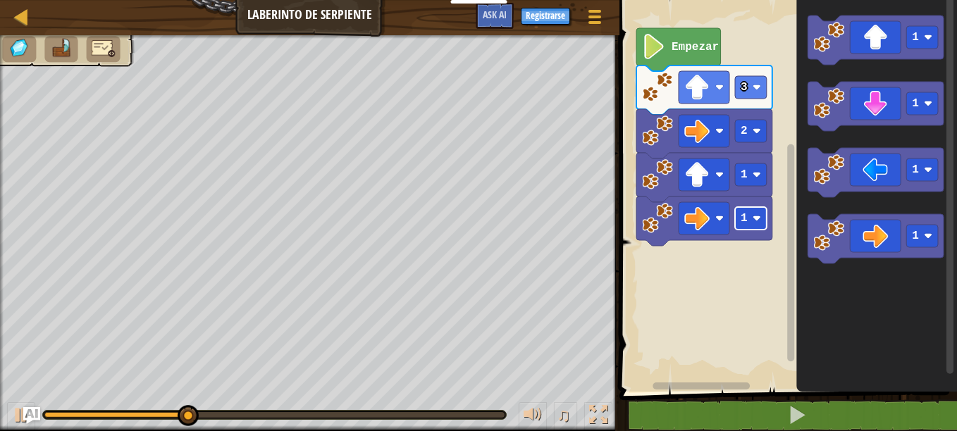
click at [754, 216] on image "Espacio de trabajo de Blockly" at bounding box center [756, 218] width 8 height 8
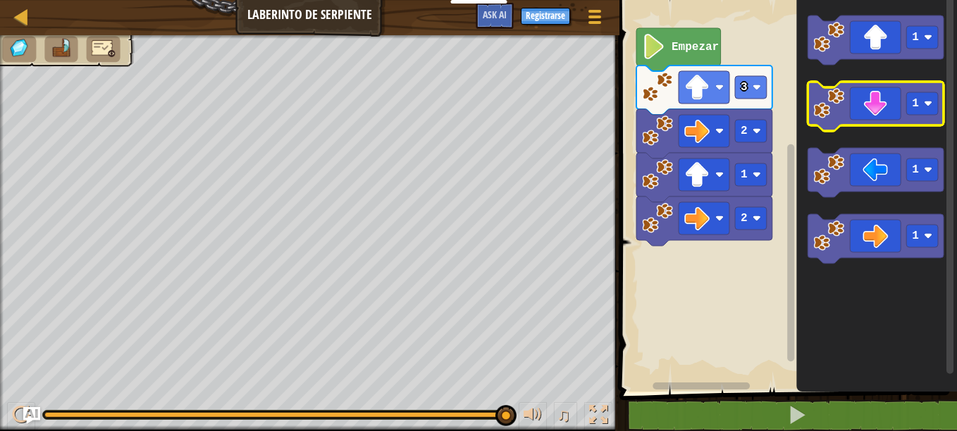
click at [891, 118] on icon "Espacio de trabajo de Blockly" at bounding box center [875, 106] width 136 height 49
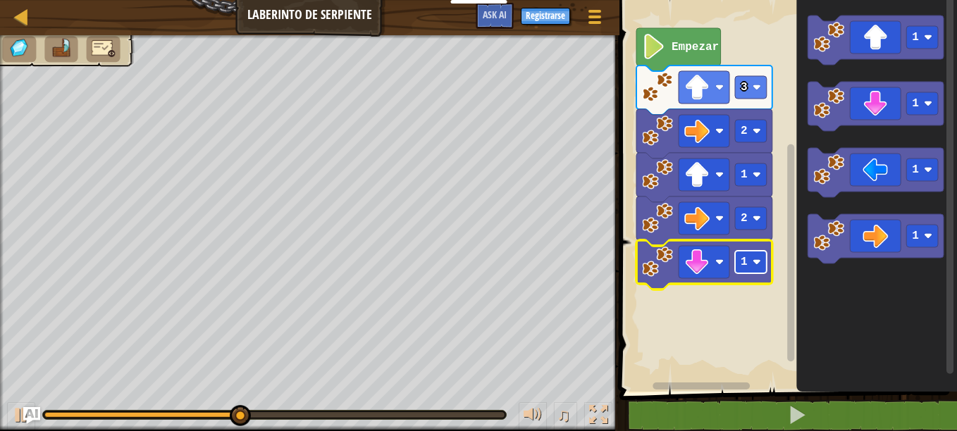
click at [752, 261] on image "Espacio de trabajo de Blockly" at bounding box center [756, 262] width 8 height 8
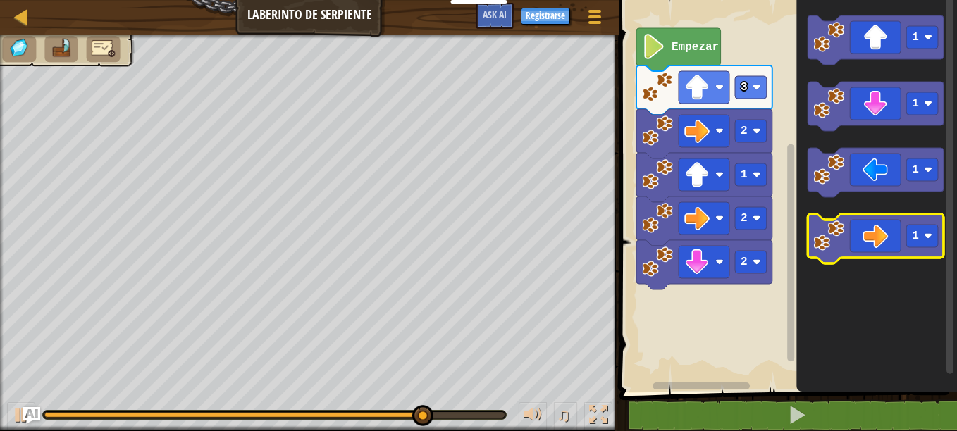
click at [880, 240] on icon "Espacio de trabajo de Blockly" at bounding box center [875, 238] width 136 height 49
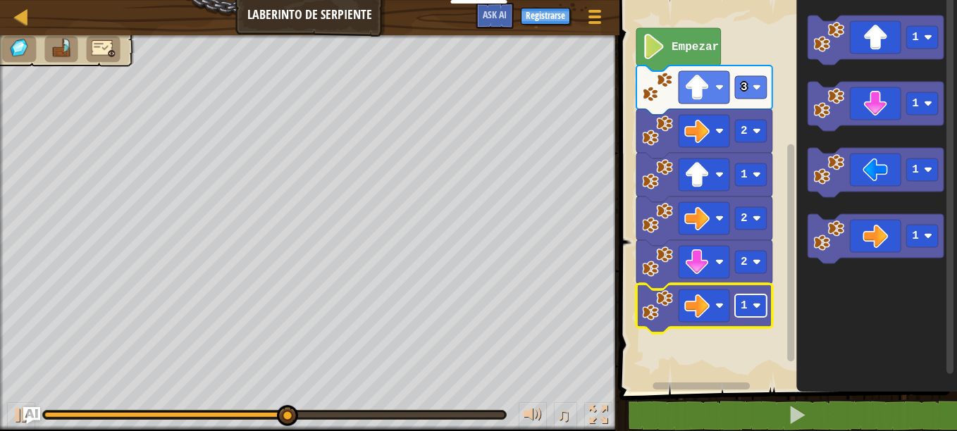
click at [748, 312] on rect "Espacio de trabajo de Blockly" at bounding box center [751, 306] width 32 height 23
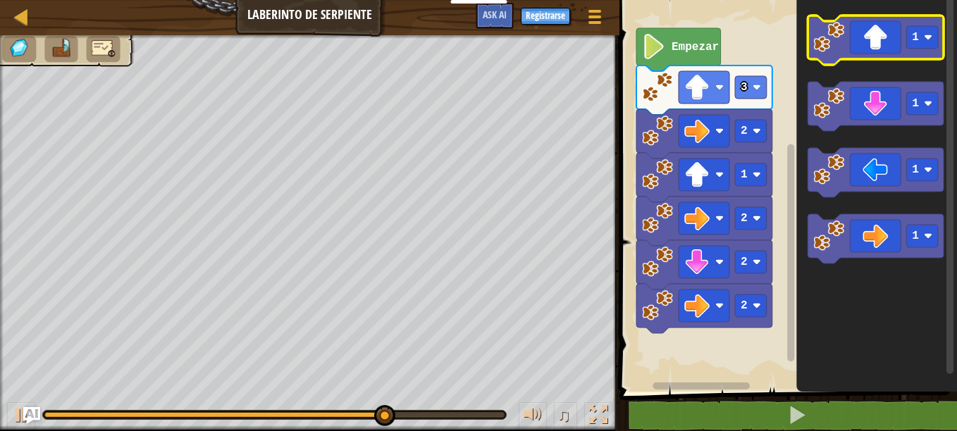
click at [895, 36] on icon "Espacio de trabajo de Blockly" at bounding box center [875, 40] width 136 height 49
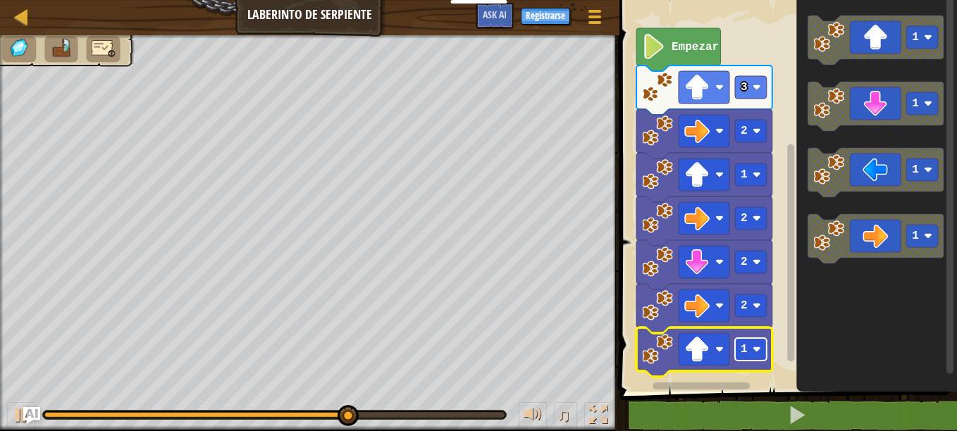
click at [757, 347] on image "Espacio de trabajo de Blockly" at bounding box center [756, 349] width 8 height 8
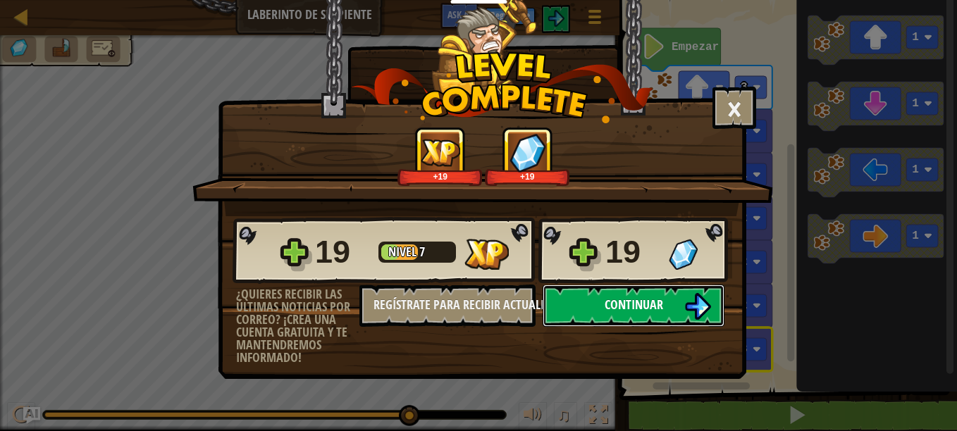
click at [703, 314] on img at bounding box center [697, 306] width 27 height 27
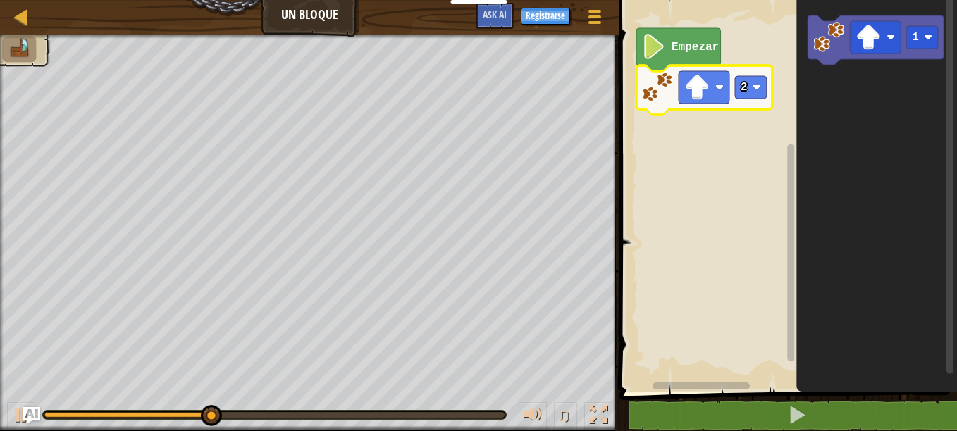
click at [903, 120] on icon "Espacio de trabajo de Blockly" at bounding box center [876, 192] width 161 height 399
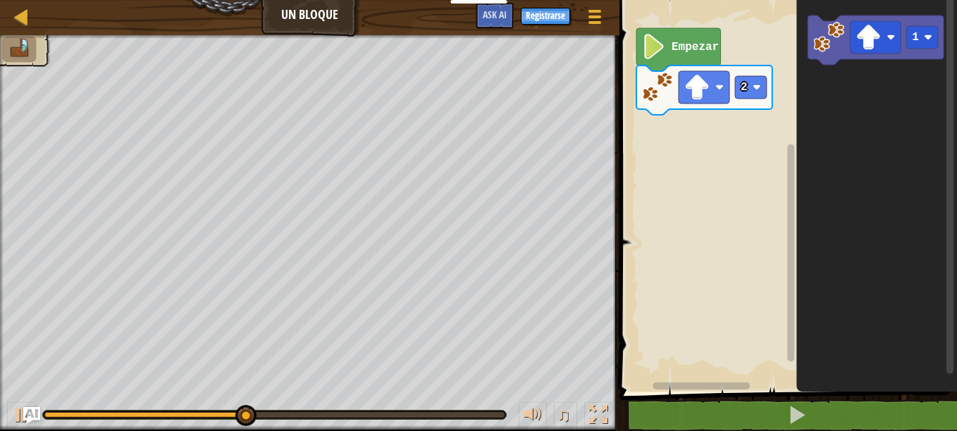
click at [905, 168] on icon "Espacio de trabajo de Blockly" at bounding box center [876, 192] width 161 height 399
click at [905, 198] on icon "Espacio de trabajo de Blockly" at bounding box center [876, 192] width 161 height 399
click at [593, 13] on div at bounding box center [594, 16] width 19 height 20
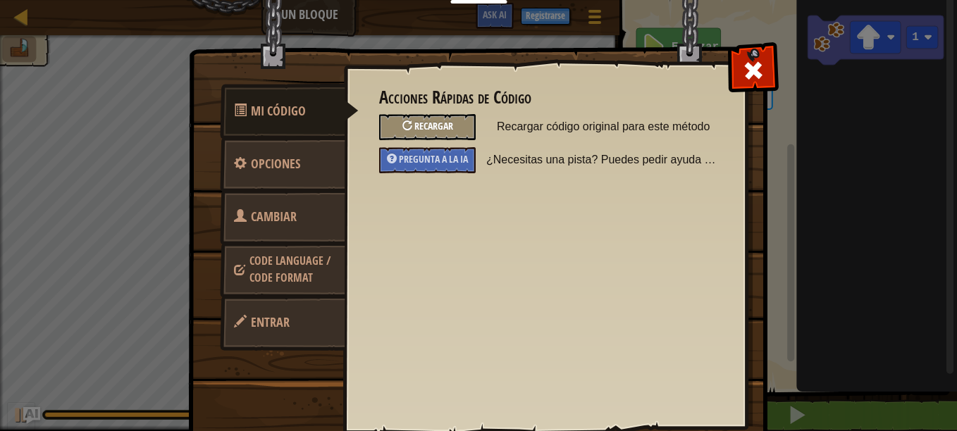
click at [402, 124] on div at bounding box center [407, 125] width 10 height 10
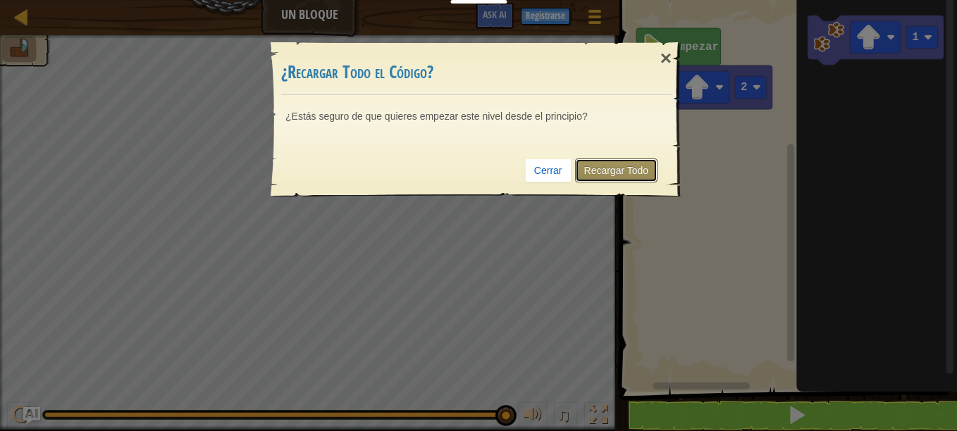
click at [614, 169] on link "Recargar Todo" at bounding box center [616, 171] width 83 height 24
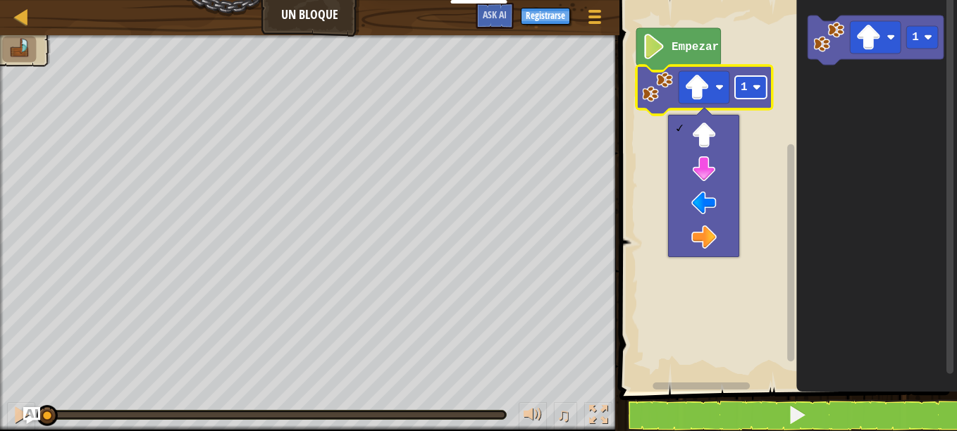
click at [747, 89] on rect "Espacio de trabajo de Blockly" at bounding box center [751, 87] width 32 height 23
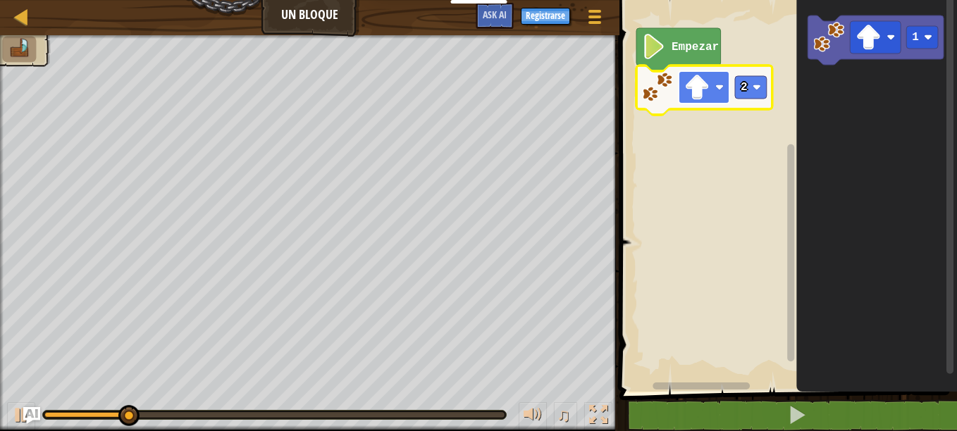
click at [702, 89] on image "Espacio de trabajo de Blockly" at bounding box center [696, 87] width 25 height 25
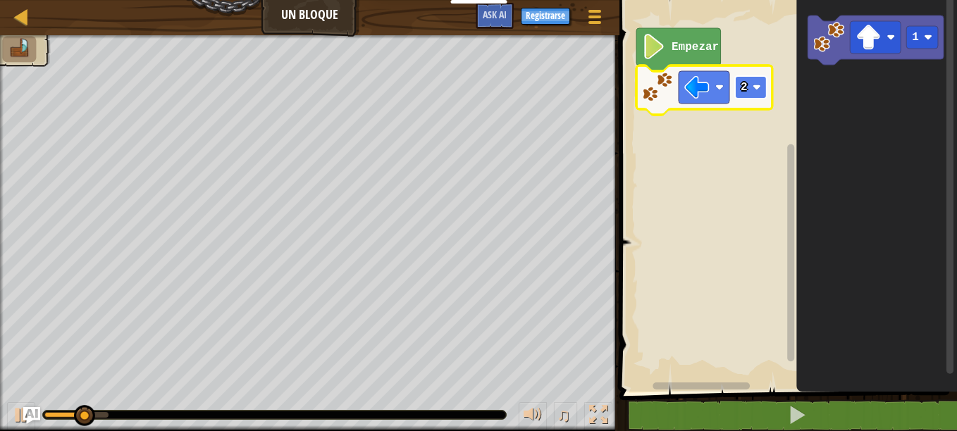
click at [741, 90] on text "2" at bounding box center [743, 87] width 7 height 13
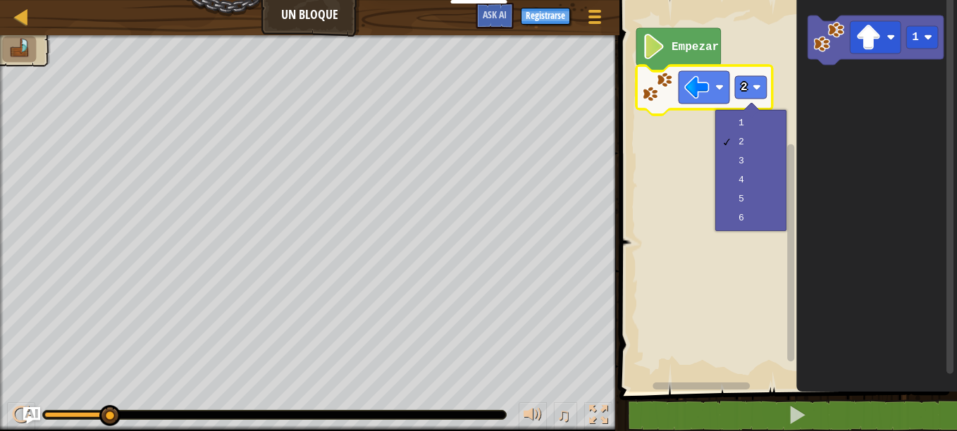
click at [681, 116] on rect "Espacio de trabajo de Blockly" at bounding box center [786, 192] width 342 height 399
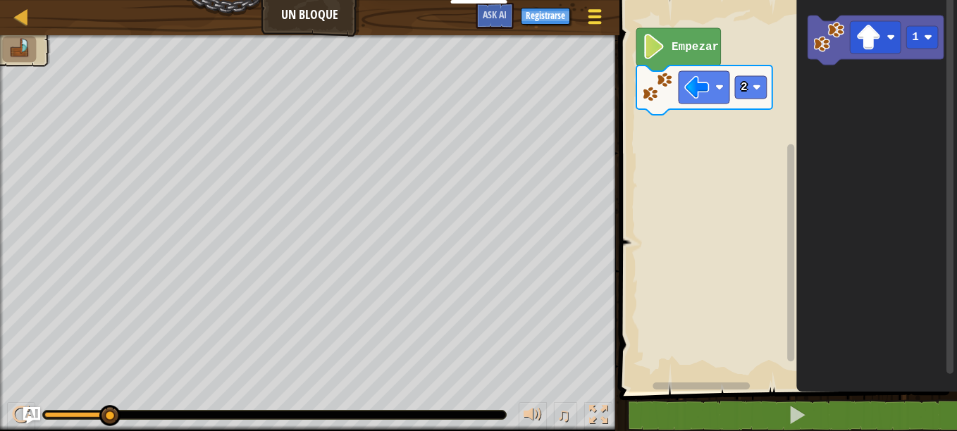
click at [588, 14] on div at bounding box center [594, 16] width 19 height 20
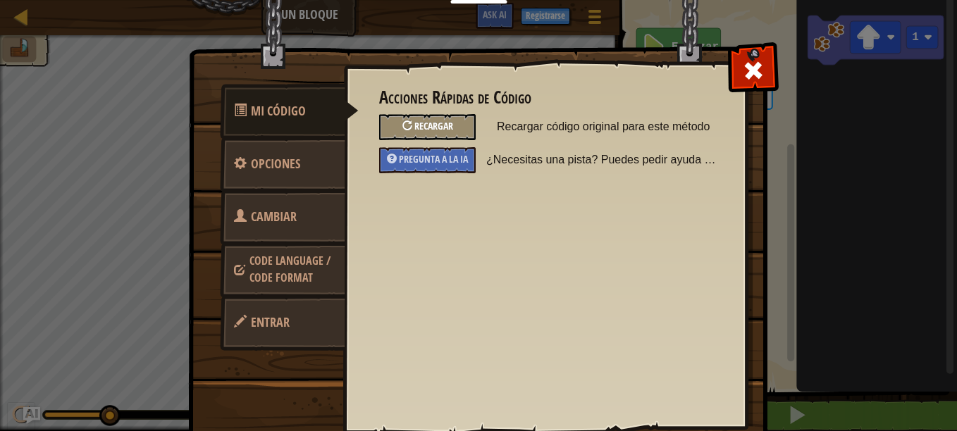
click at [439, 116] on div "Recargar" at bounding box center [427, 127] width 97 height 26
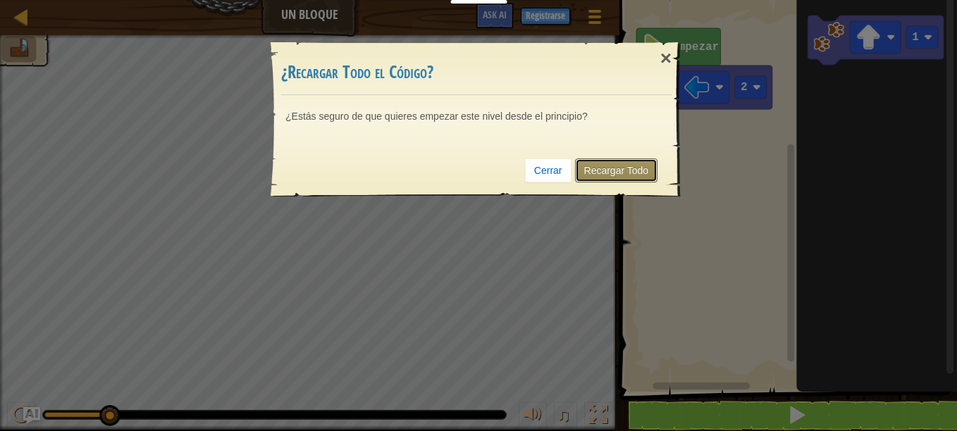
click at [614, 163] on link "Recargar Todo" at bounding box center [616, 171] width 83 height 24
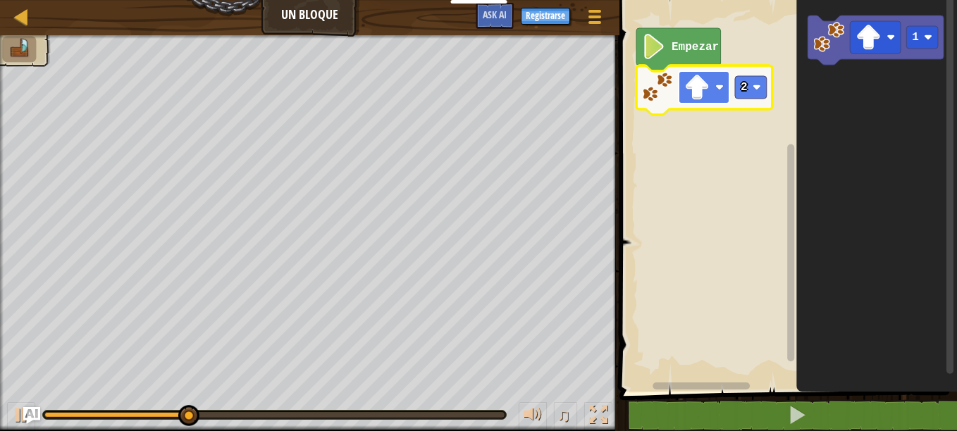
click at [710, 89] on rect "Espacio de trabajo de Blockly" at bounding box center [703, 87] width 51 height 32
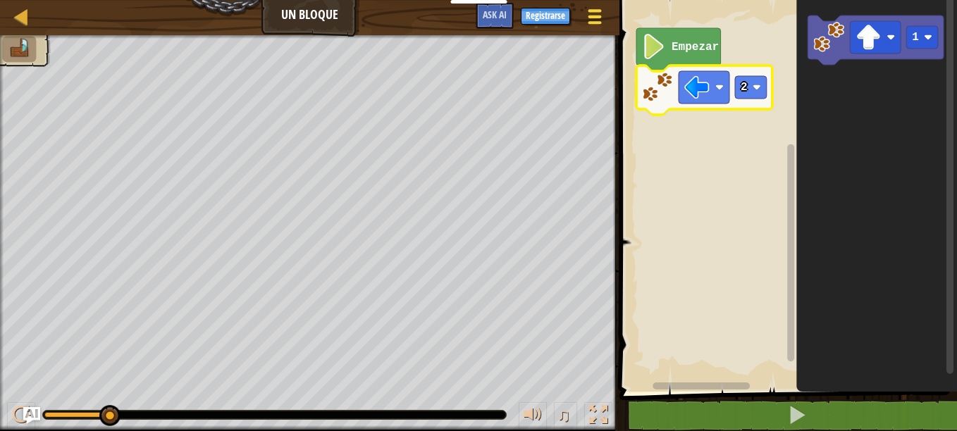
click at [592, 11] on span at bounding box center [594, 10] width 13 height 3
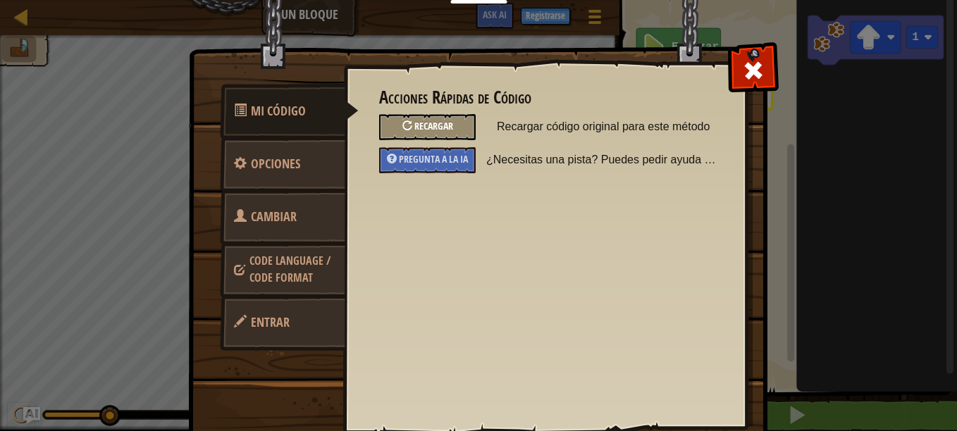
click at [442, 125] on span "Recargar" at bounding box center [433, 125] width 39 height 13
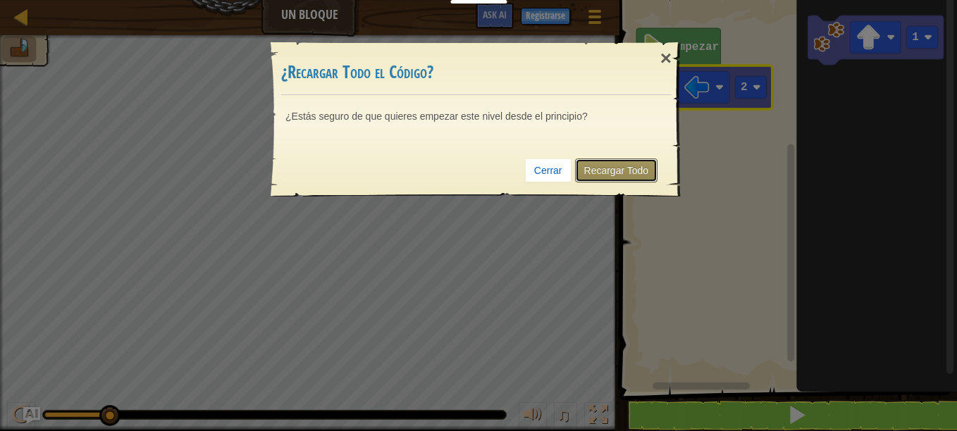
click at [598, 165] on link "Recargar Todo" at bounding box center [616, 171] width 83 height 24
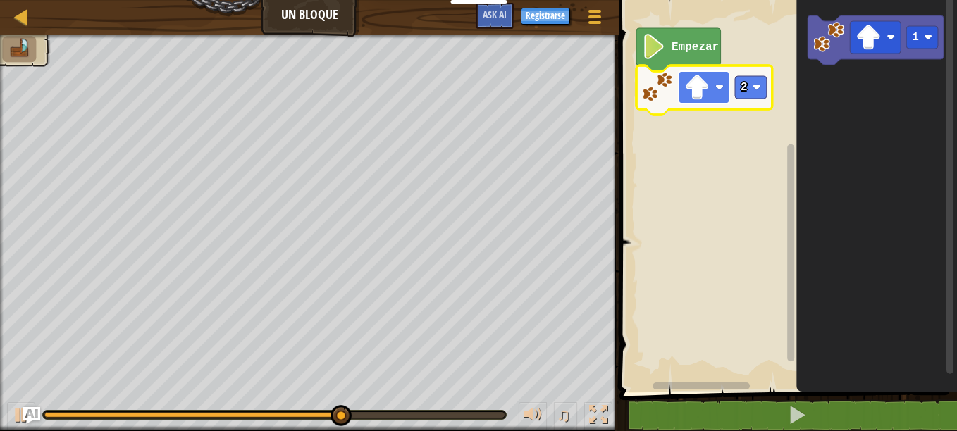
click at [701, 76] on image "Espacio de trabajo de Blockly" at bounding box center [696, 87] width 25 height 25
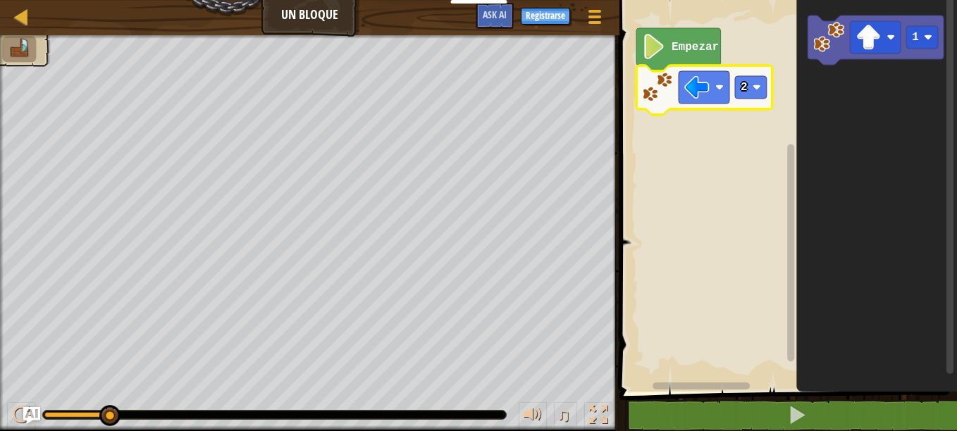
click at [721, 194] on rect "Espacio de trabajo de Blockly" at bounding box center [786, 192] width 342 height 399
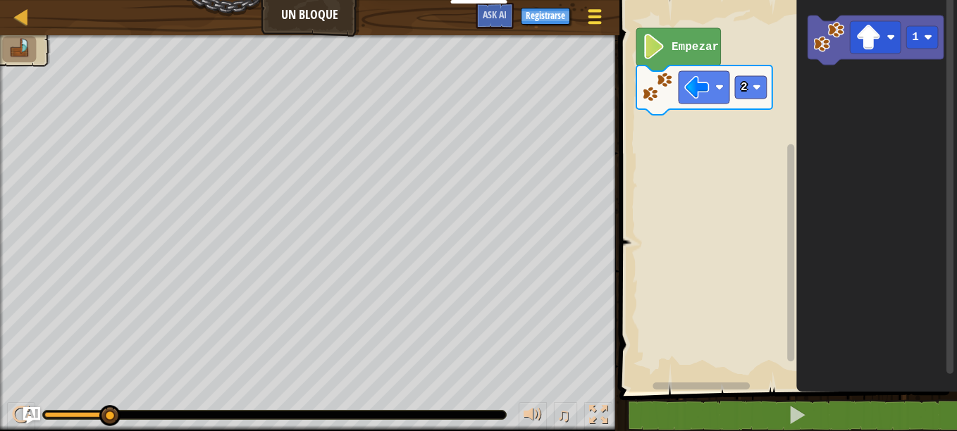
click at [590, 13] on div at bounding box center [594, 16] width 19 height 20
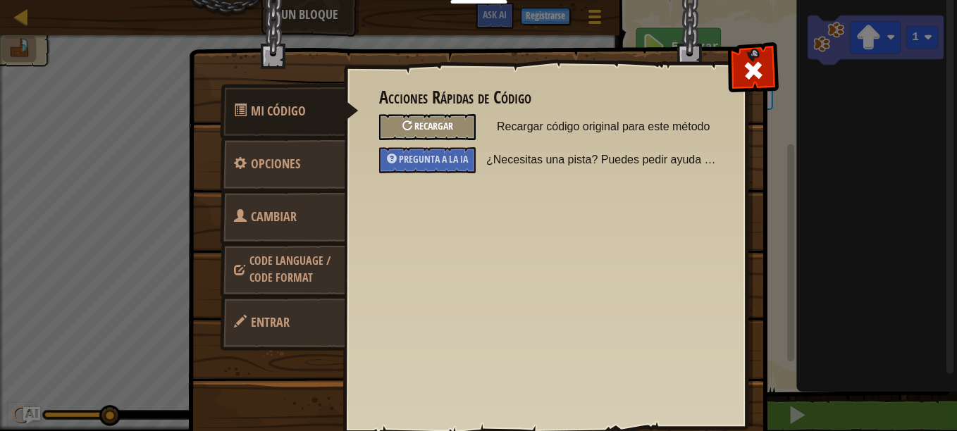
click at [437, 122] on span "Recargar" at bounding box center [433, 125] width 39 height 13
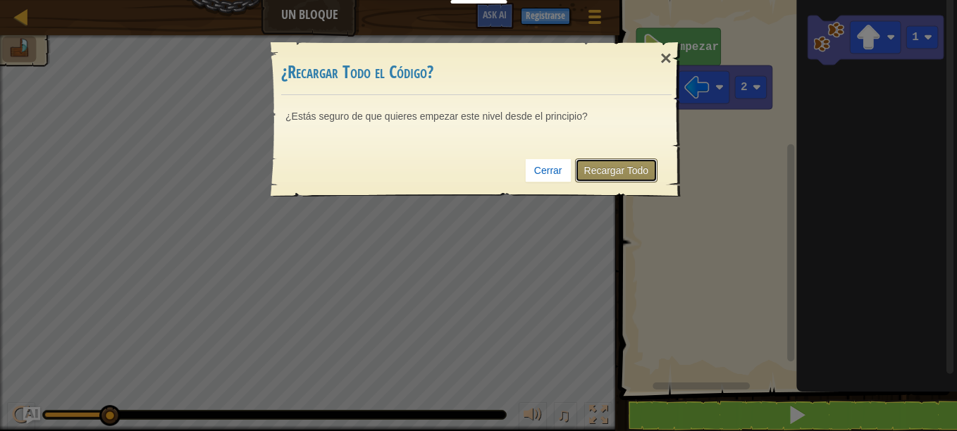
click at [620, 166] on link "Recargar Todo" at bounding box center [616, 171] width 83 height 24
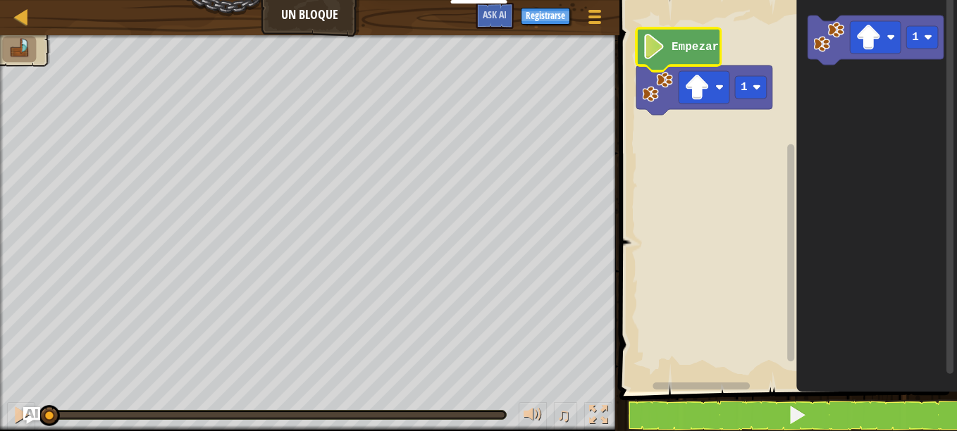
click at [660, 43] on image "Espacio de trabajo de Blockly" at bounding box center [654, 46] width 24 height 25
click at [661, 57] on image "Espacio de trabajo de Blockly" at bounding box center [654, 46] width 24 height 25
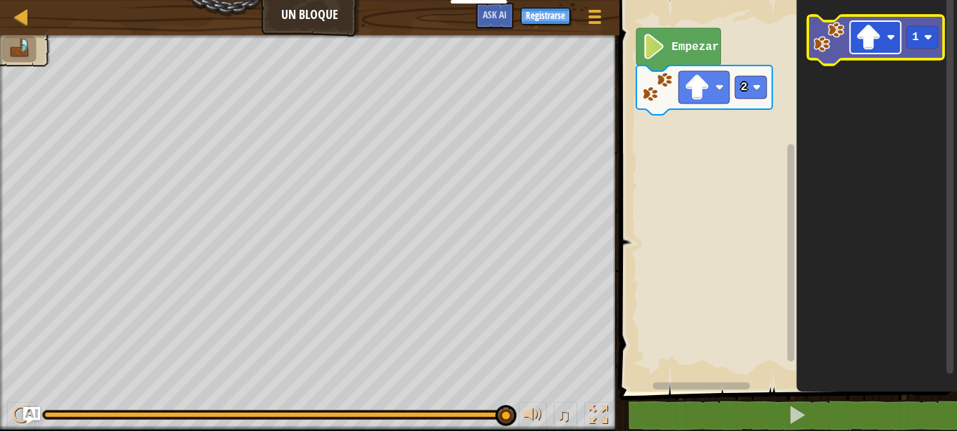
click at [864, 37] on image "Espacio de trabajo de Blockly" at bounding box center [867, 37] width 25 height 25
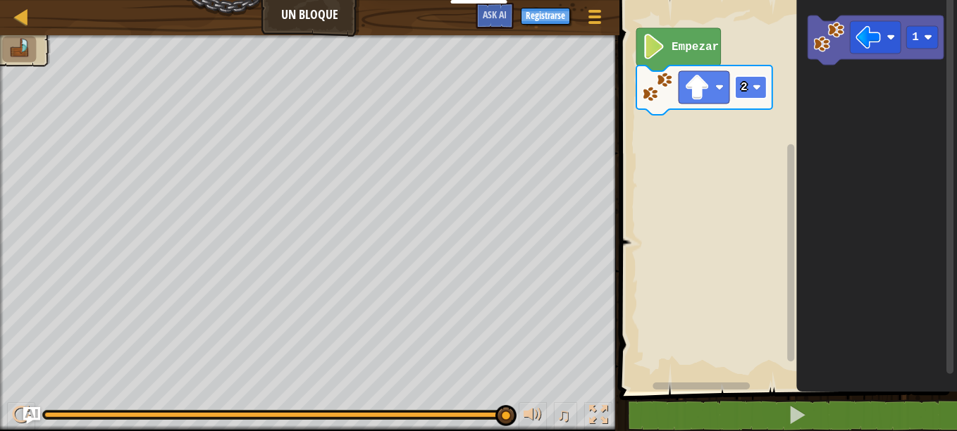
click at [752, 90] on rect "Espacio de trabajo de Blockly" at bounding box center [751, 87] width 32 height 23
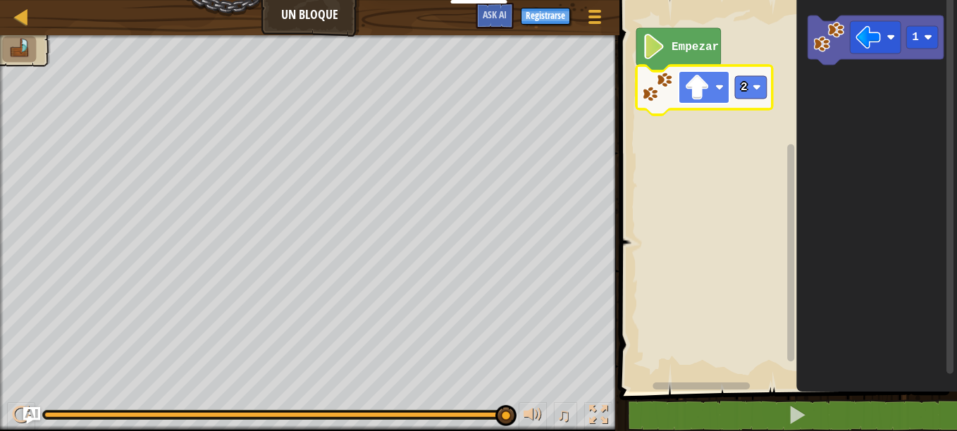
click at [693, 81] on image "Espacio de trabajo de Blockly" at bounding box center [696, 87] width 25 height 25
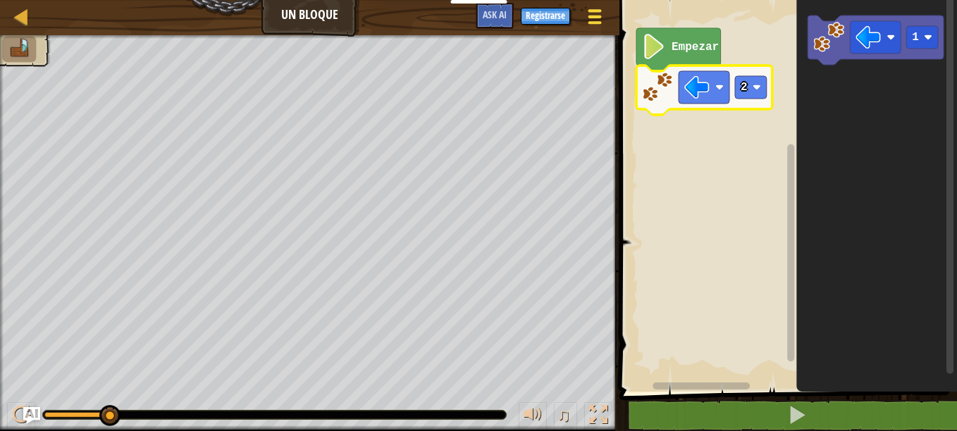
click at [589, 16] on span at bounding box center [594, 17] width 13 height 3
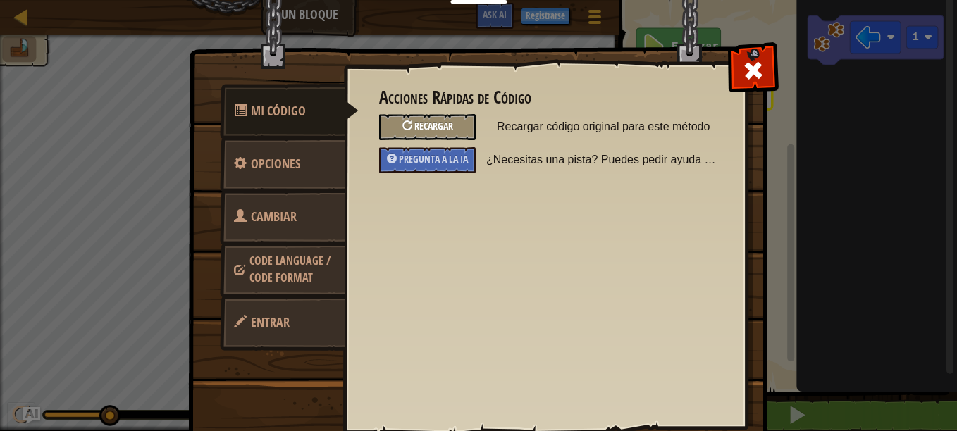
click at [446, 122] on span "Recargar" at bounding box center [433, 125] width 39 height 13
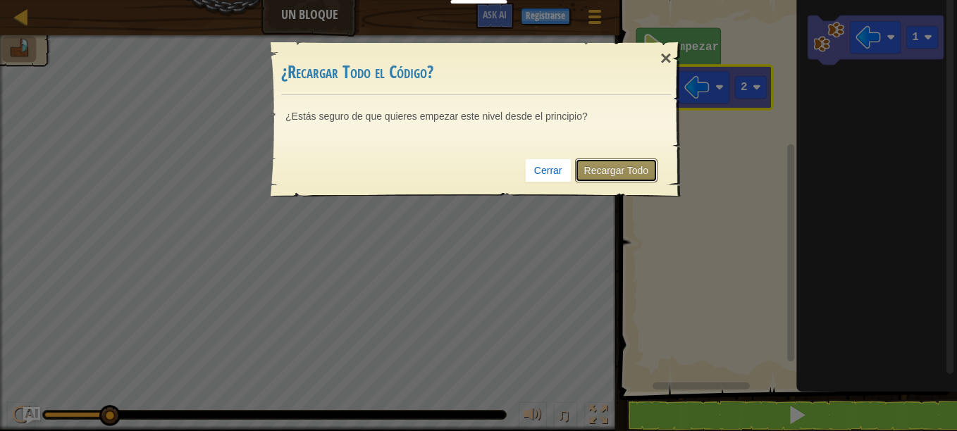
click at [629, 175] on link "Recargar Todo" at bounding box center [616, 171] width 83 height 24
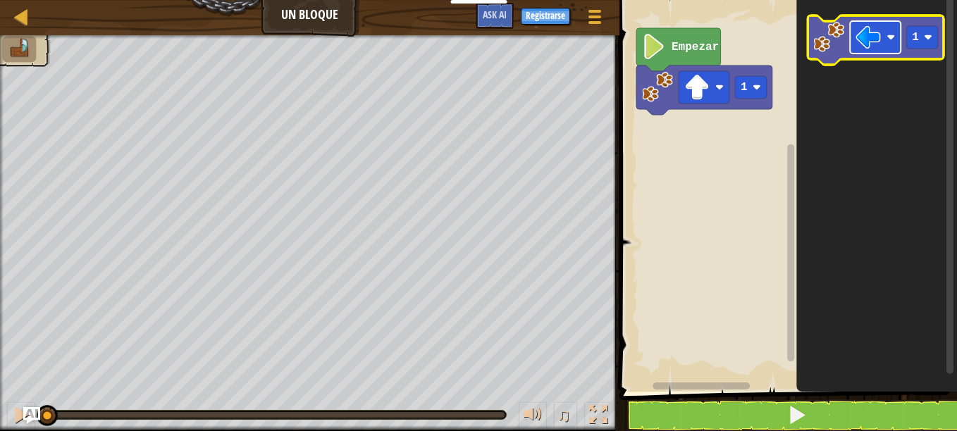
click at [887, 51] on rect "Espacio de trabajo de Blockly" at bounding box center [875, 37] width 51 height 32
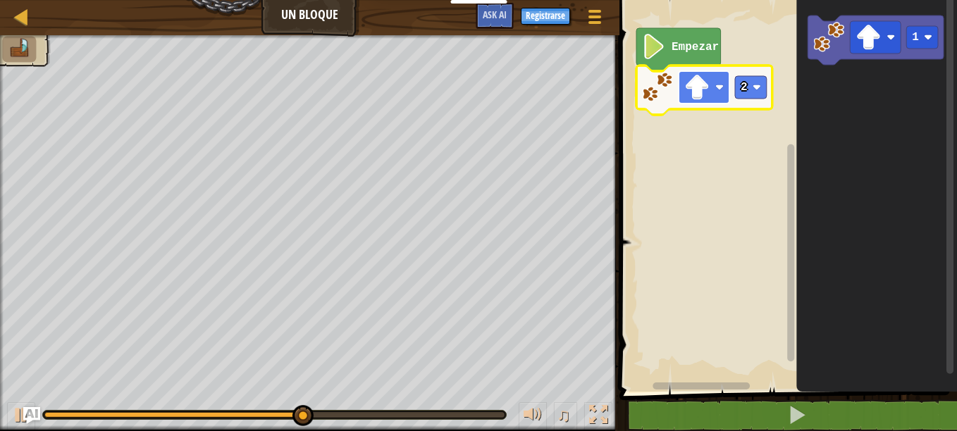
click at [713, 78] on rect "Espacio de trabajo de Blockly" at bounding box center [703, 87] width 51 height 32
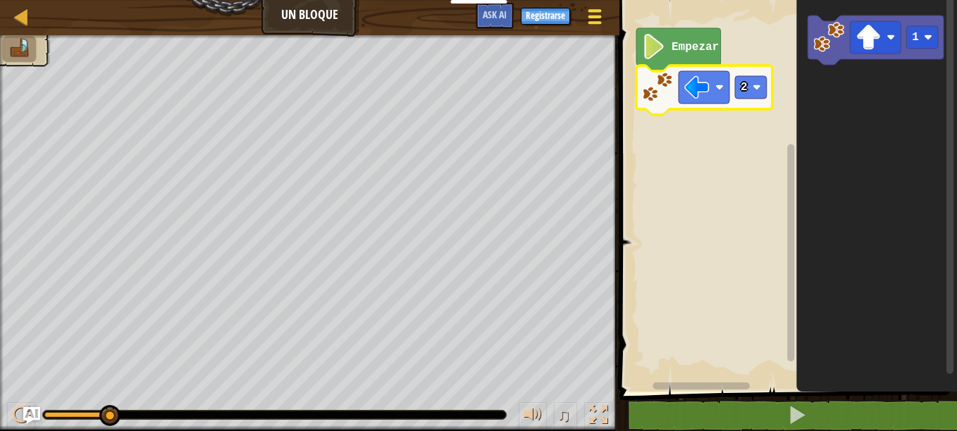
click at [587, 2] on button "Menú del Juego" at bounding box center [594, 19] width 37 height 35
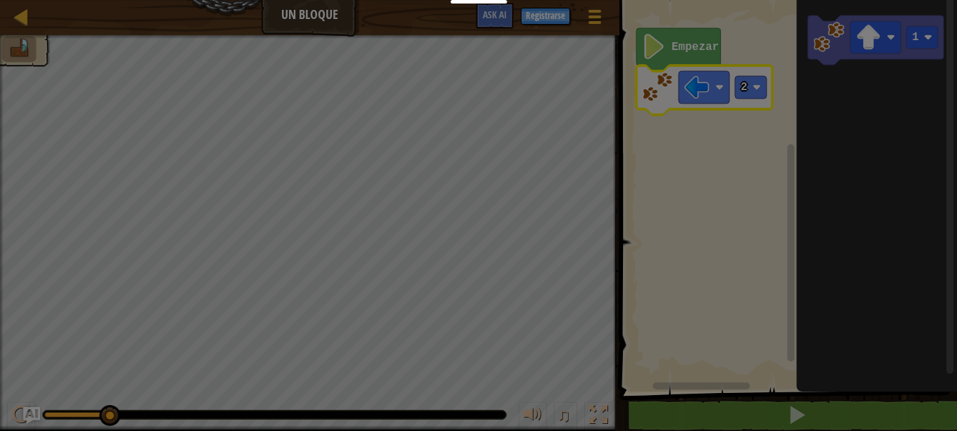
click at [0, 0] on div "Acciones Rápidas de Código Recargar Recargar código original para este método P…" at bounding box center [0, 0] width 0 height 0
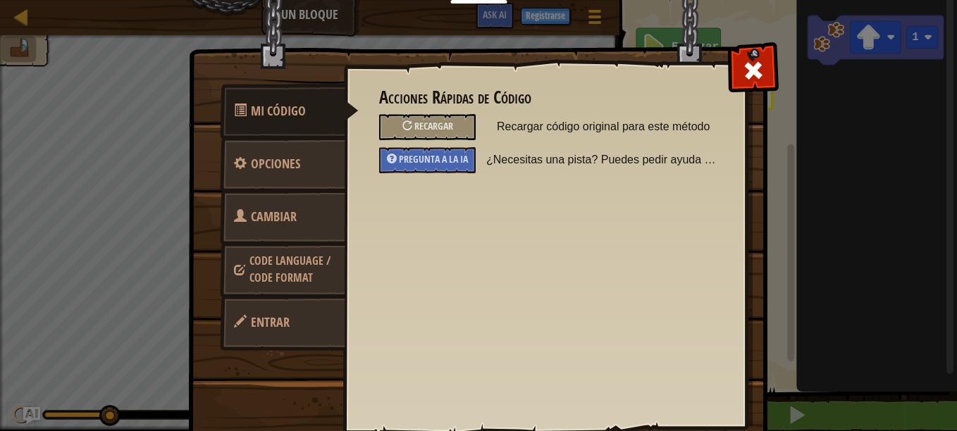
click at [590, 14] on img at bounding box center [483, 199] width 590 height 504
click at [460, 125] on div "Recargar" at bounding box center [427, 127] width 97 height 26
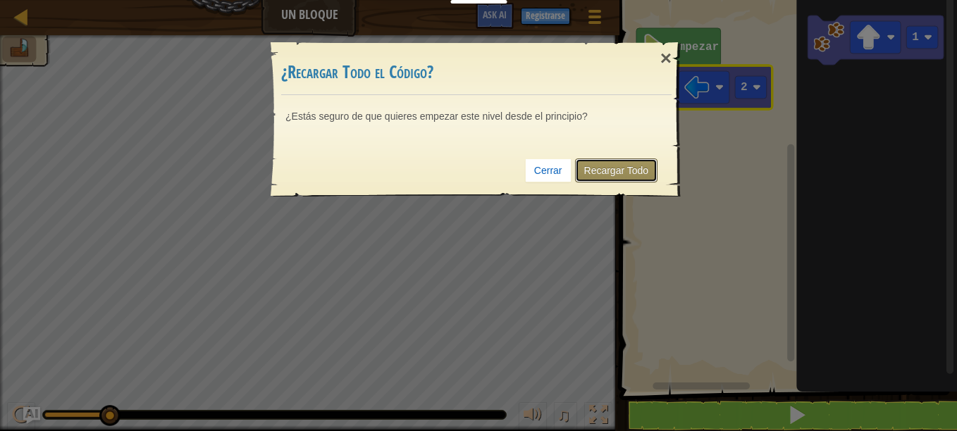
click at [599, 168] on link "Recargar Todo" at bounding box center [616, 171] width 83 height 24
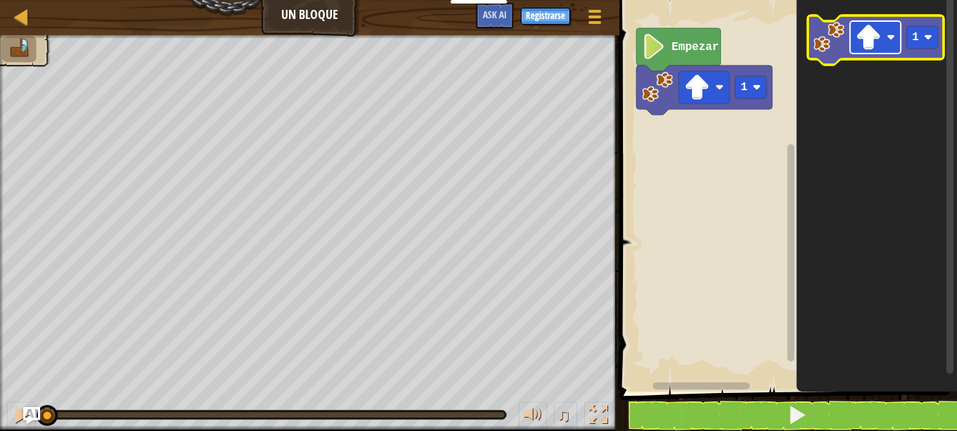
click at [876, 45] on image "Espacio de trabajo de Blockly" at bounding box center [867, 37] width 25 height 25
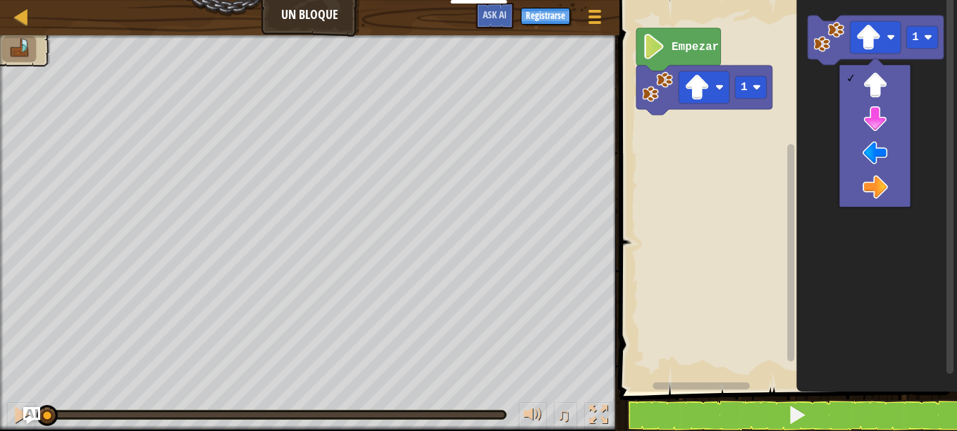
click at [857, 285] on icon "Espacio de trabajo de Blockly" at bounding box center [876, 192] width 161 height 399
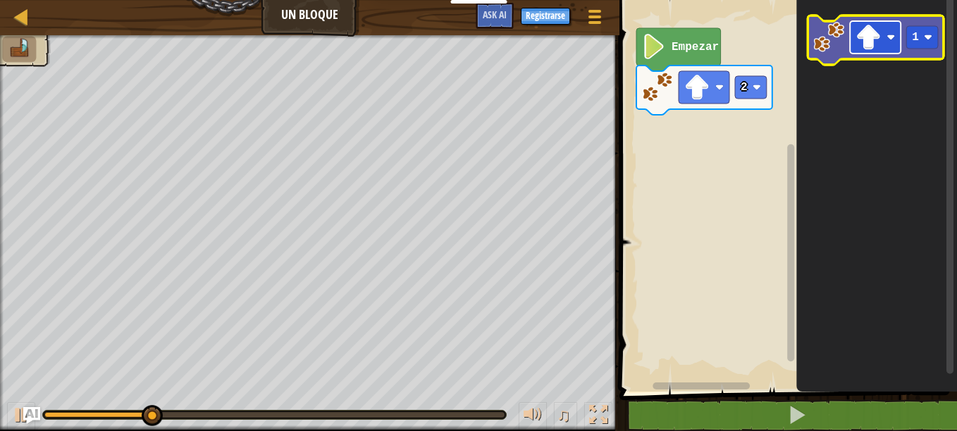
click at [890, 30] on rect "Espacio de trabajo de Blockly" at bounding box center [875, 37] width 51 height 32
click at [934, 34] on rect "Espacio de trabajo de Blockly" at bounding box center [922, 37] width 32 height 23
click at [870, 54] on rect "Espacio de trabajo de Blockly" at bounding box center [875, 37] width 51 height 32
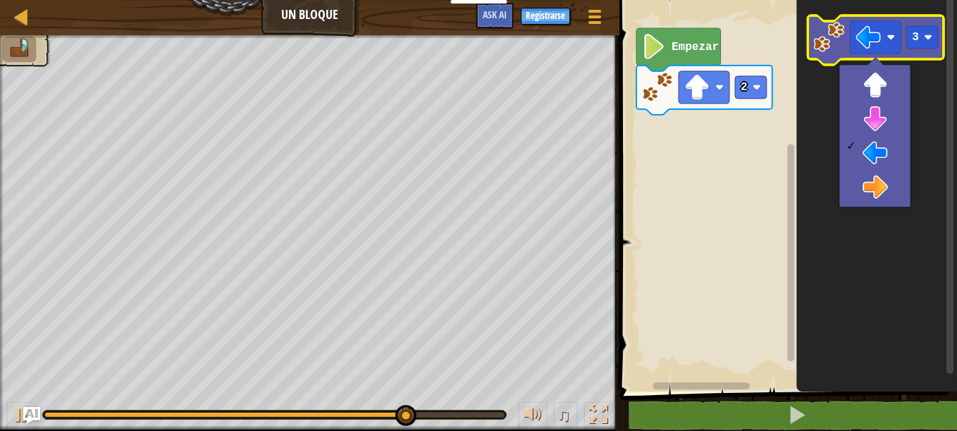
click at [818, 53] on icon "Espacio de trabajo de Blockly" at bounding box center [875, 40] width 136 height 49
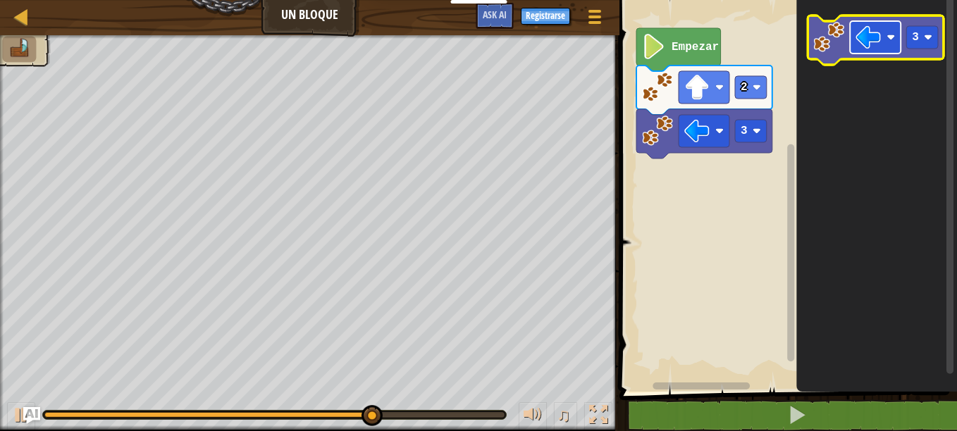
click at [868, 36] on image "Espacio de trabajo de Blockly" at bounding box center [867, 37] width 25 height 25
